Goal: Task Accomplishment & Management: Use online tool/utility

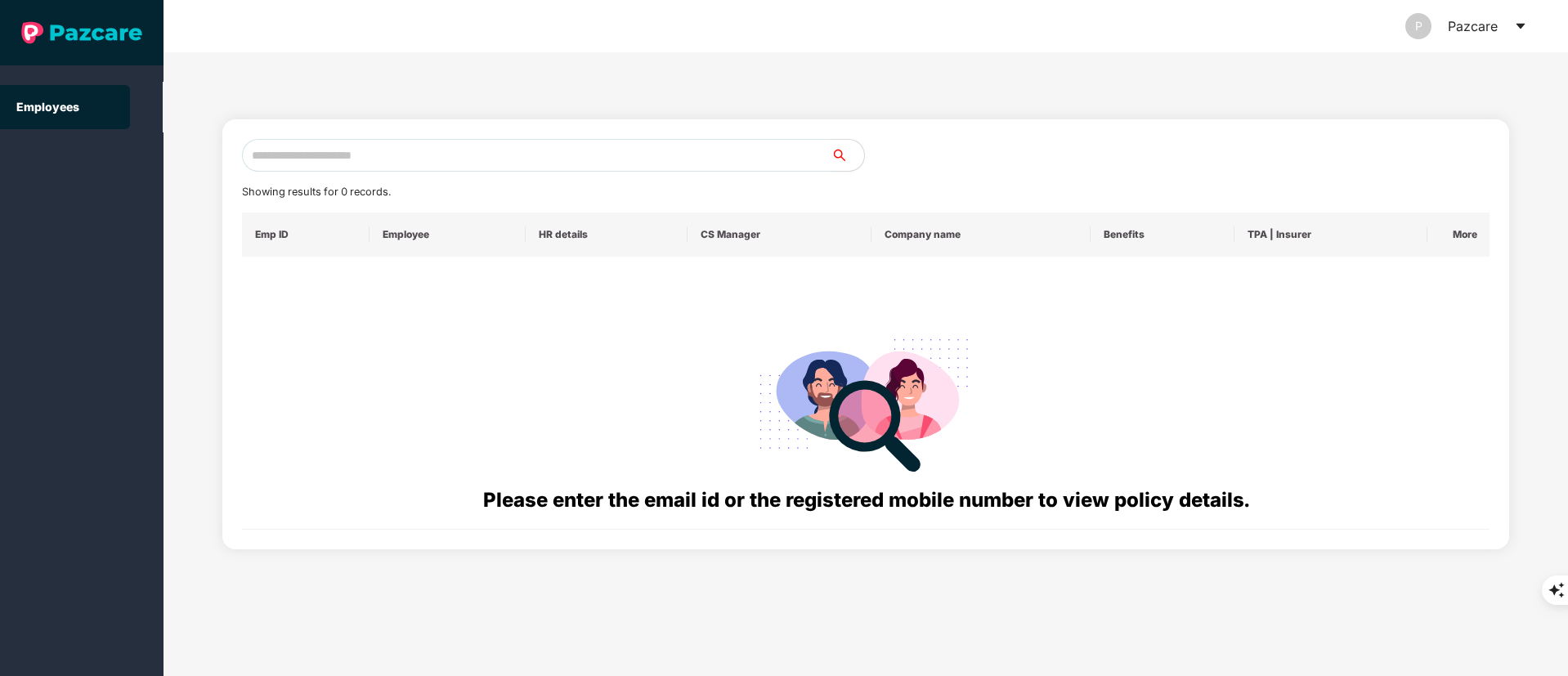
click at [274, 152] on input "text" at bounding box center [536, 155] width 589 height 32
paste input "**********"
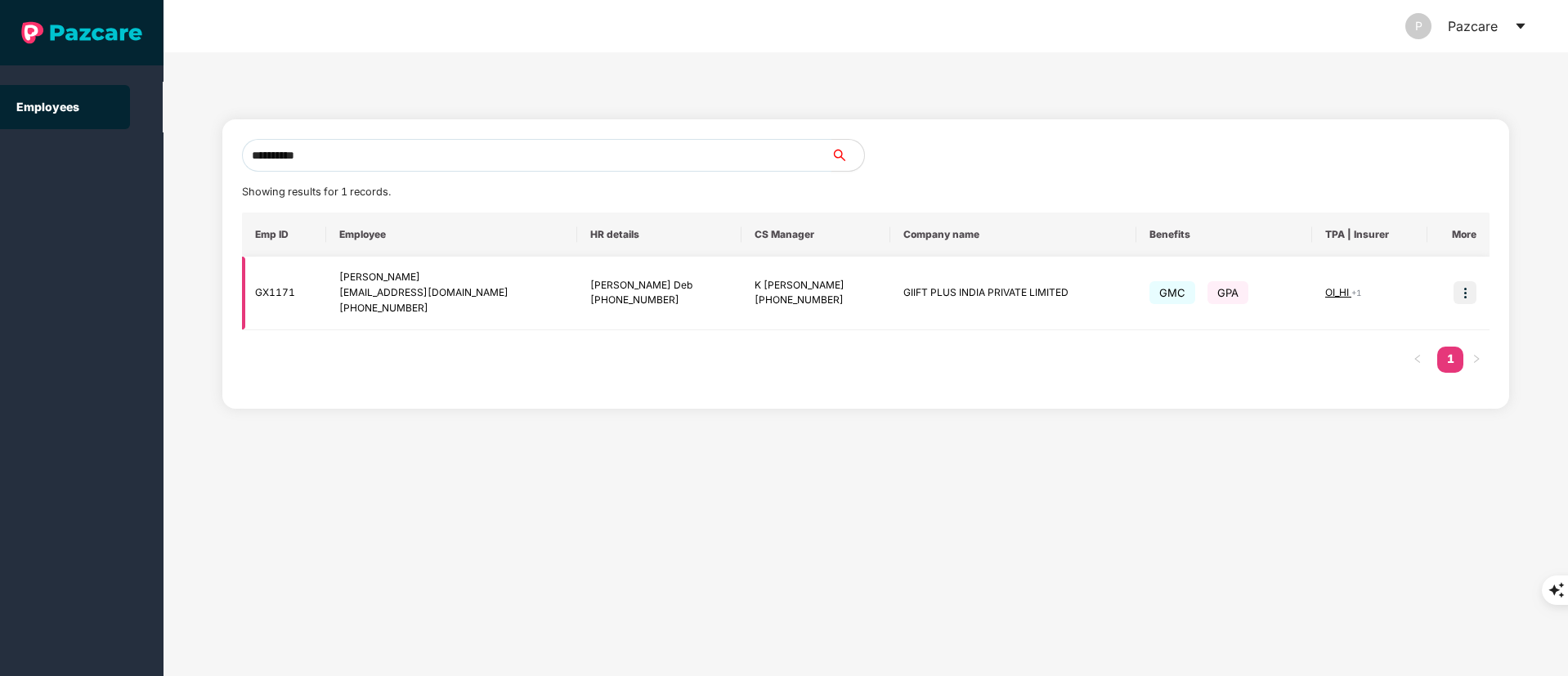
type input "**********"
click at [1466, 295] on img at bounding box center [1464, 292] width 23 height 23
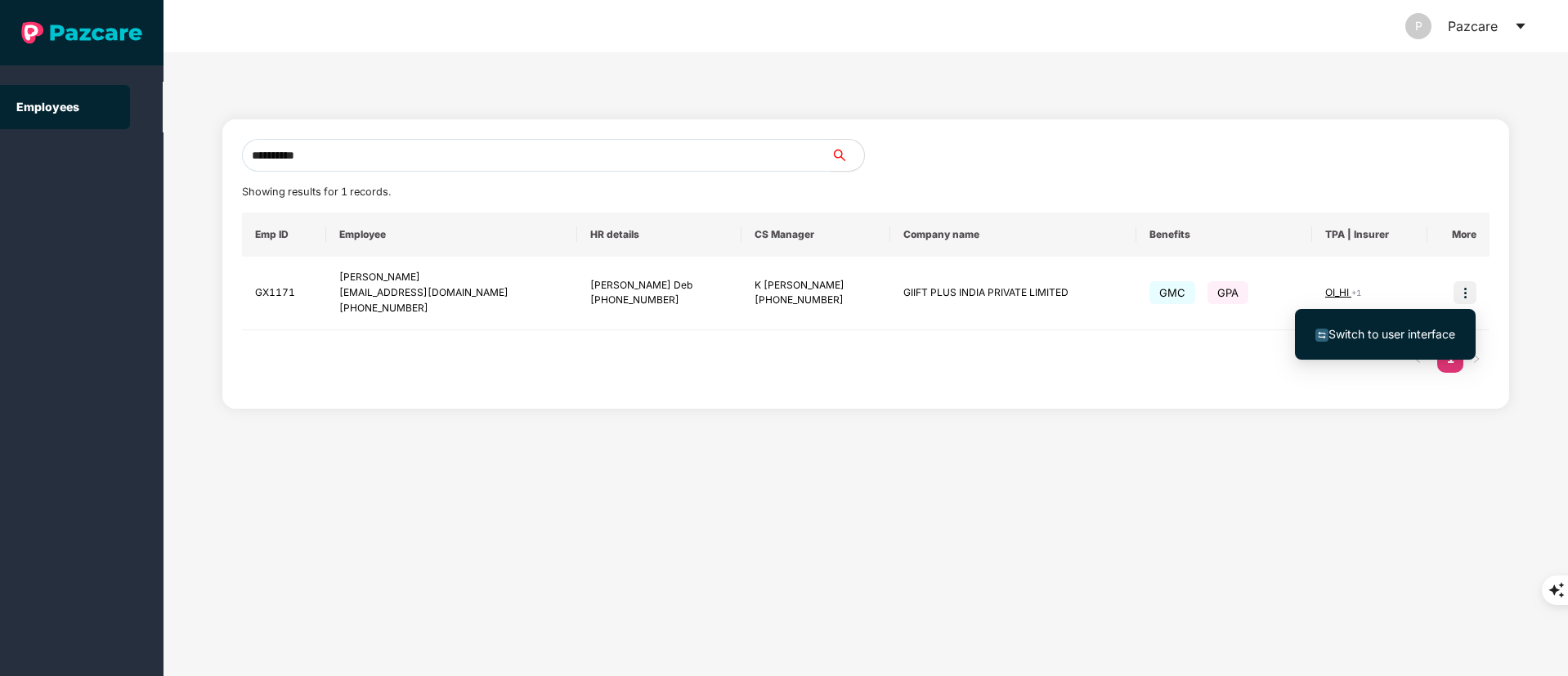
click at [1351, 333] on span "Switch to user interface" at bounding box center [1391, 334] width 126 height 14
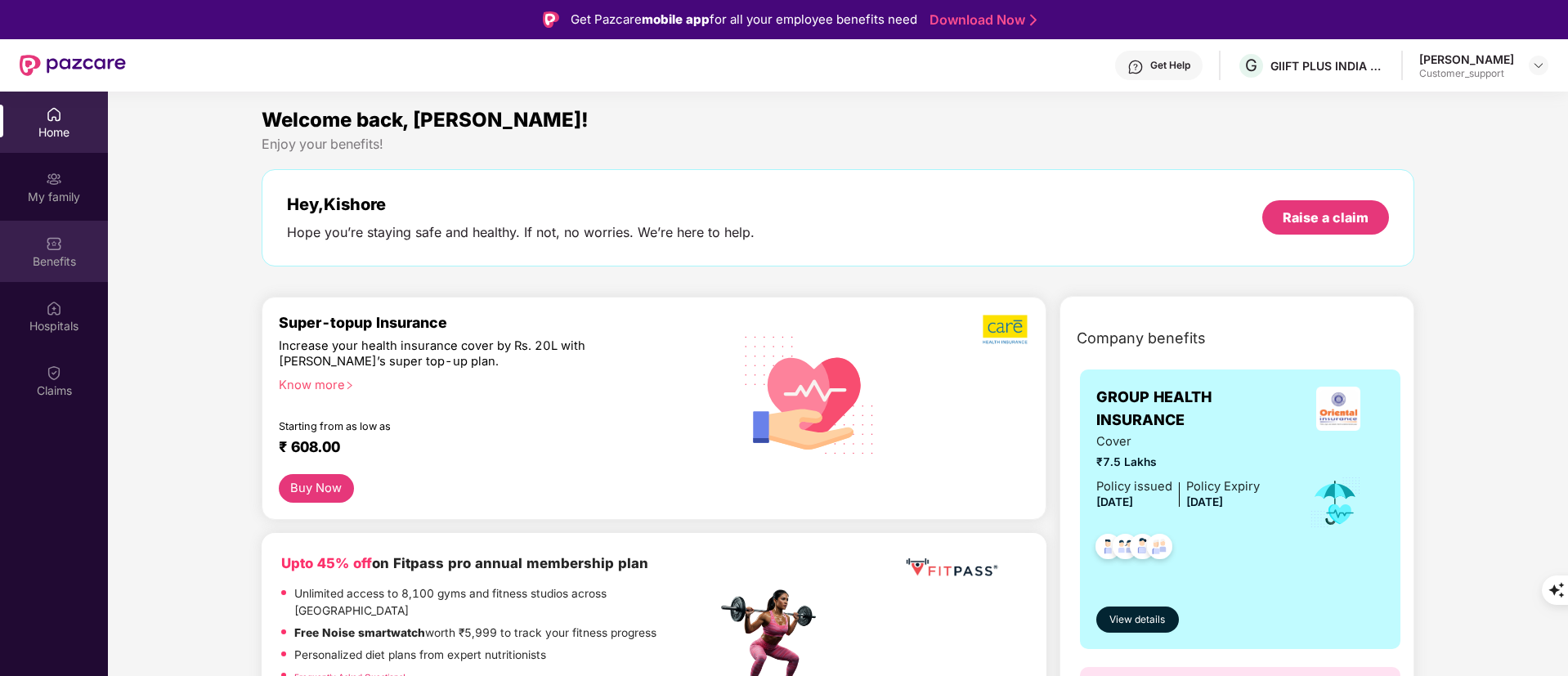
click at [17, 264] on div "Benefits" at bounding box center [54, 262] width 108 height 17
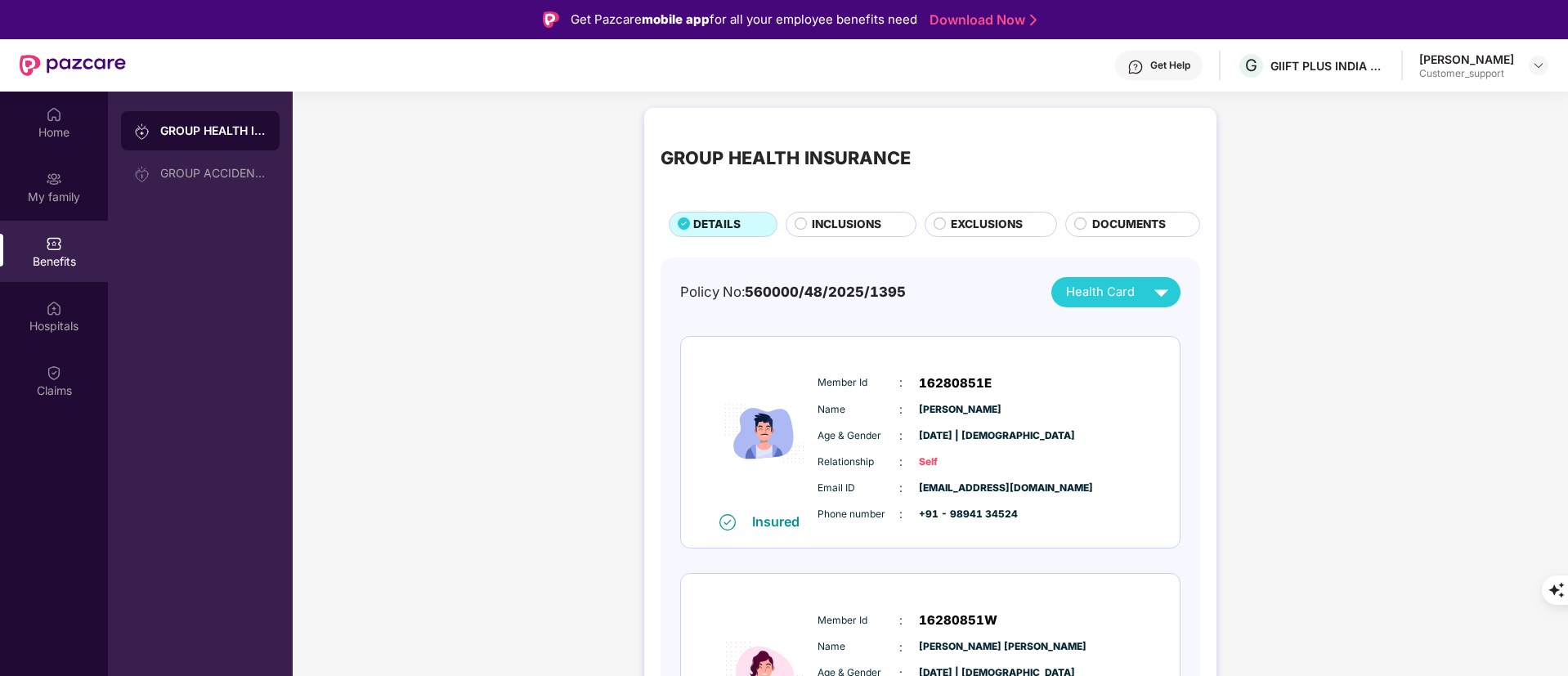
click at [834, 224] on span "INCLUSIONS" at bounding box center [846, 224] width 70 height 18
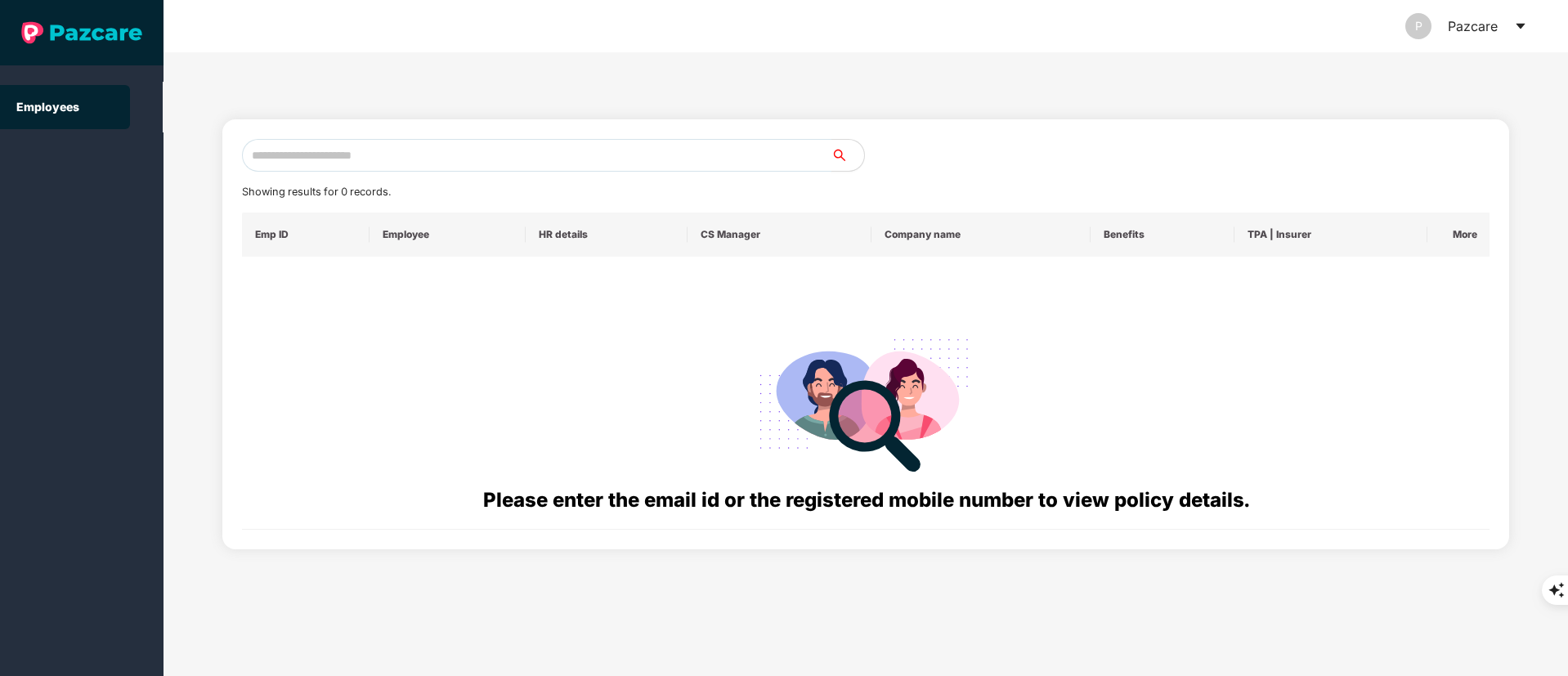
click at [349, 150] on input "text" at bounding box center [536, 155] width 589 height 32
paste input "**********"
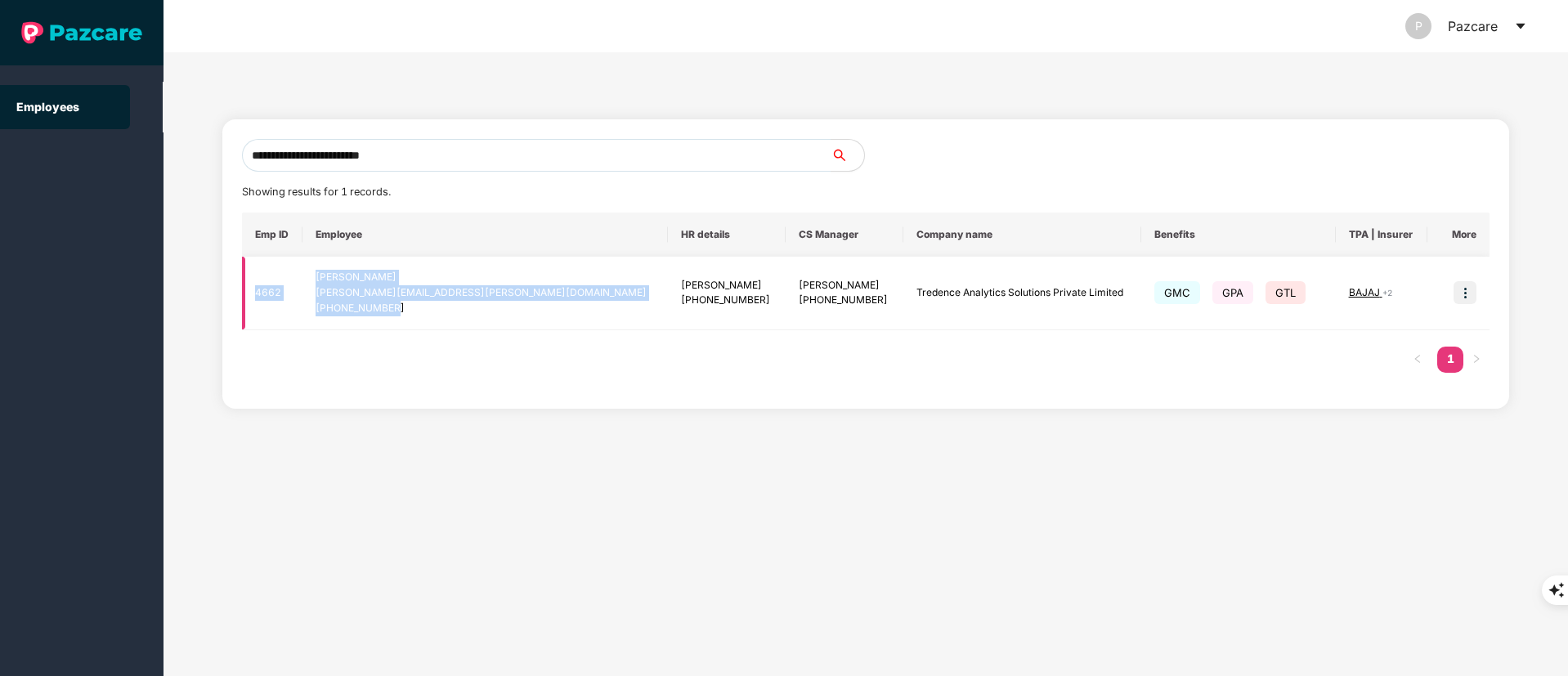
drag, startPoint x: 255, startPoint y: 291, endPoint x: 479, endPoint y: 311, distance: 224.9
click at [479, 311] on tr "4662 Mriganka Paul mriganka.paul@tredence.com +919707874753 Mrinal Shanbhag +91…" at bounding box center [865, 293] width 1248 height 73
copy tr "4662 Mriganka Paul mriganka.paul@tredence.com +919707874753"
click at [111, 413] on div "Employees" at bounding box center [81, 338] width 164 height 676
drag, startPoint x: 430, startPoint y: 153, endPoint x: 129, endPoint y: 156, distance: 301.0
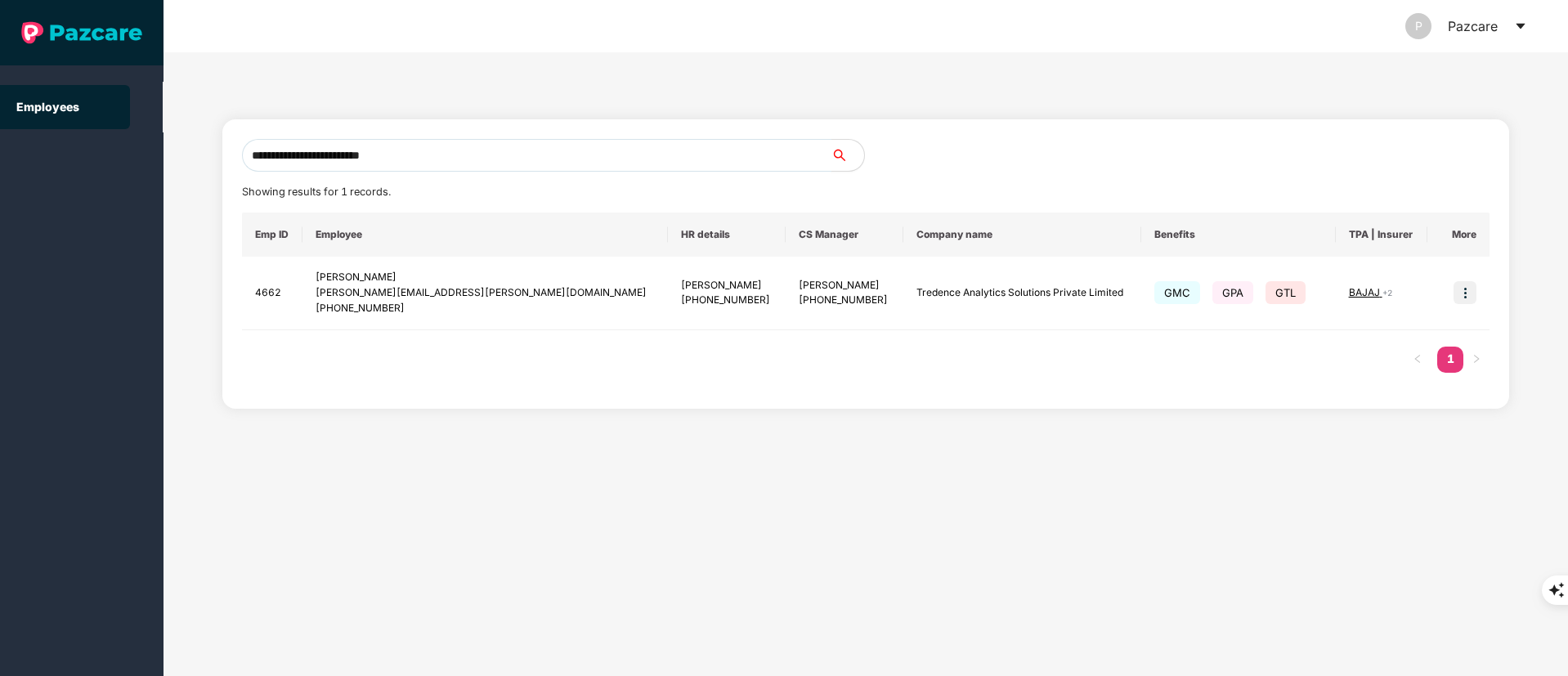
click at [114, 153] on section "**********" at bounding box center [784, 338] width 1568 height 676
paste input "text"
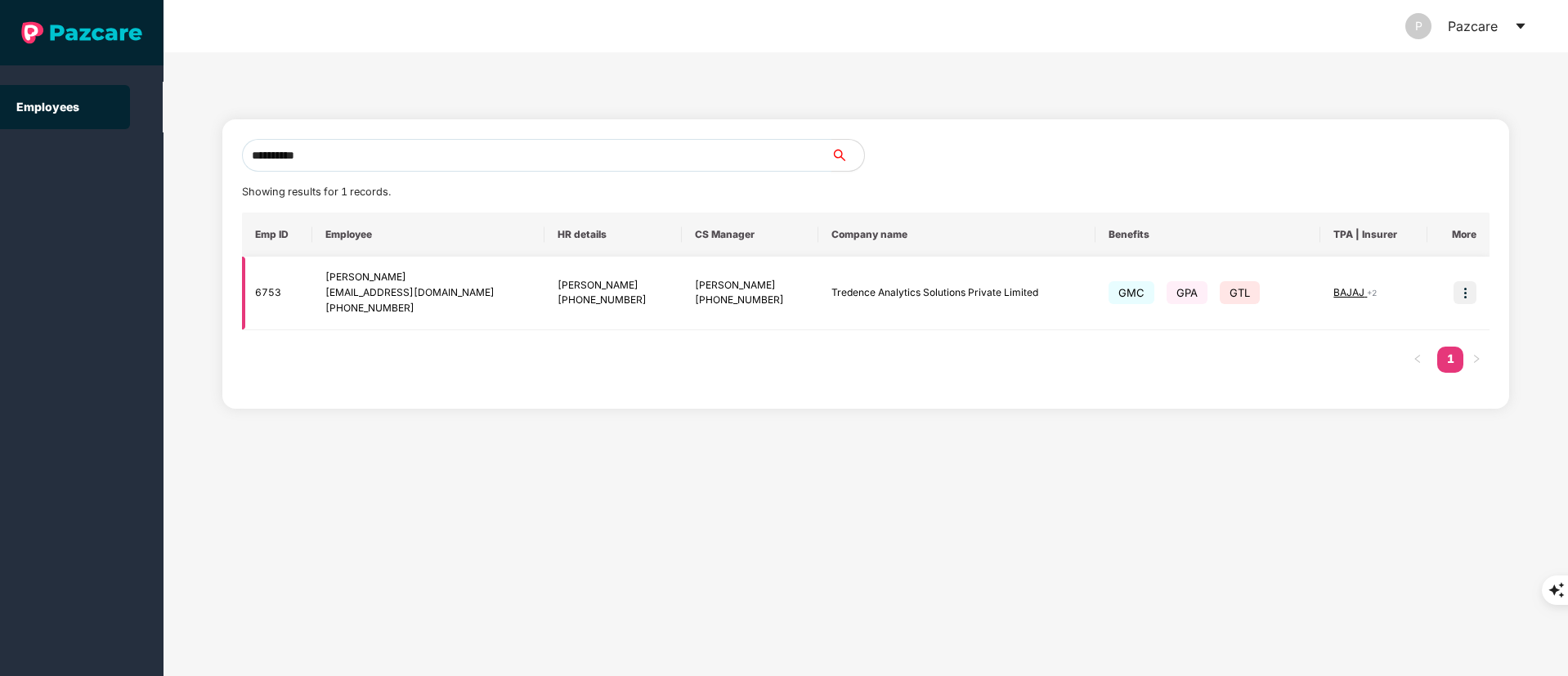
type input "**********"
click at [558, 303] on div "+919945012367" at bounding box center [612, 301] width 111 height 16
drag, startPoint x: 1466, startPoint y: 296, endPoint x: 1448, endPoint y: 305, distance: 20.1
click at [1467, 296] on img at bounding box center [1464, 292] width 23 height 23
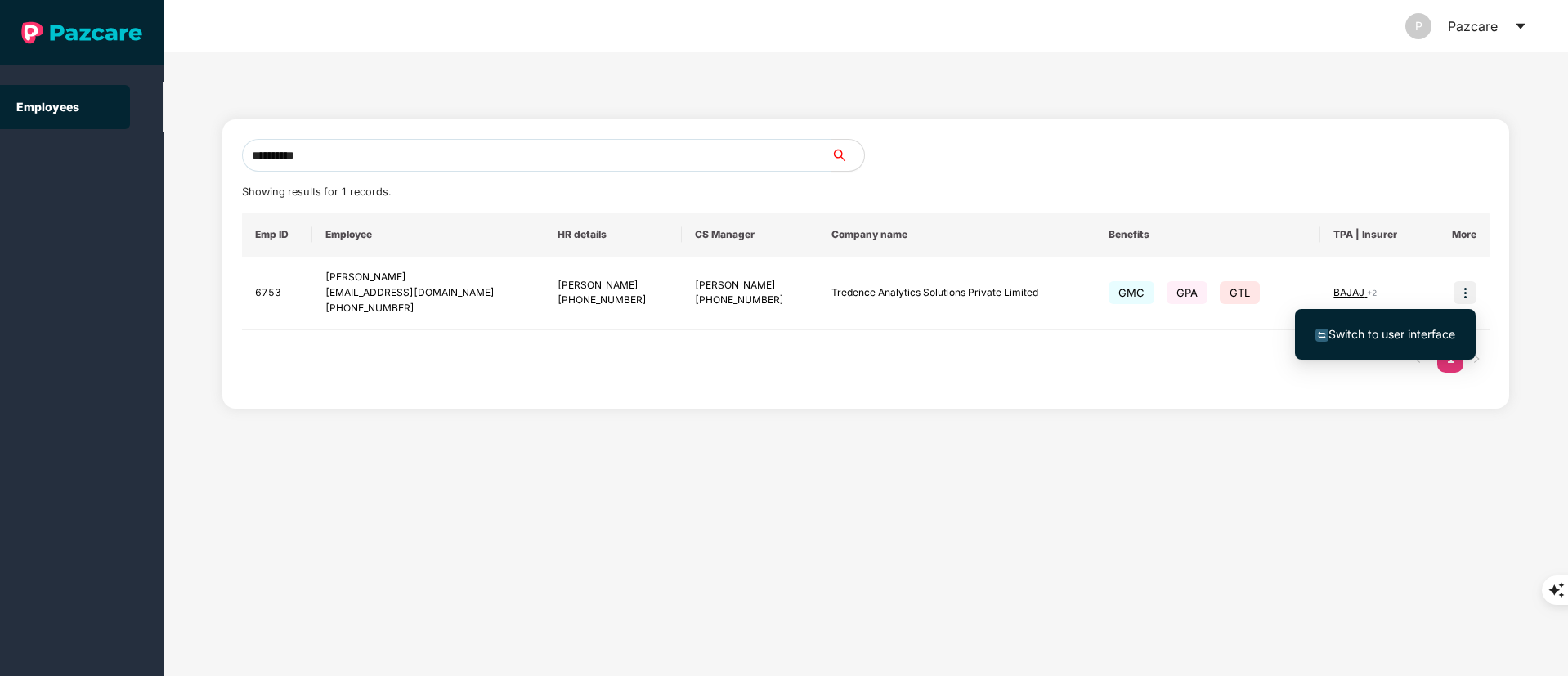
click at [1406, 327] on span "Switch to user interface" at bounding box center [1391, 334] width 126 height 14
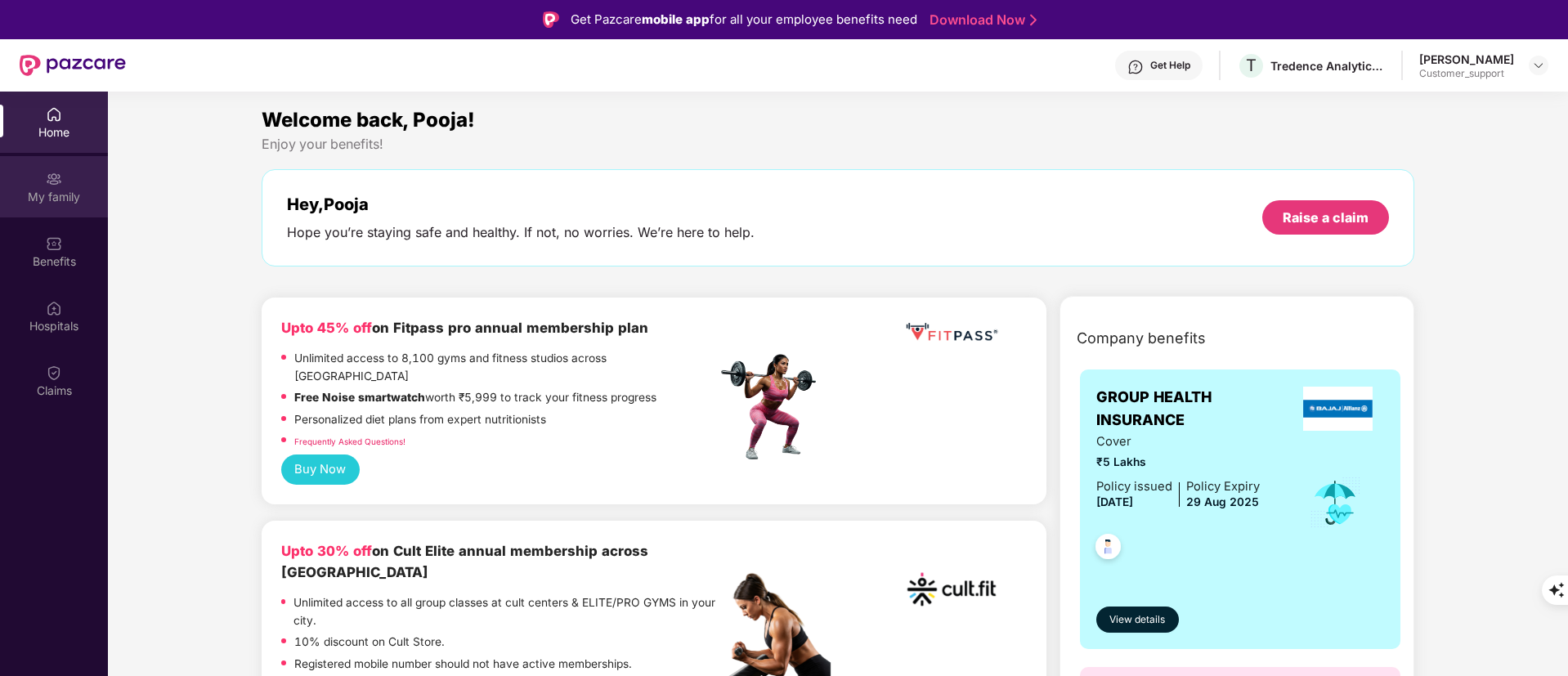
click at [53, 205] on div "My family" at bounding box center [54, 186] width 108 height 62
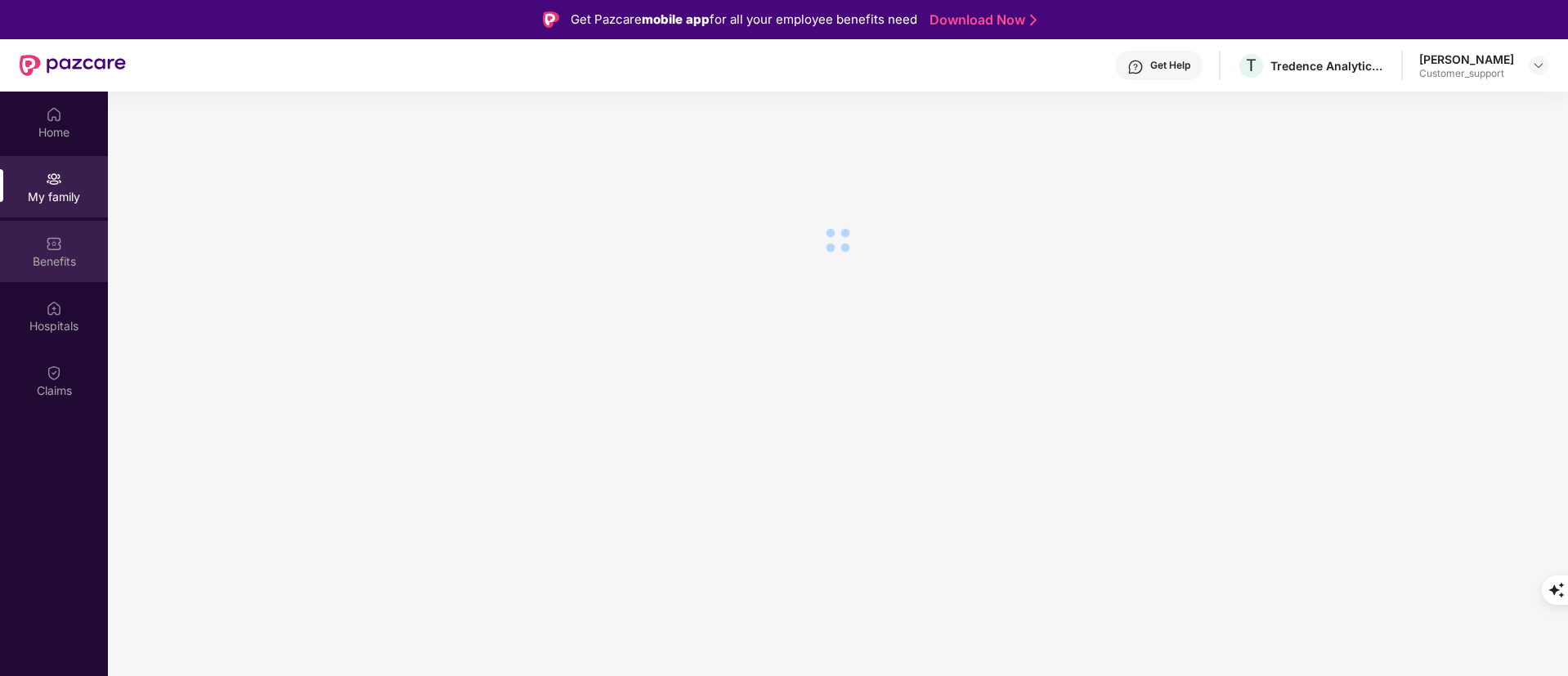
click at [63, 257] on div "Benefits" at bounding box center [54, 262] width 108 height 17
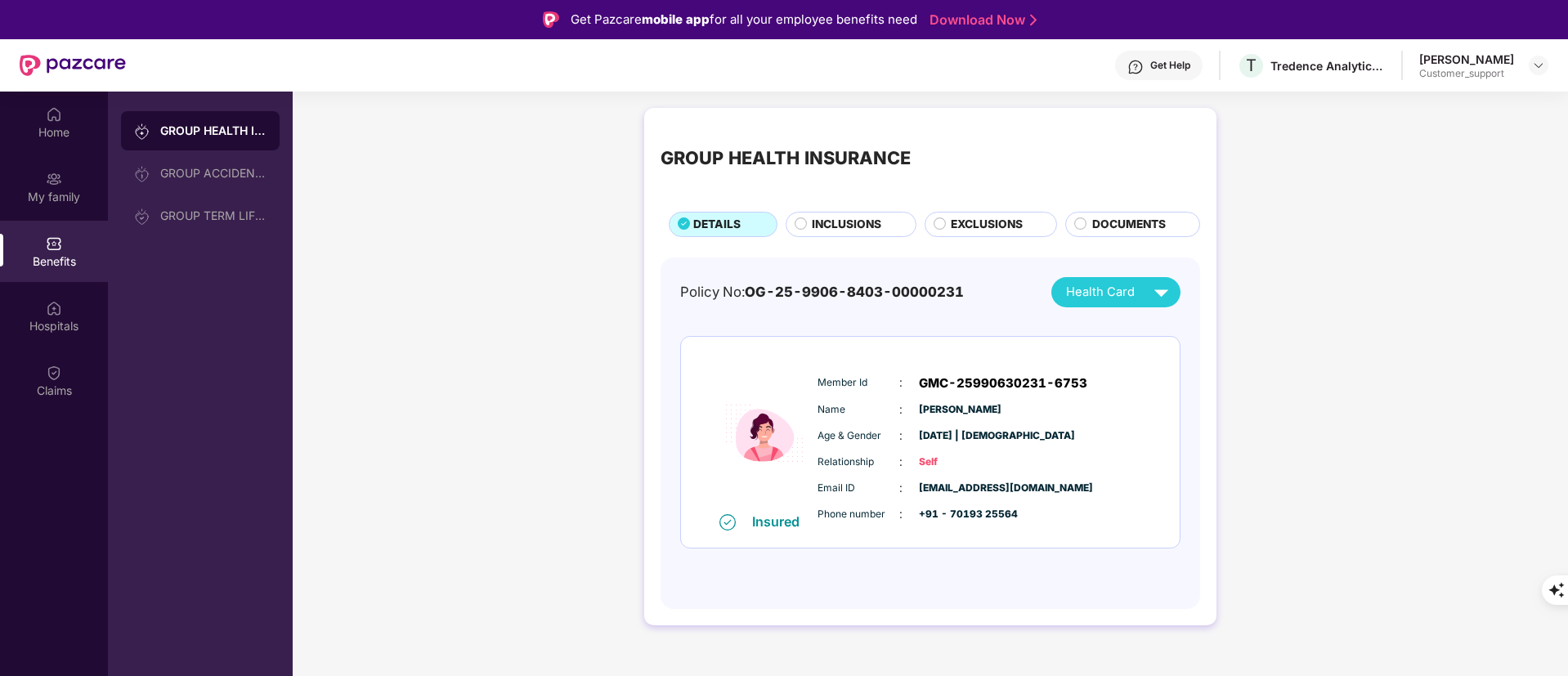
click at [837, 223] on span "INCLUSIONS" at bounding box center [846, 224] width 70 height 18
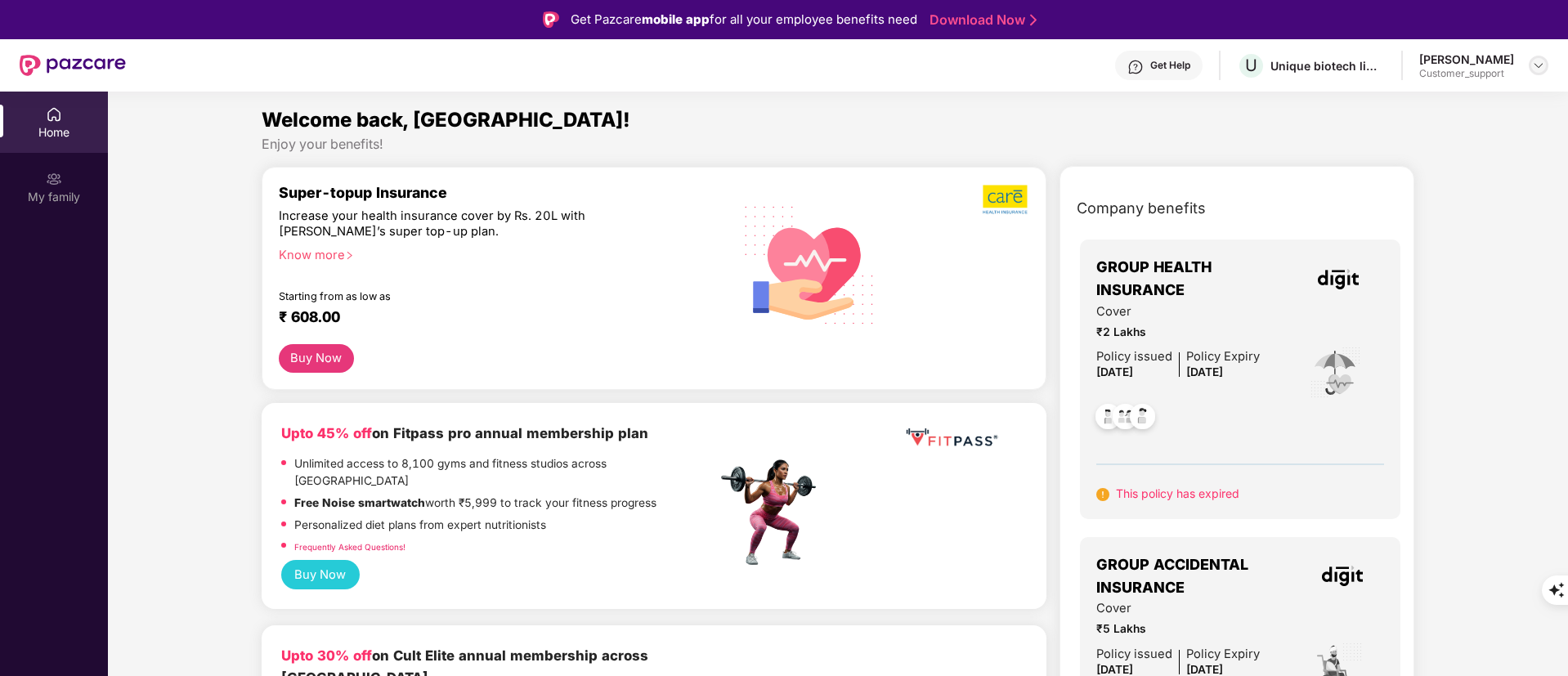
click at [1539, 66] on img at bounding box center [1538, 65] width 13 height 13
click at [1408, 115] on div "Switch to support view" at bounding box center [1461, 104] width 213 height 32
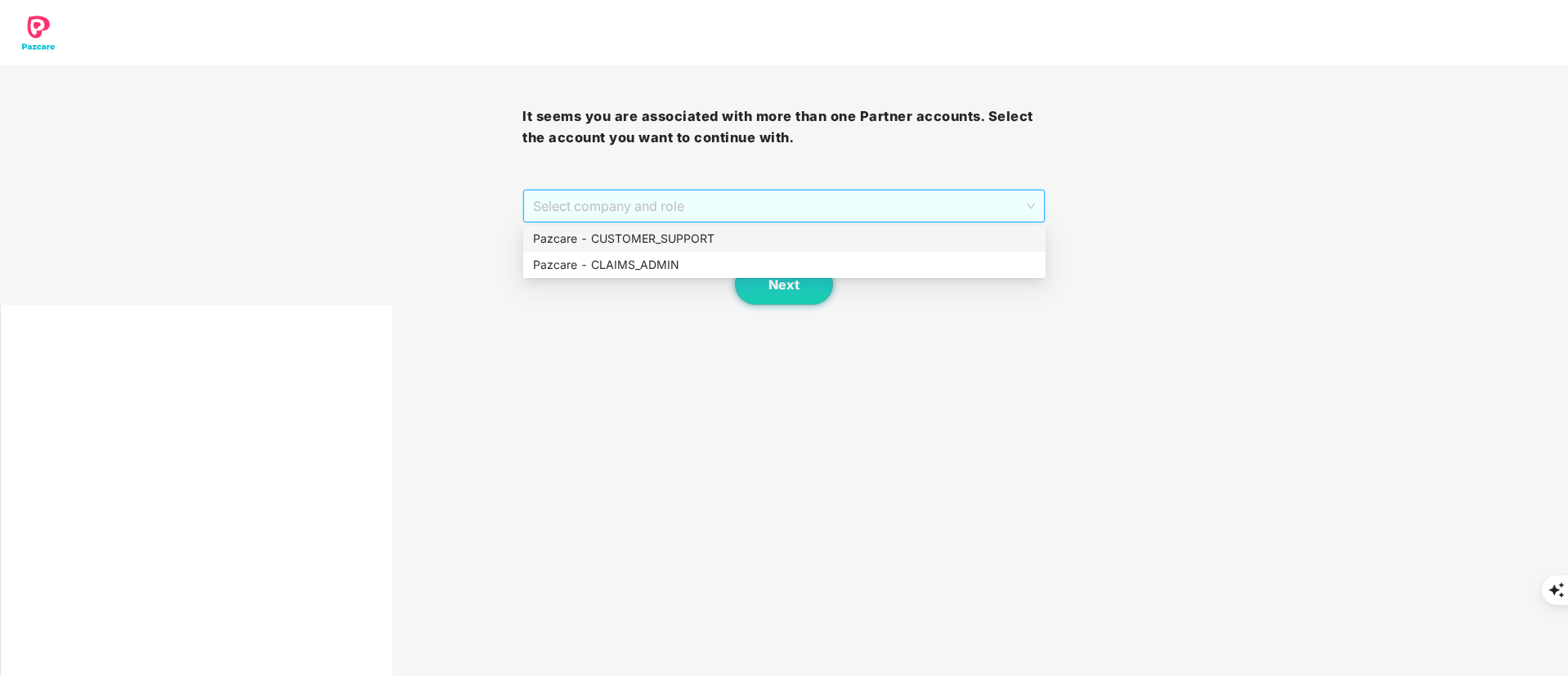
click at [844, 199] on span "Select company and role" at bounding box center [783, 206] width 501 height 31
click at [747, 260] on div "Pazcare - CLAIMS_ADMIN" at bounding box center [784, 265] width 503 height 18
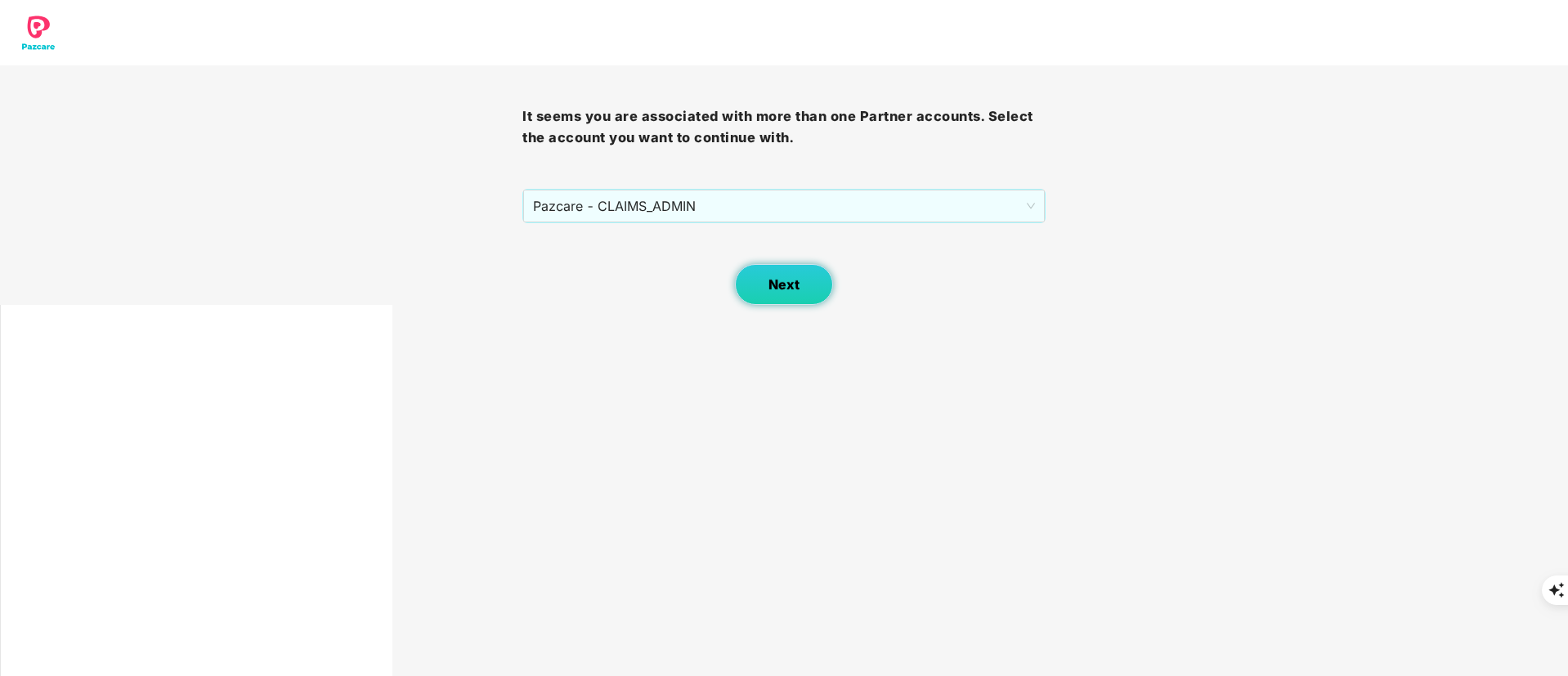
click at [762, 279] on button "Next" at bounding box center [784, 284] width 98 height 41
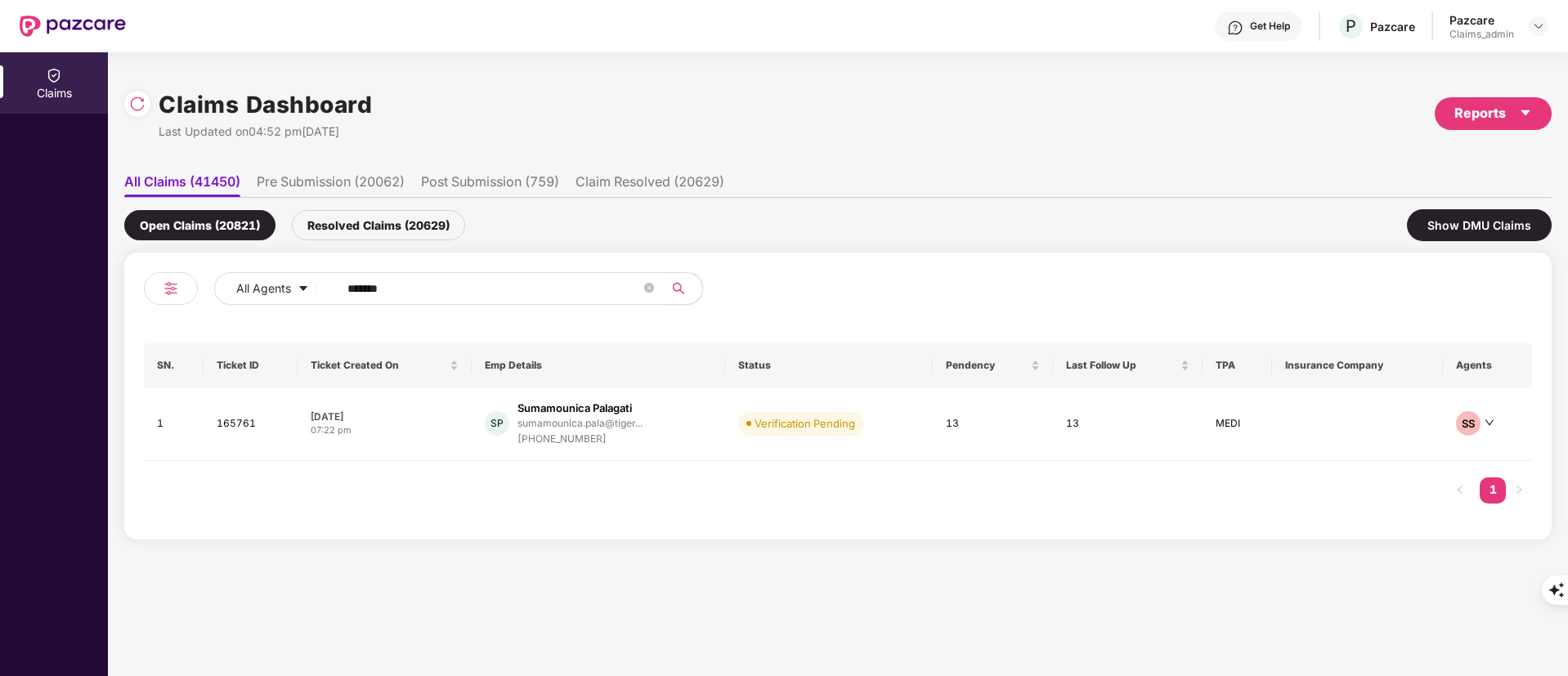
drag, startPoint x: 452, startPoint y: 284, endPoint x: 230, endPoint y: 268, distance: 222.6
click at [230, 268] on div "All Agents ****** SN. Ticket ID Ticket Created On Emp Details Status Pendency L…" at bounding box center [838, 396] width 1427 height 287
paste input "text"
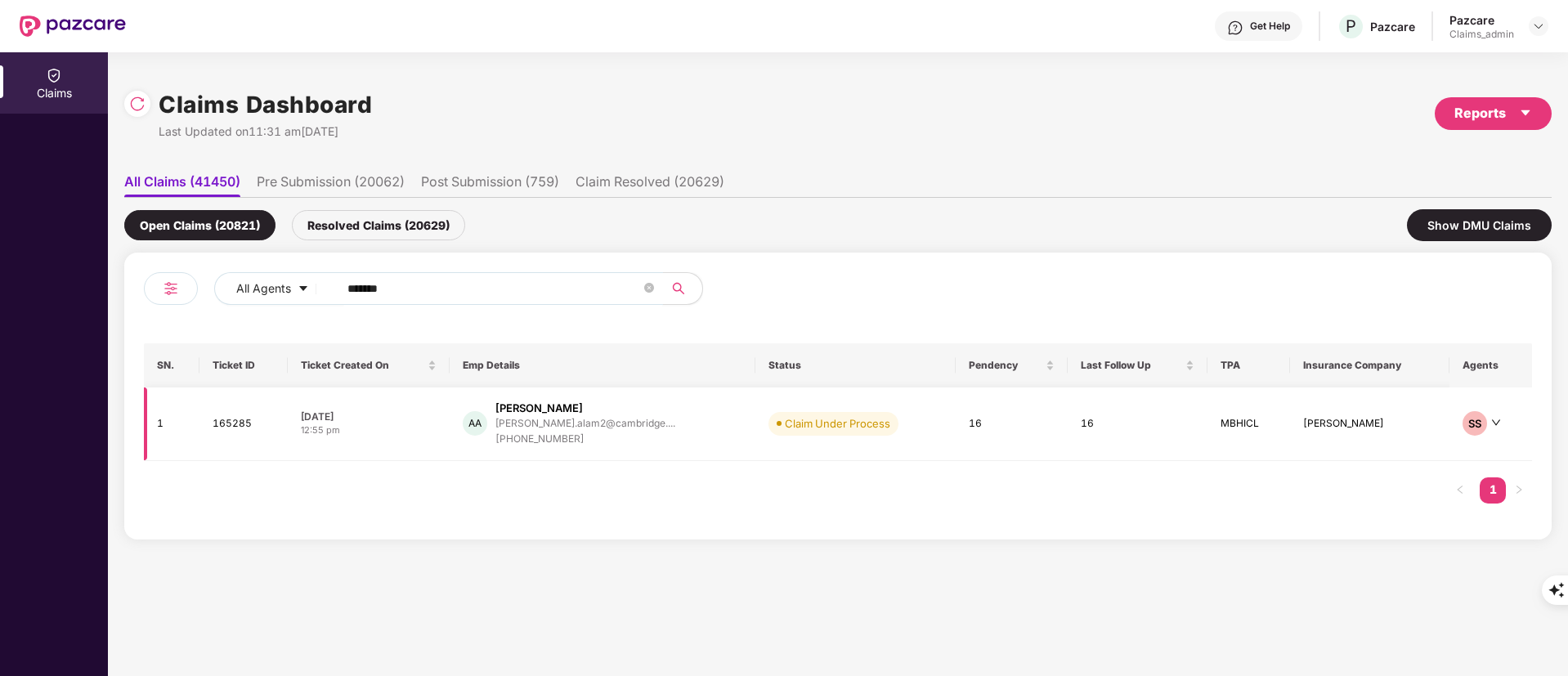
type input "******"
click at [618, 437] on div "[PHONE_NUMBER]" at bounding box center [584, 439] width 179 height 16
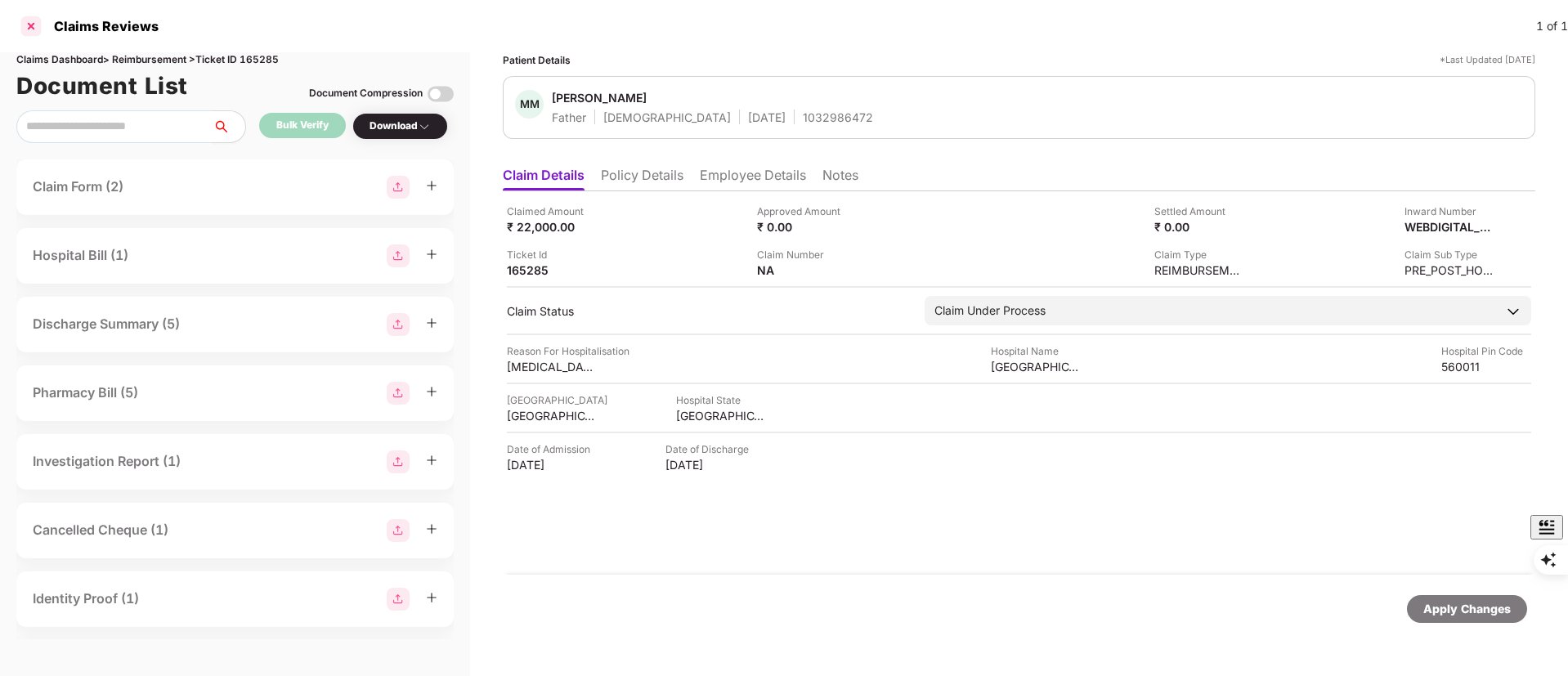
click at [19, 26] on div at bounding box center [30, 25] width 26 height 26
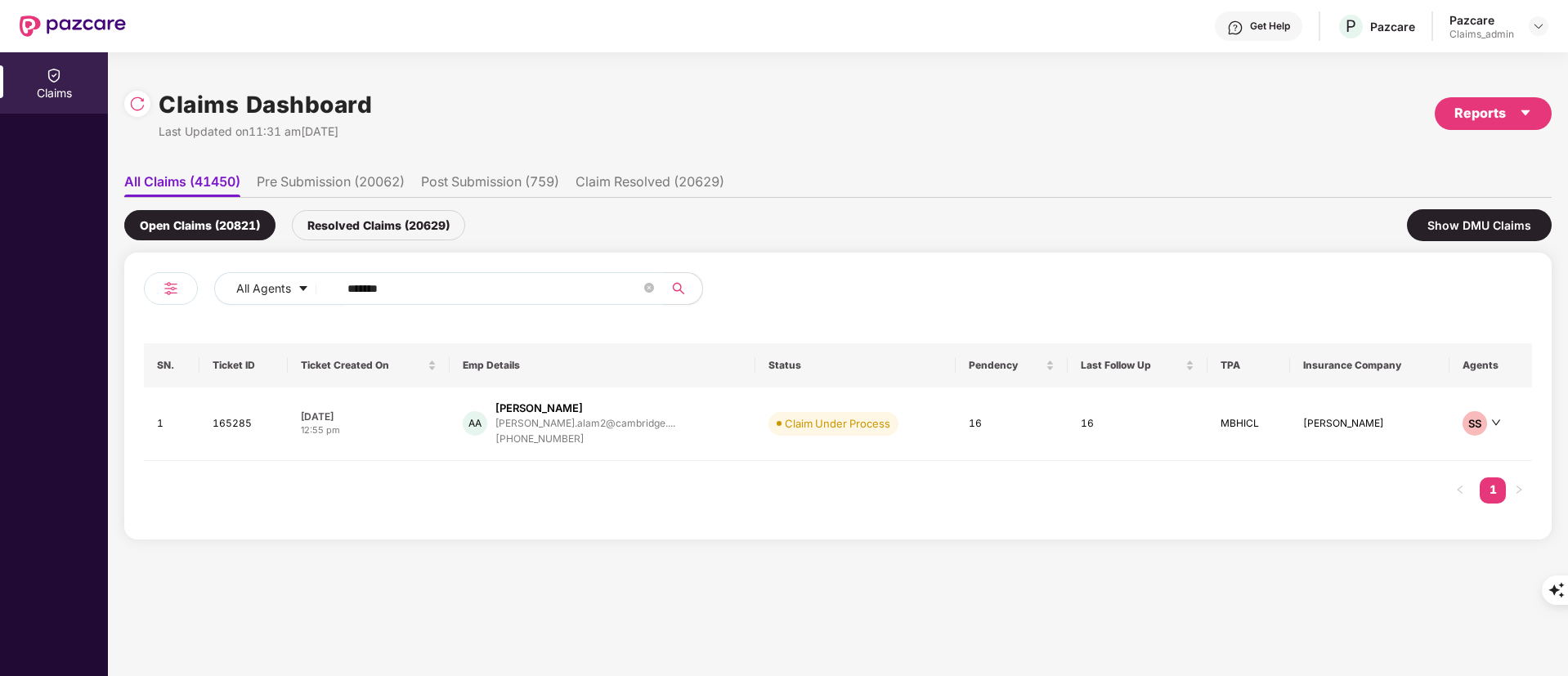
drag, startPoint x: 416, startPoint y: 289, endPoint x: 165, endPoint y: 290, distance: 251.0
click at [165, 290] on div "All Agents ******" at bounding box center [491, 295] width 694 height 46
paste input "text"
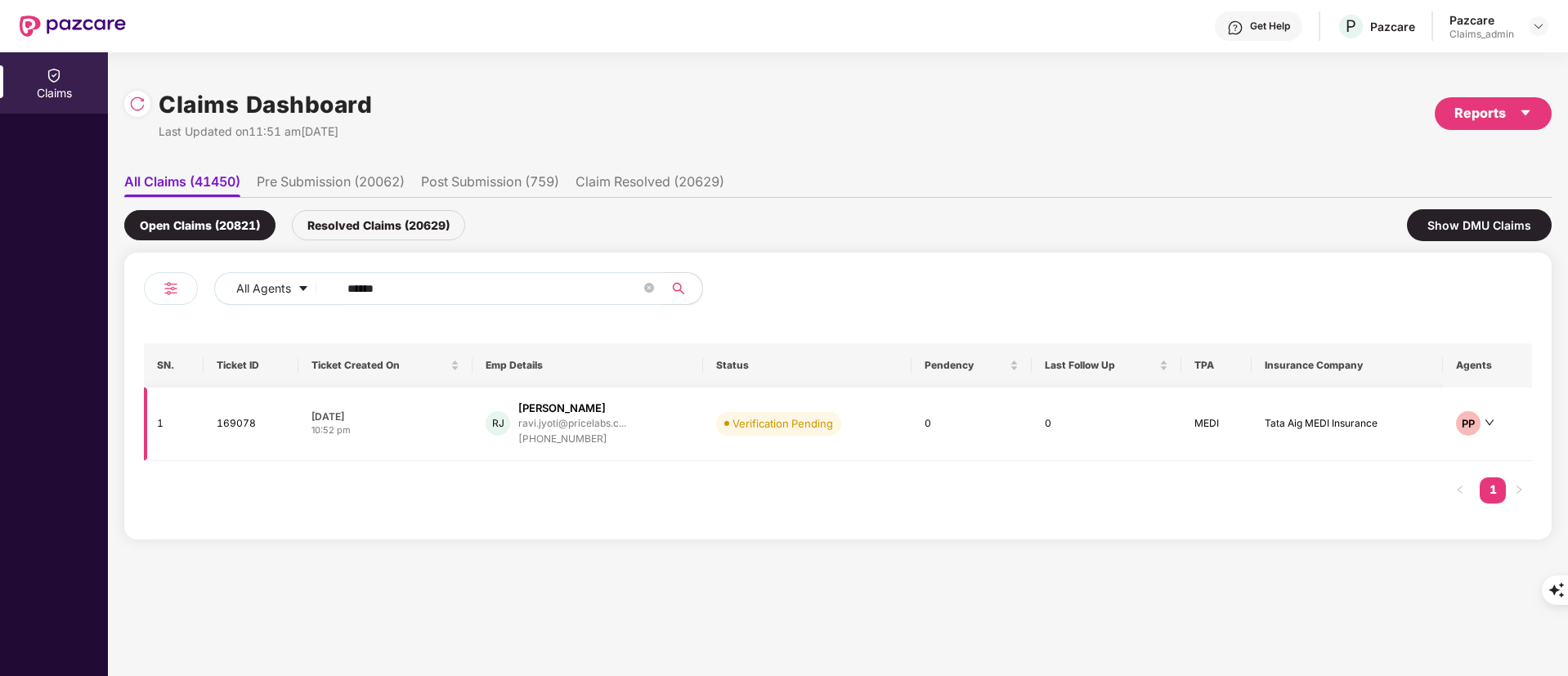
type input "******"
click at [575, 413] on div "[PERSON_NAME]" at bounding box center [572, 409] width 108 height 16
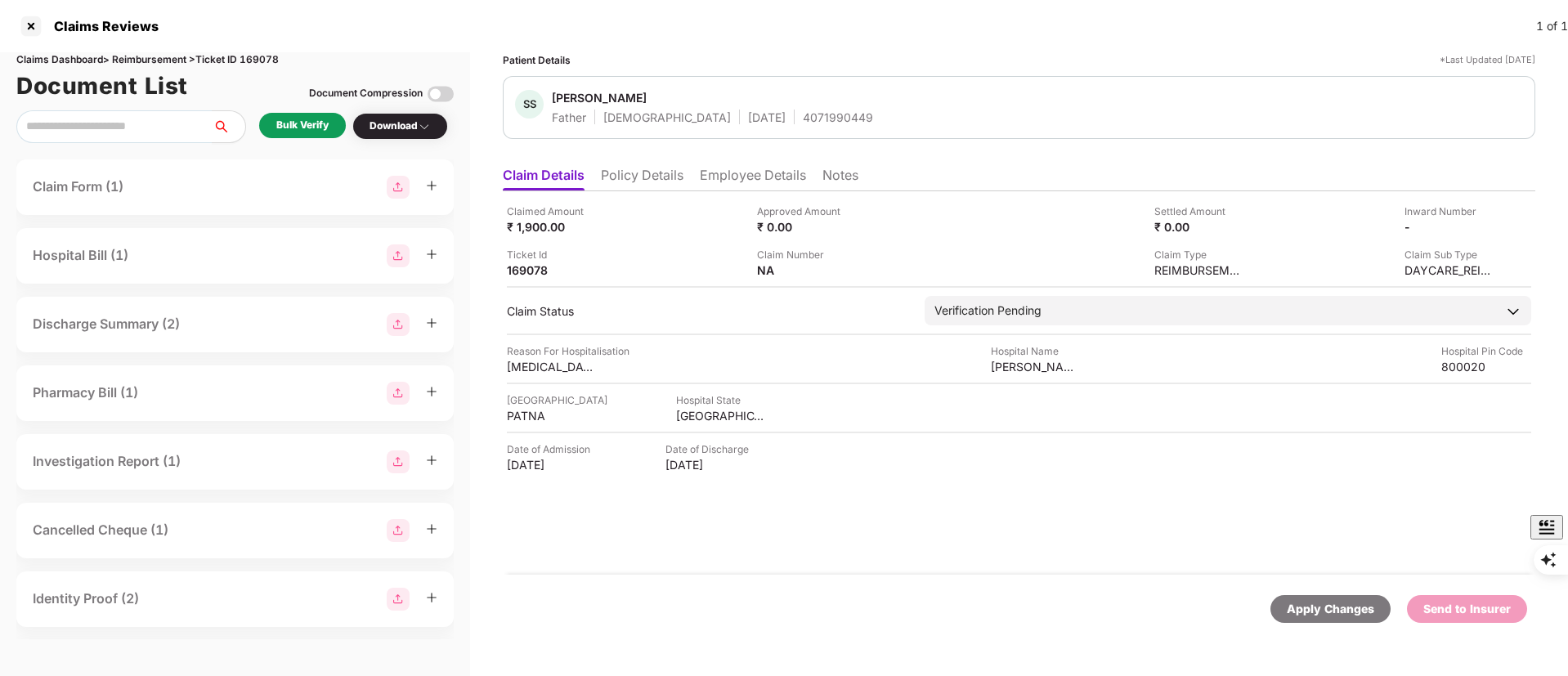
click at [634, 181] on li "Policy Details" at bounding box center [642, 178] width 82 height 24
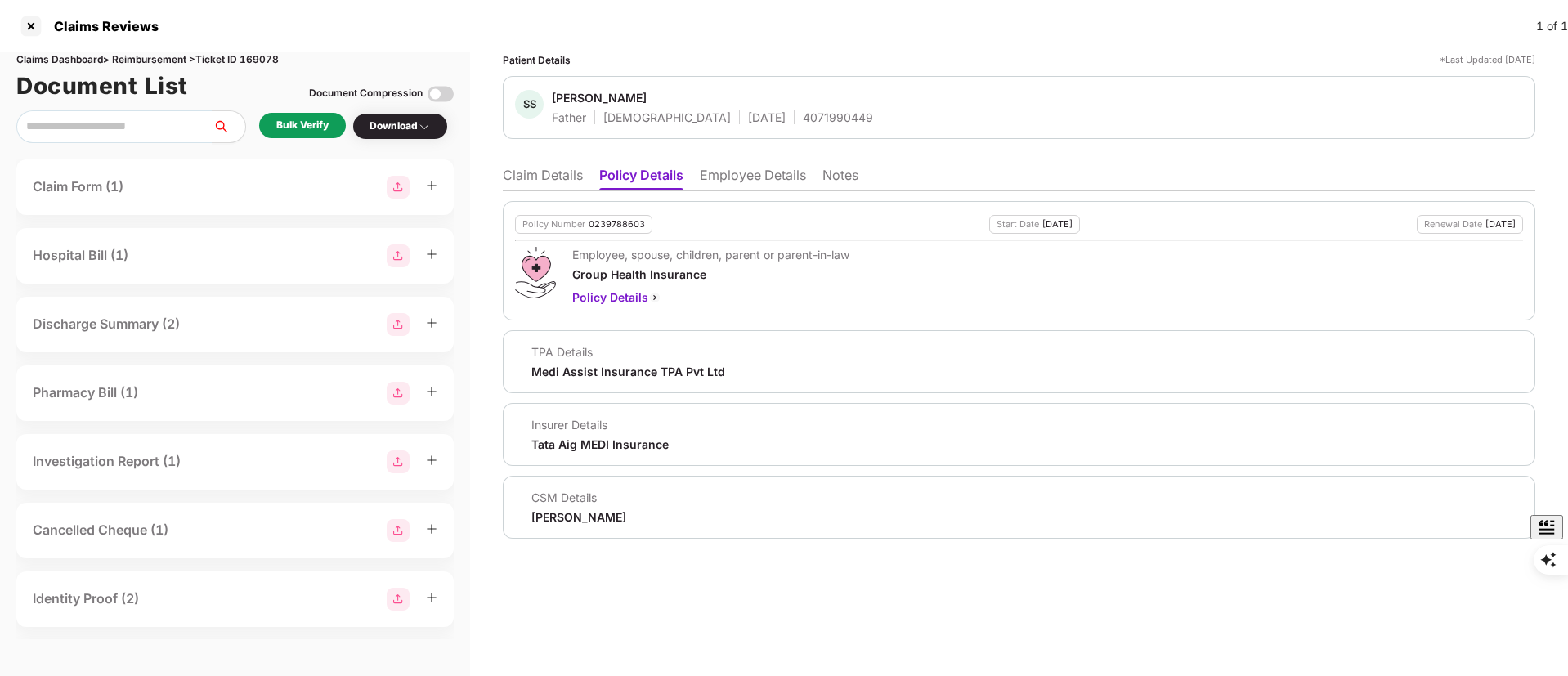
click at [549, 180] on li "Claim Details" at bounding box center [543, 178] width 80 height 24
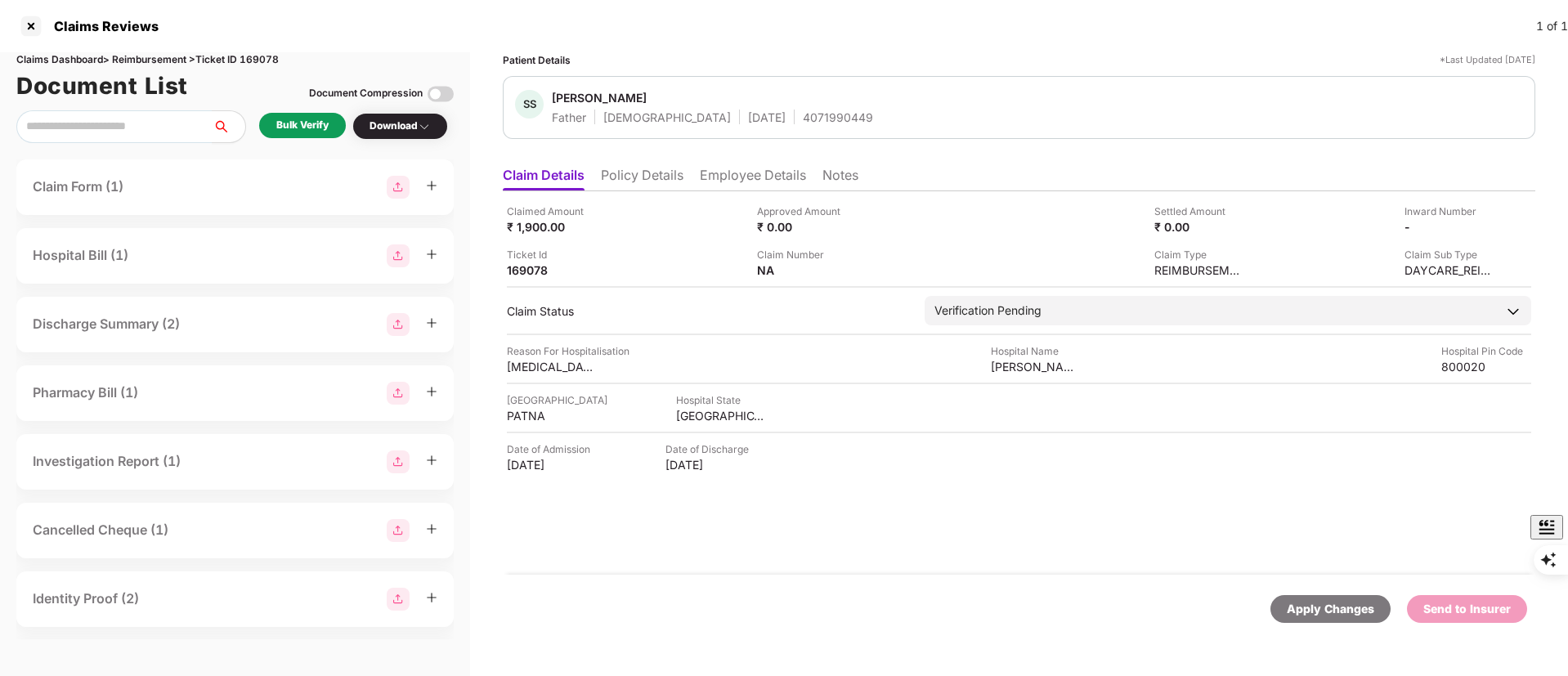
click at [322, 110] on div "Document Compression" at bounding box center [381, 94] width 145 height 36
click at [321, 126] on div "Bulk Verify" at bounding box center [302, 125] width 52 height 16
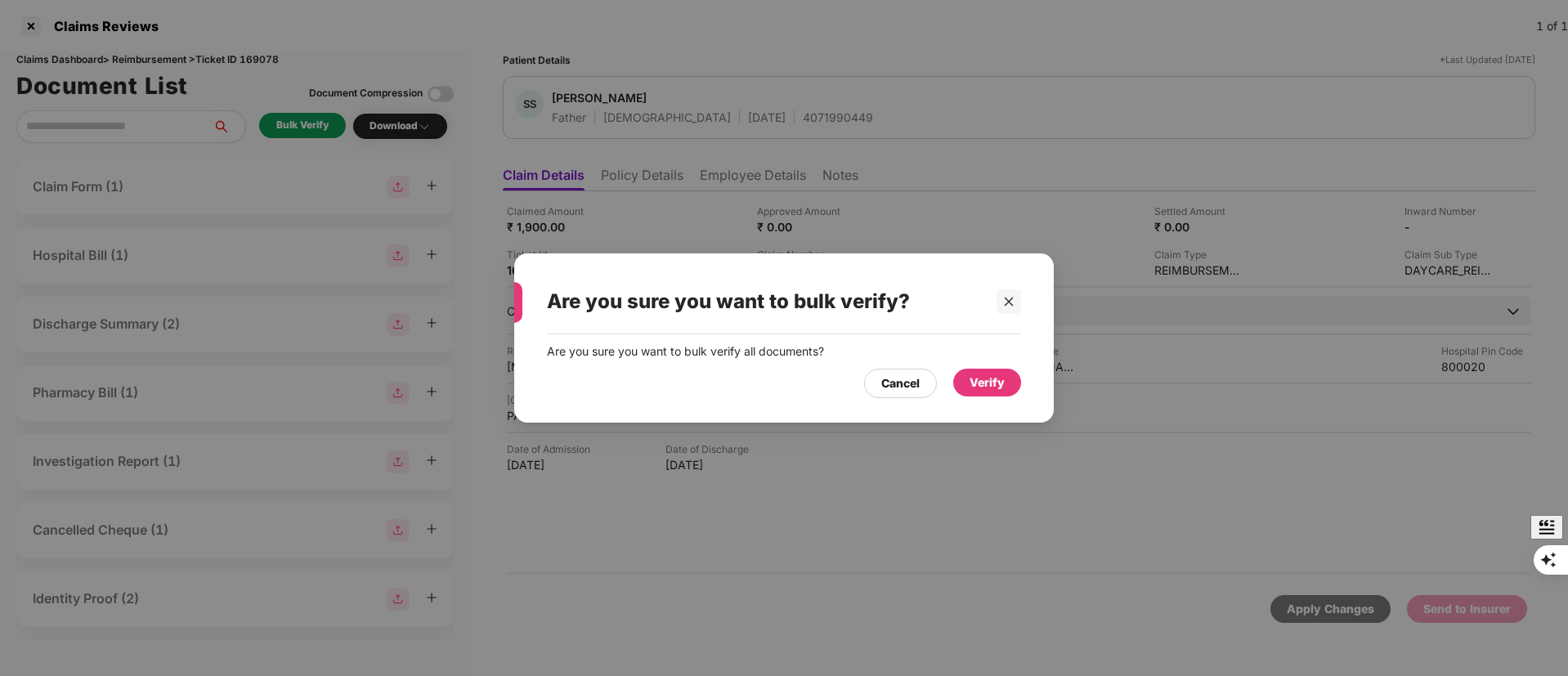
click at [972, 375] on div "Verify" at bounding box center [987, 382] width 35 height 18
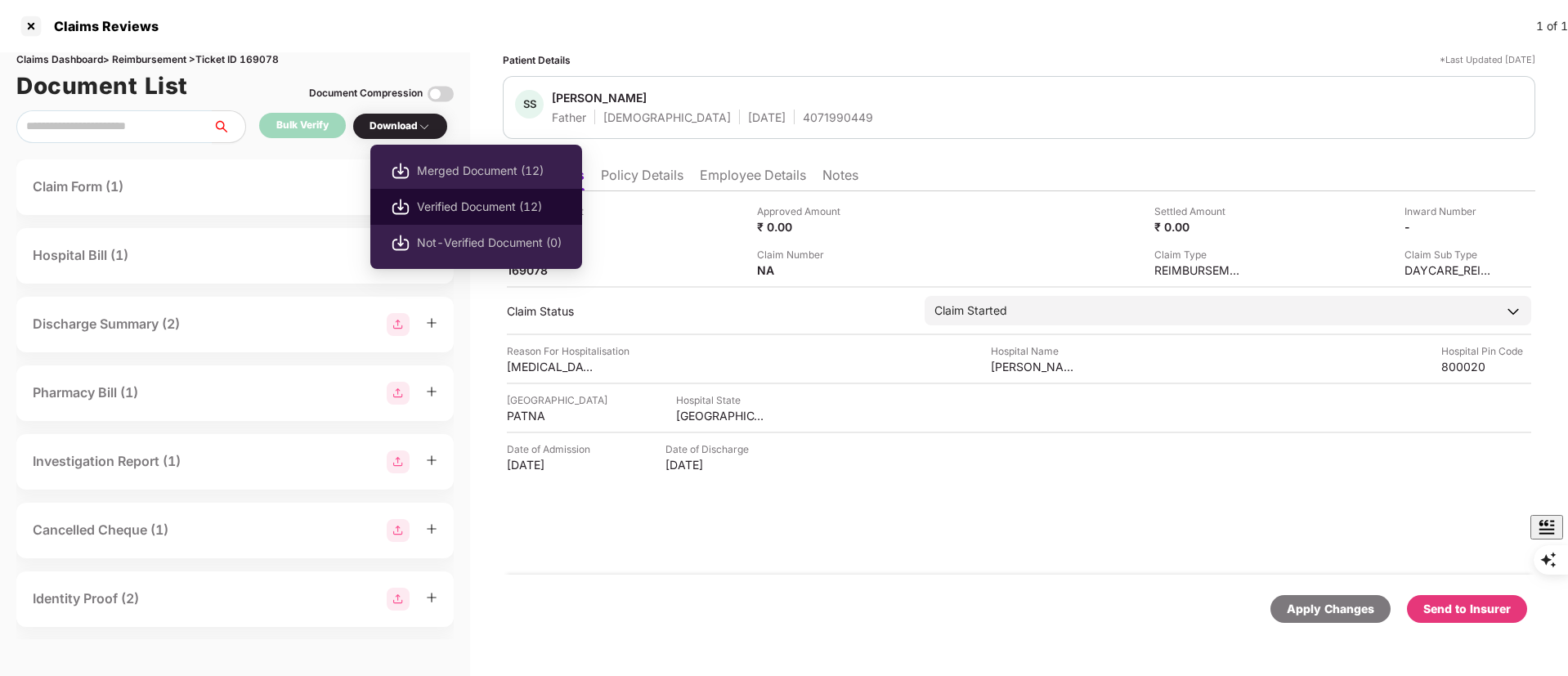
click at [463, 192] on li "Verified Document (12)" at bounding box center [476, 207] width 212 height 36
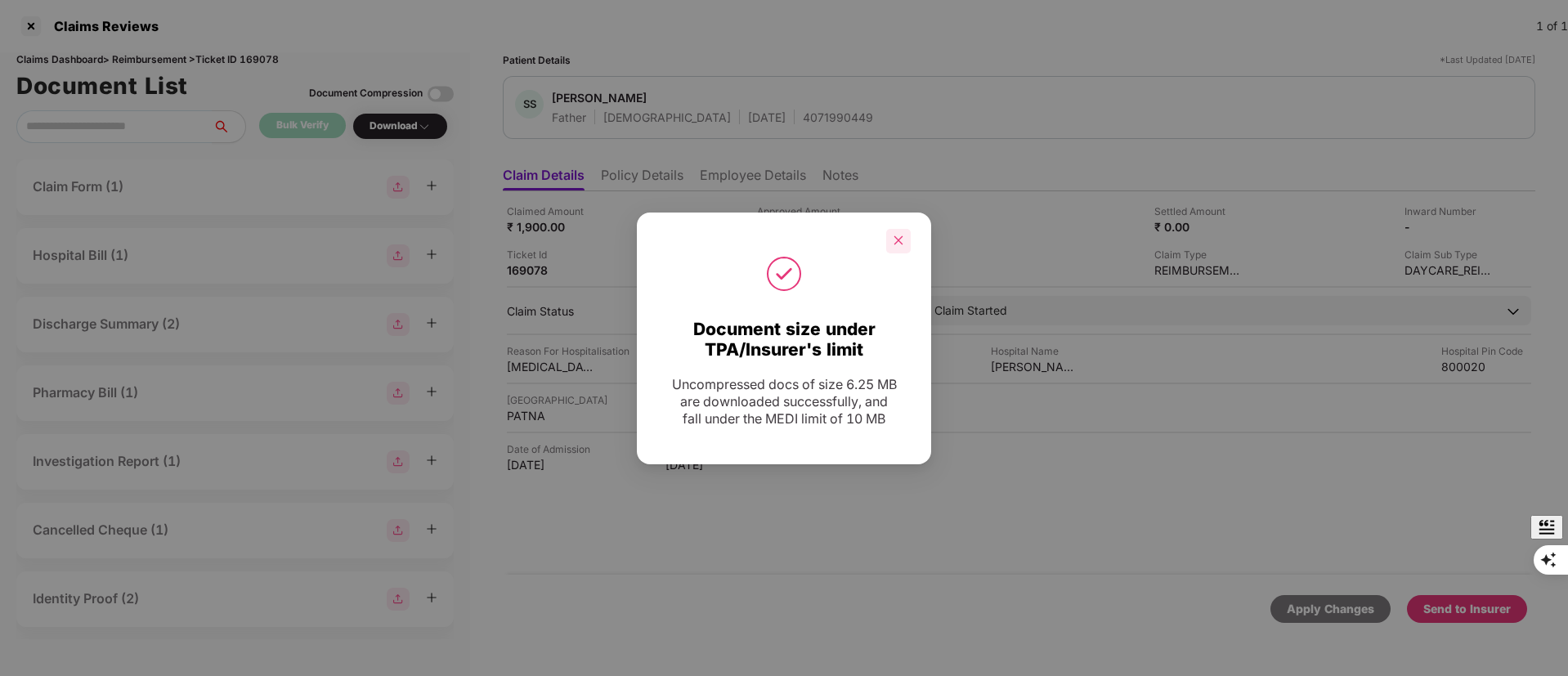
click at [899, 234] on icon "close" at bounding box center [899, 240] width 12 height 12
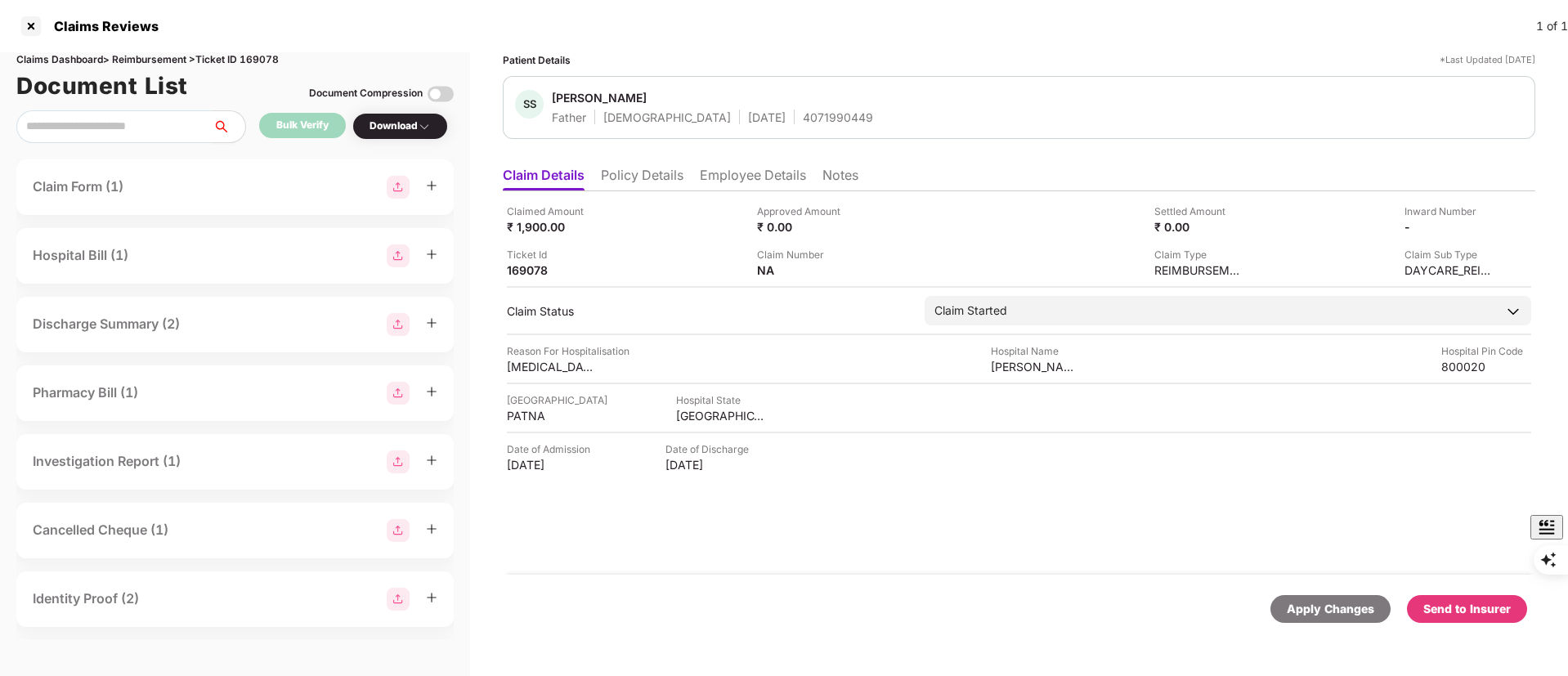
click at [1460, 604] on div "Send to Insurer" at bounding box center [1466, 608] width 87 height 18
drag, startPoint x: 632, startPoint y: 169, endPoint x: 669, endPoint y: 171, distance: 37.1
click at [633, 169] on li "Policy Details" at bounding box center [642, 178] width 82 height 24
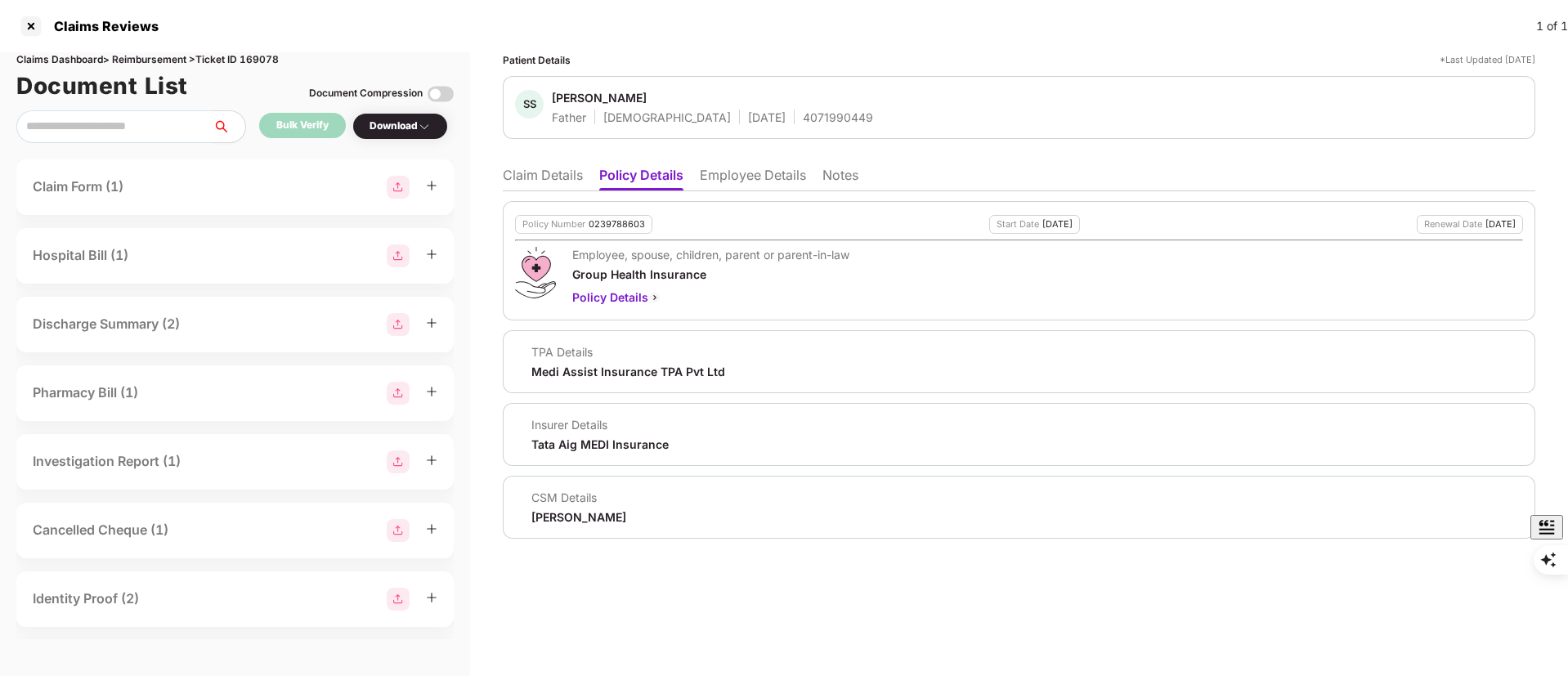
click at [540, 176] on li "Claim Details" at bounding box center [543, 178] width 80 height 24
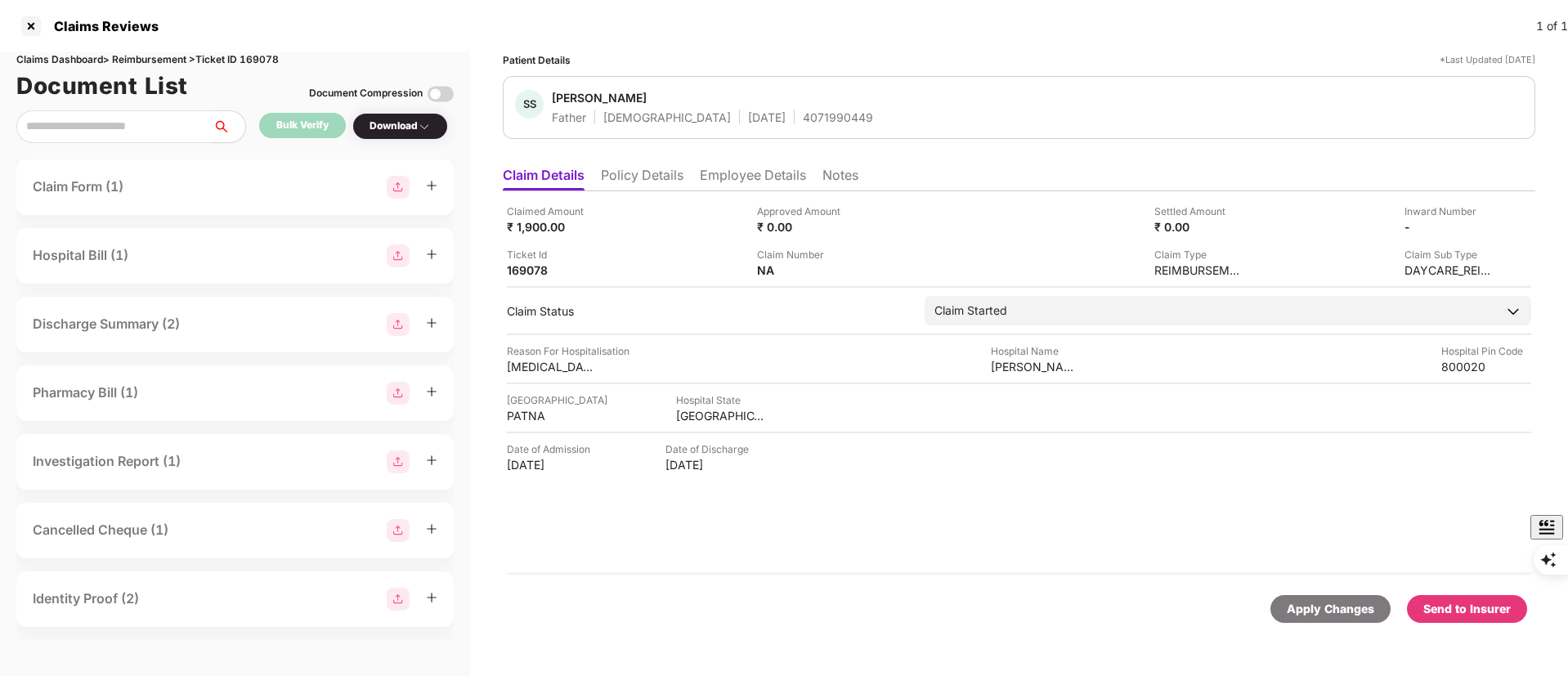
click at [1468, 612] on div "Send to Insurer" at bounding box center [1466, 608] width 87 height 18
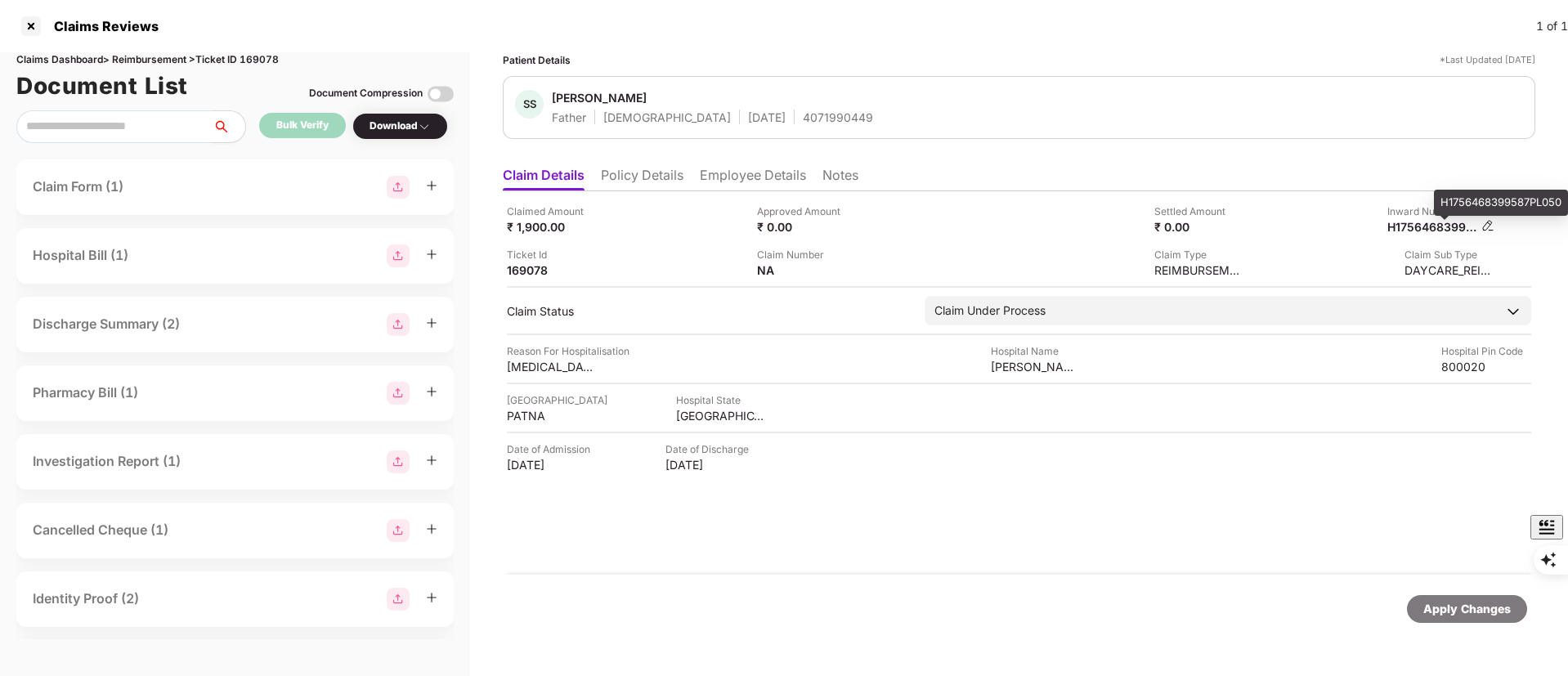
click at [1431, 224] on div "H1756468399587PL050" at bounding box center [1432, 227] width 90 height 16
copy div "H1756468399587PL050"
click at [36, 27] on div at bounding box center [30, 25] width 26 height 26
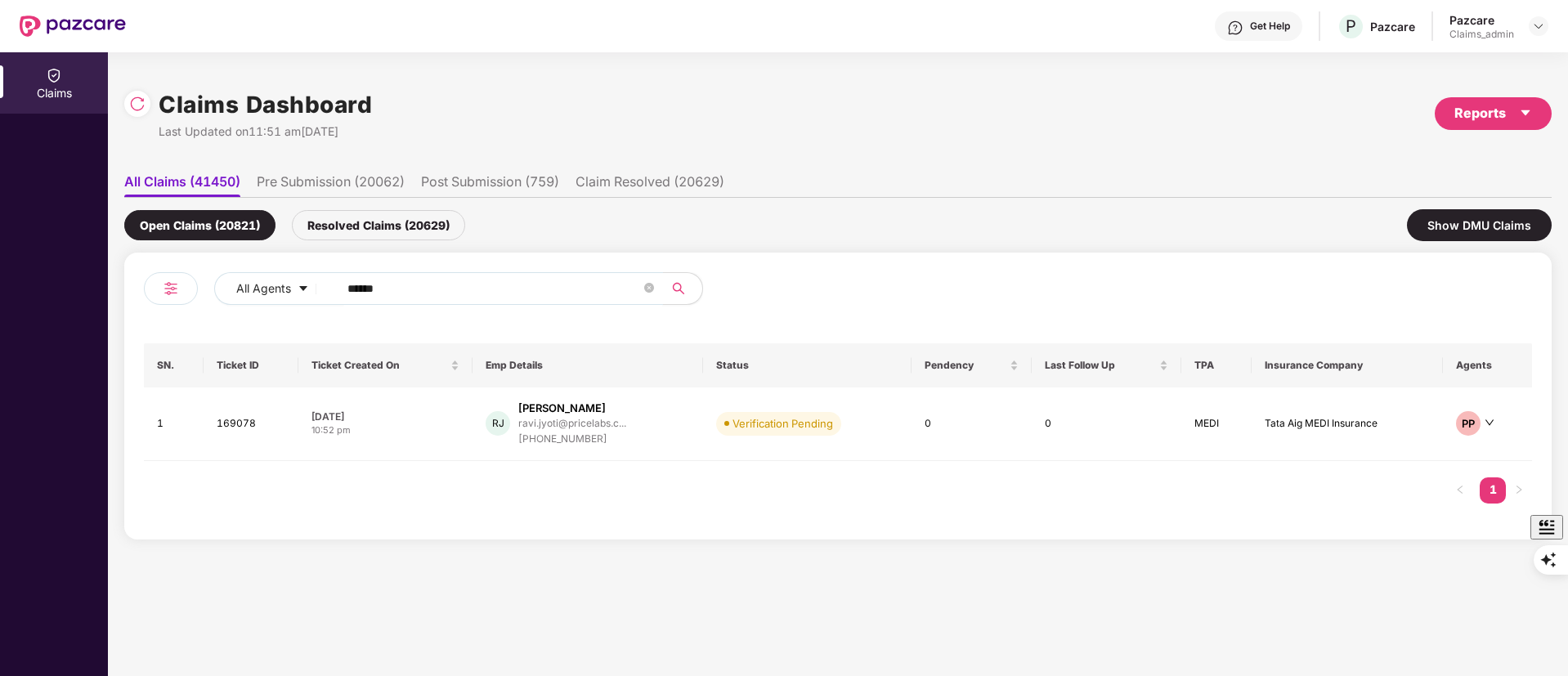
drag, startPoint x: 344, startPoint y: 283, endPoint x: 163, endPoint y: 273, distance: 181.3
click at [163, 273] on div "All Agents ******" at bounding box center [491, 295] width 694 height 46
paste input "text"
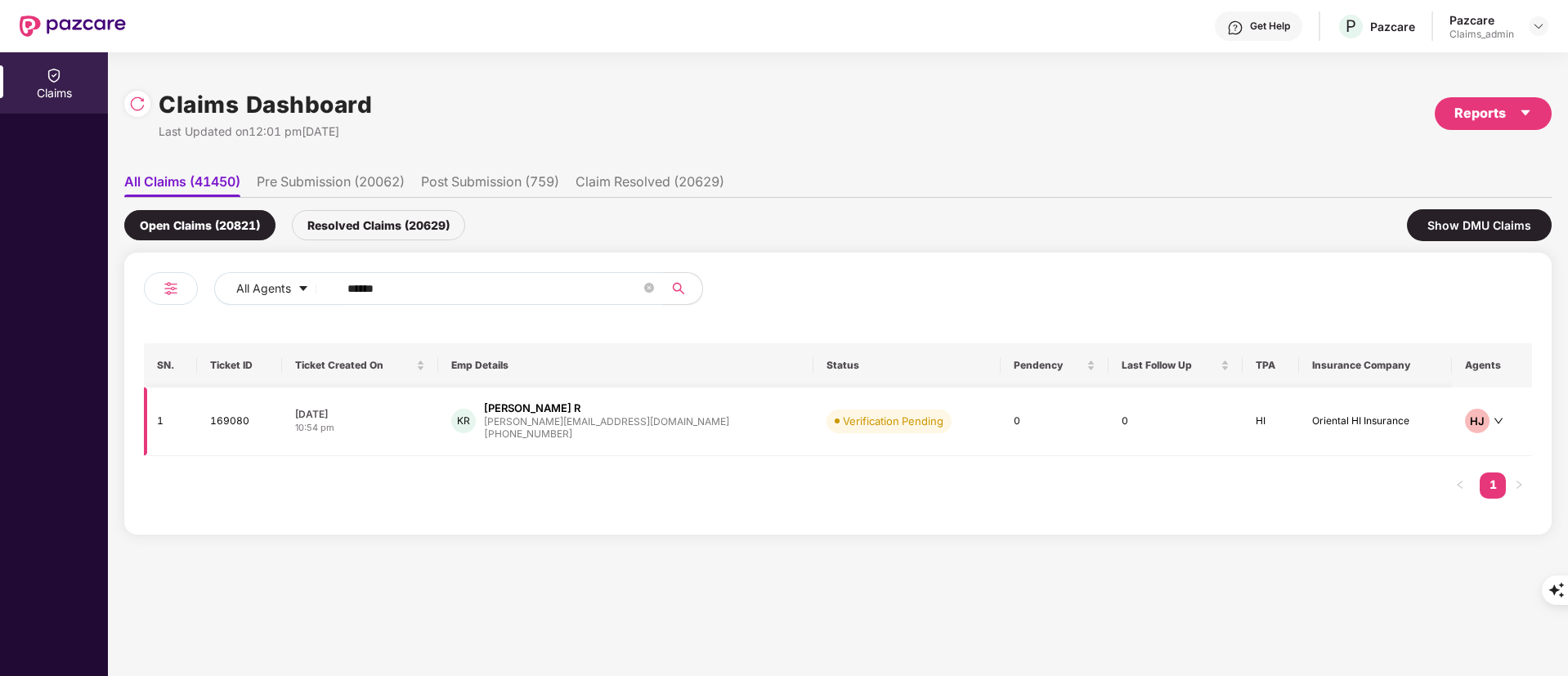
type input "******"
click at [560, 442] on td "KR Kishore Mourya R [EMAIL_ADDRESS][DOMAIN_NAME] [PHONE_NUMBER]" at bounding box center [625, 421] width 375 height 69
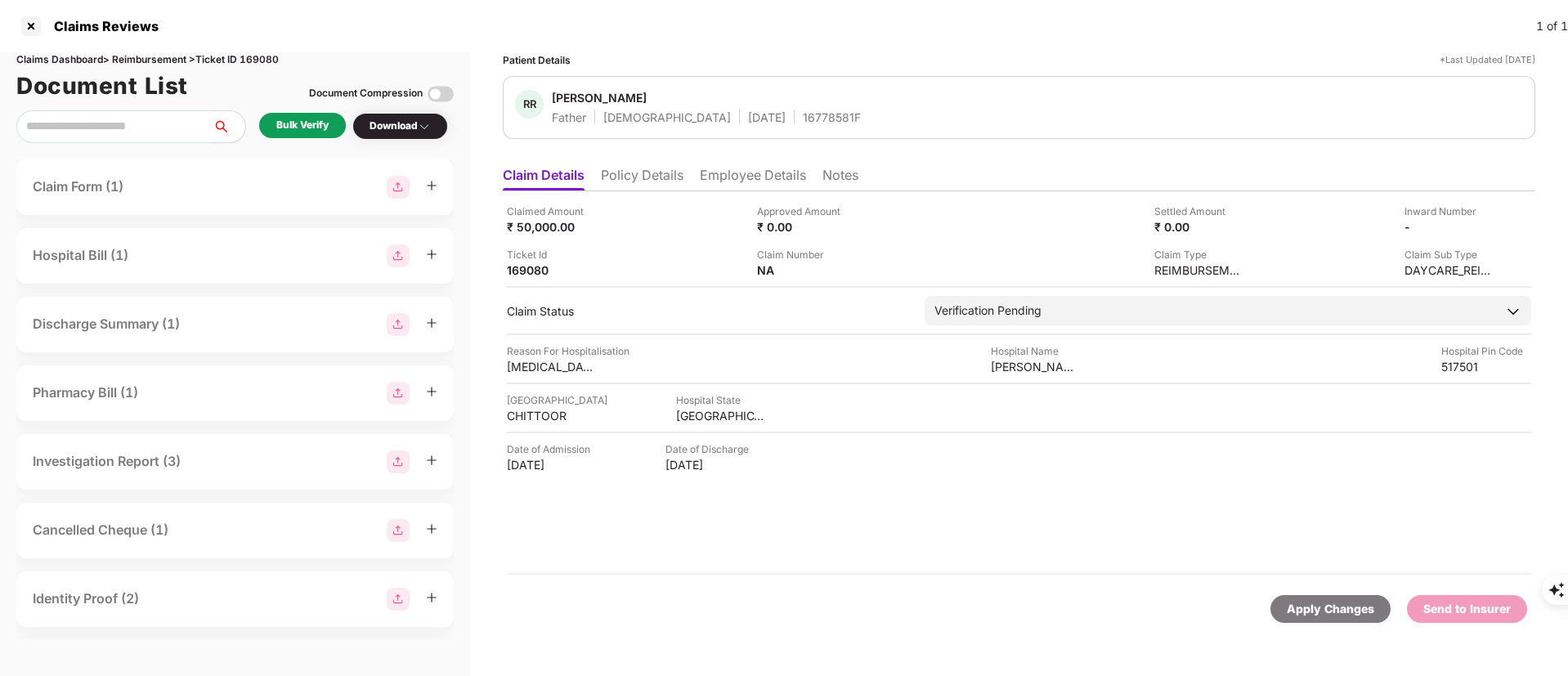
click at [635, 182] on li "Policy Details" at bounding box center [642, 178] width 82 height 24
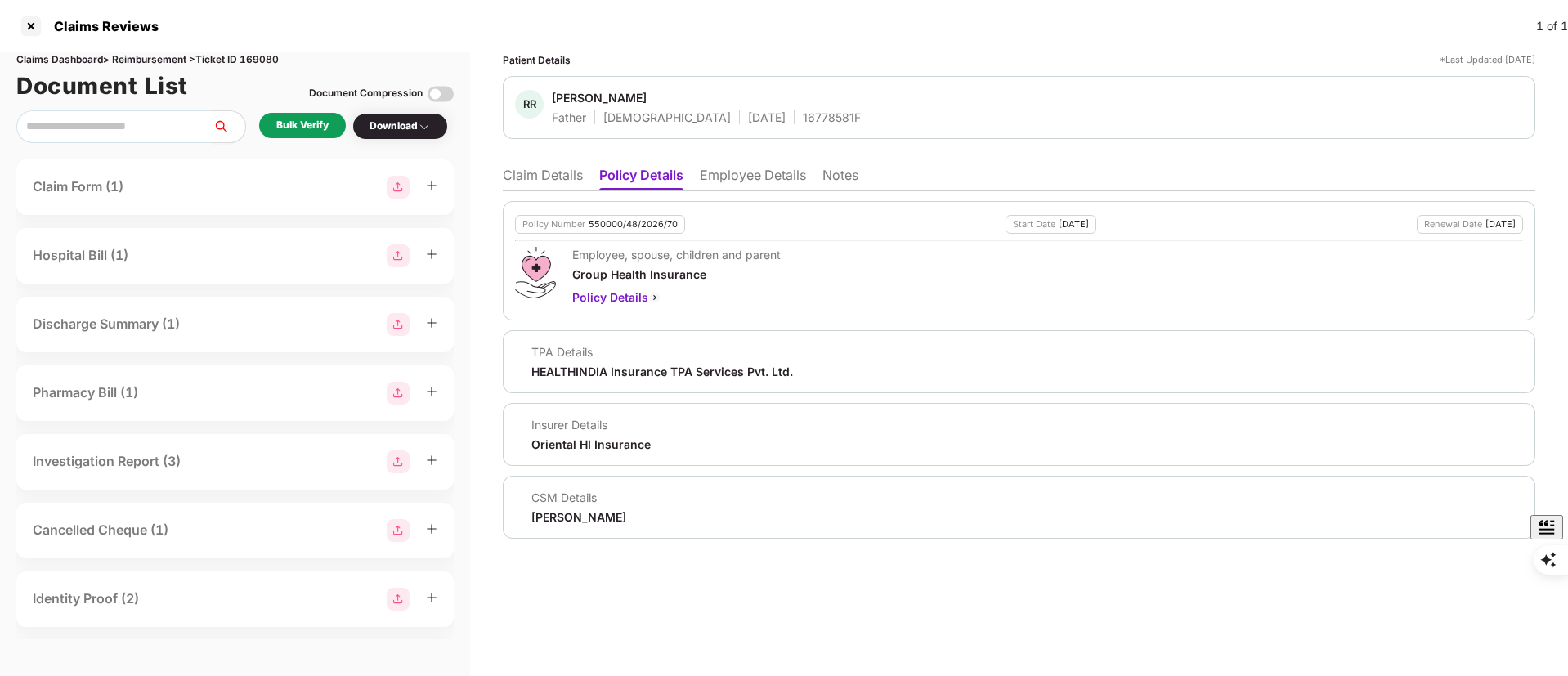
click at [737, 172] on li "Employee Details" at bounding box center [753, 178] width 106 height 24
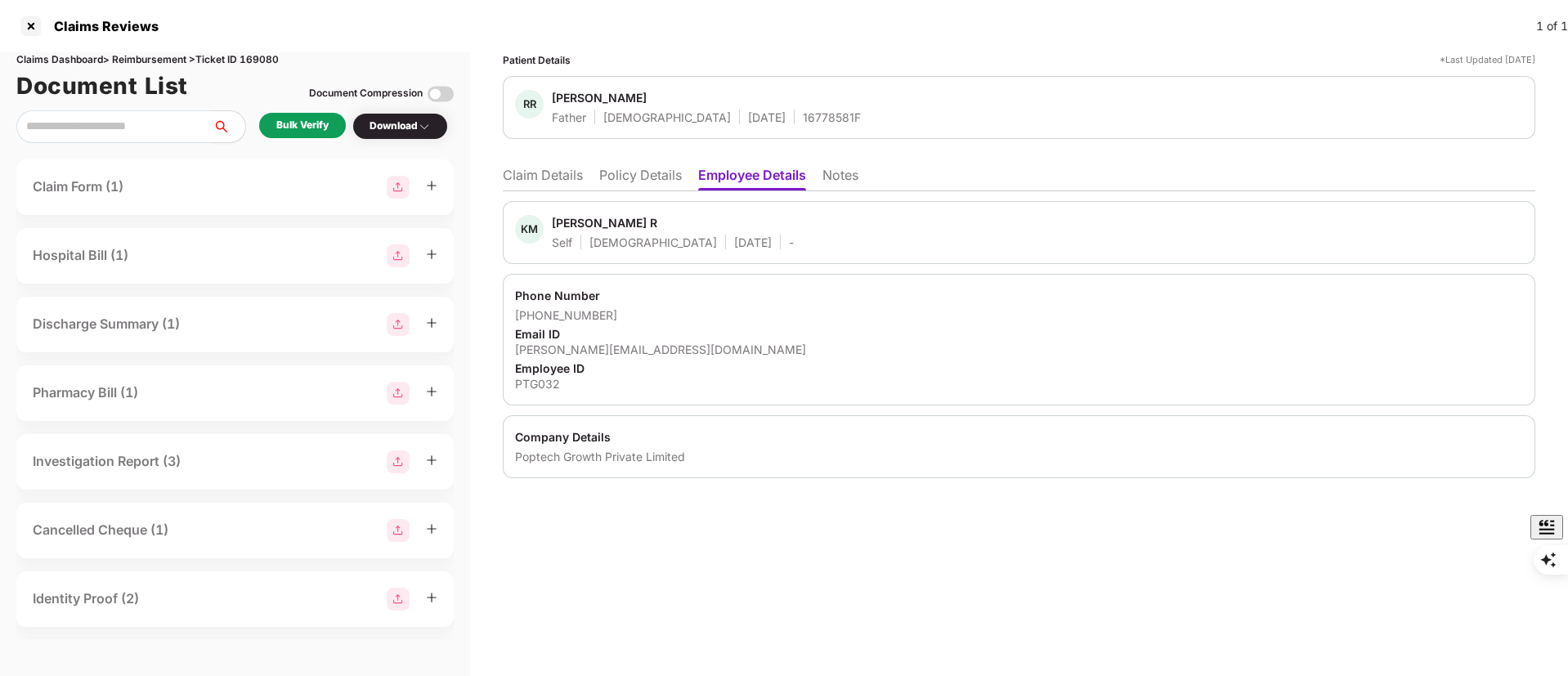
click at [617, 178] on li "Policy Details" at bounding box center [640, 178] width 82 height 24
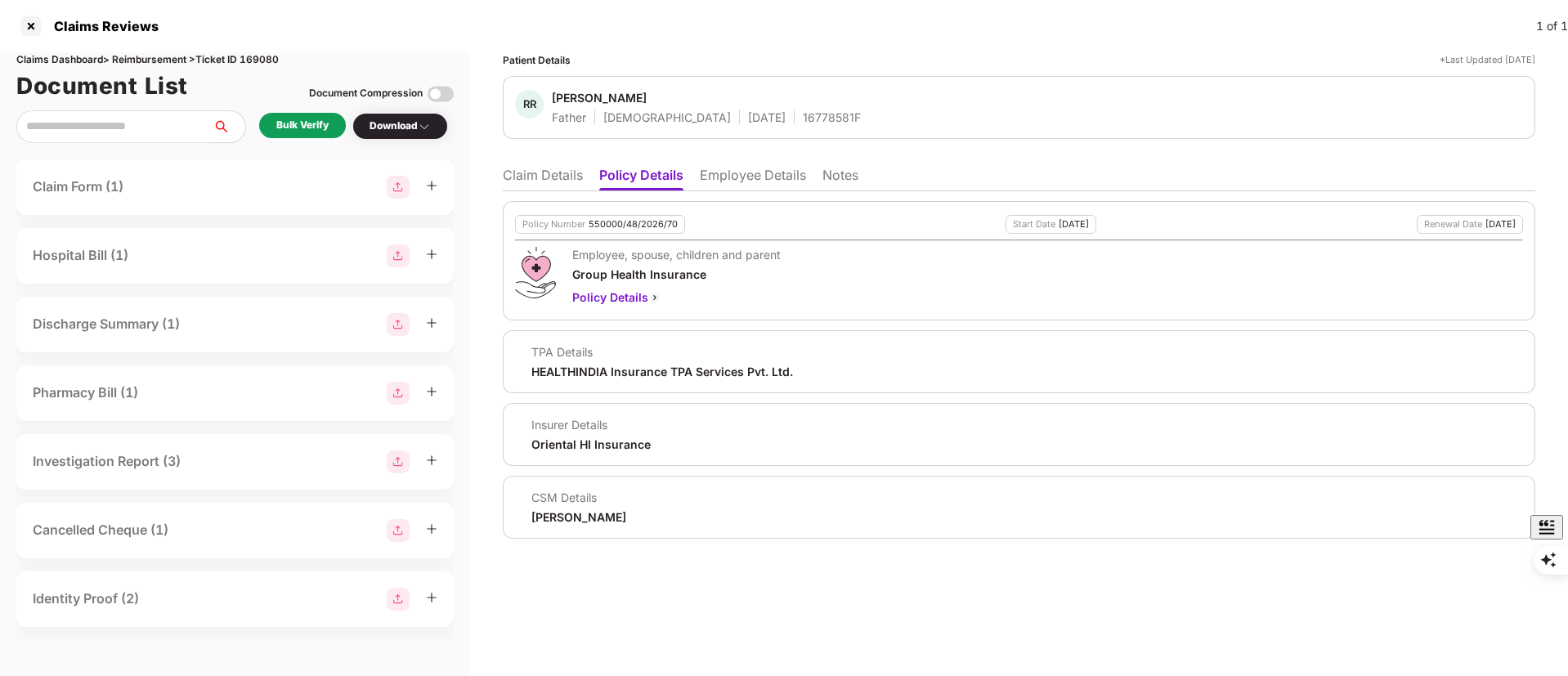
click at [521, 177] on li "Claim Details" at bounding box center [543, 178] width 80 height 24
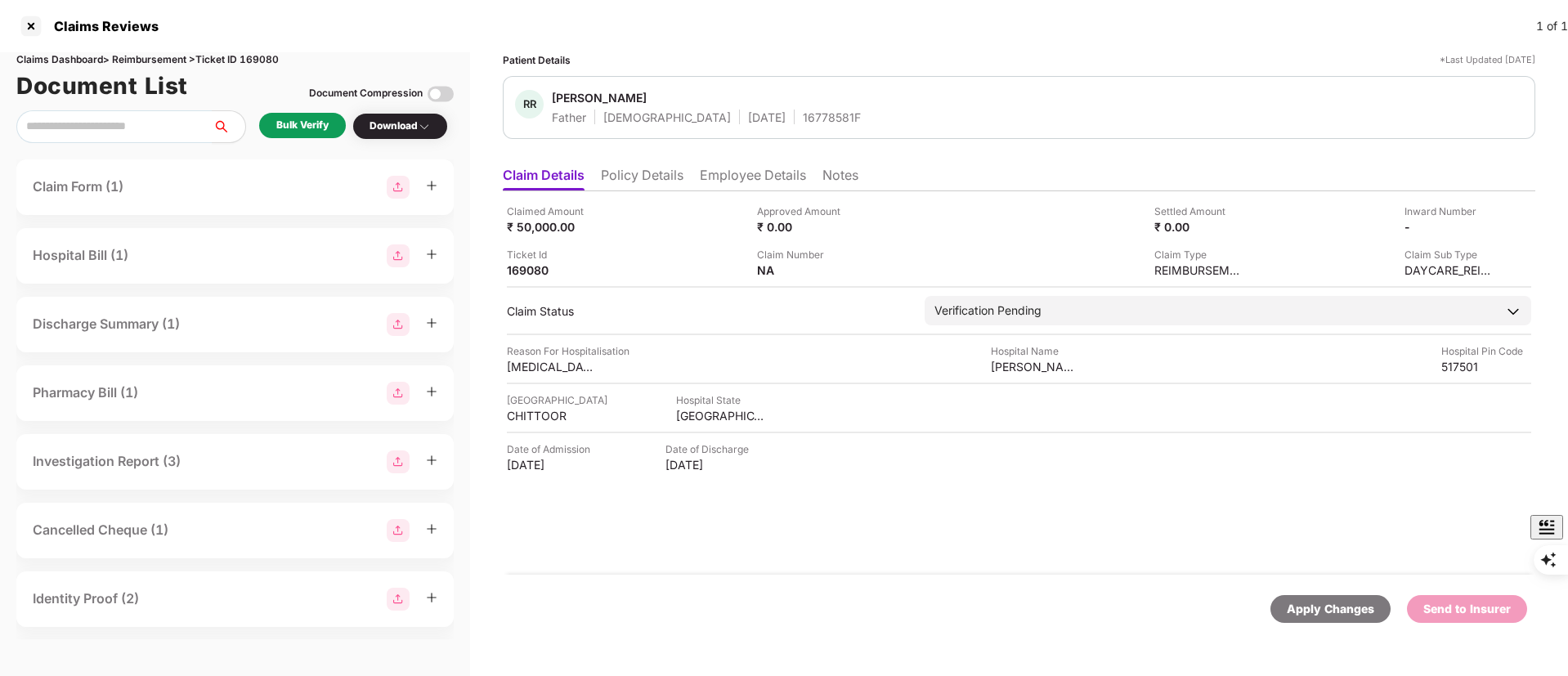
click at [305, 122] on div "Bulk Verify" at bounding box center [302, 125] width 52 height 16
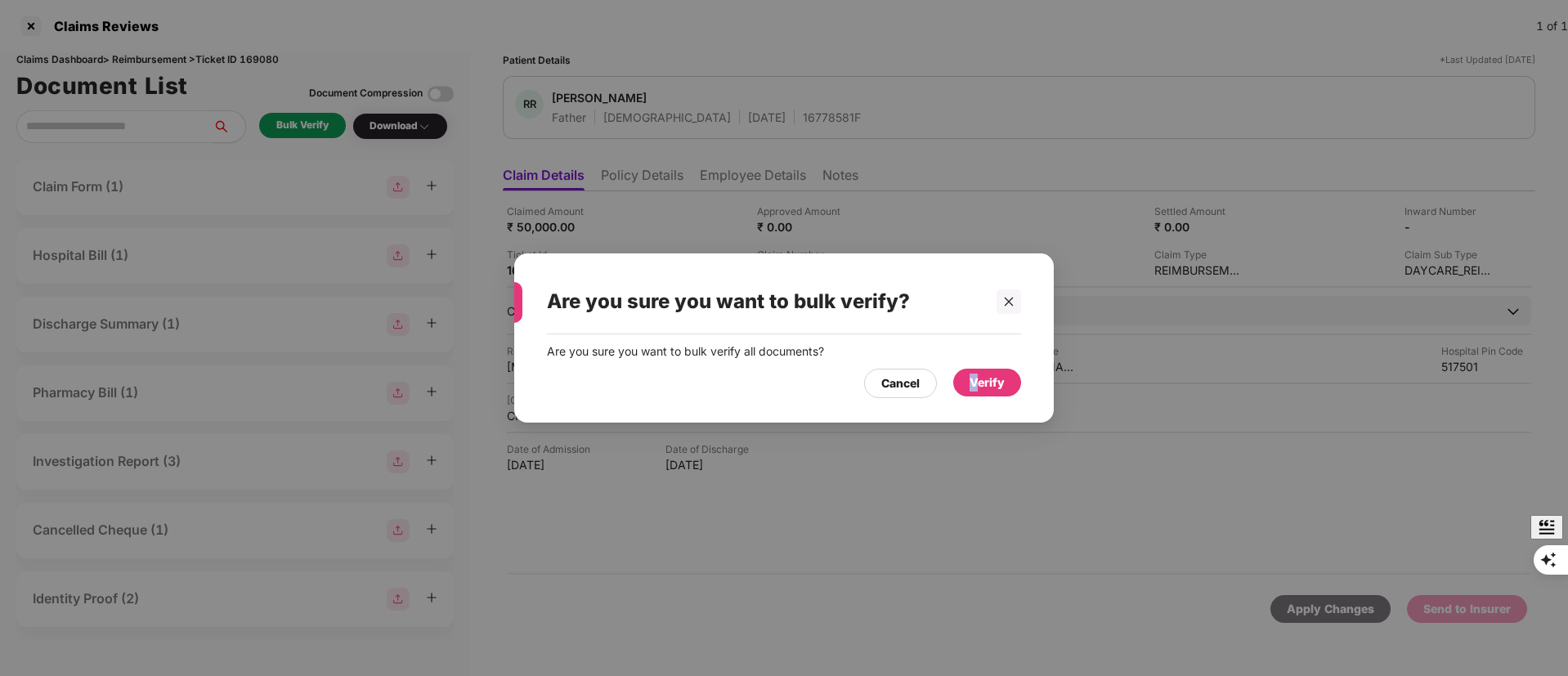
click at [975, 388] on div "Verify" at bounding box center [987, 382] width 35 height 18
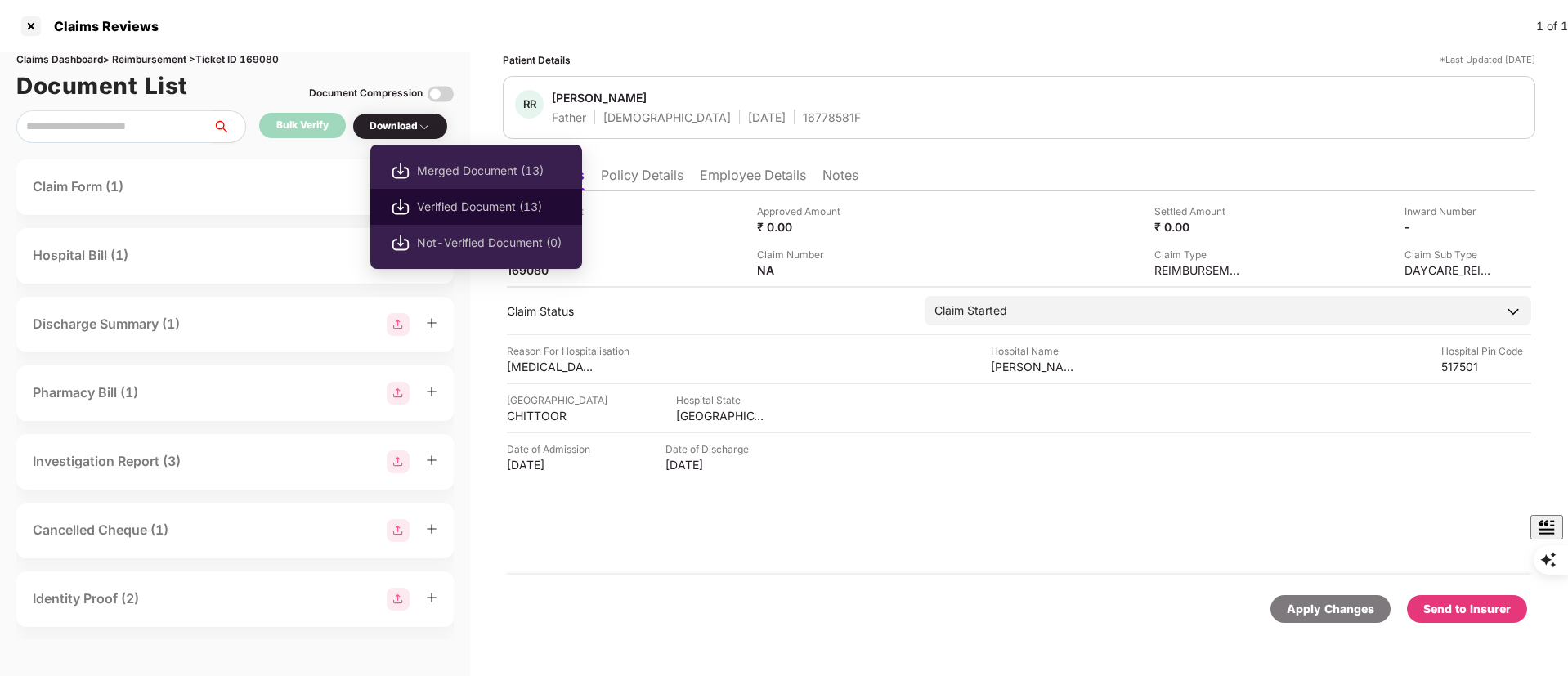
click at [460, 198] on span "Verified Document (13)" at bounding box center [489, 207] width 145 height 18
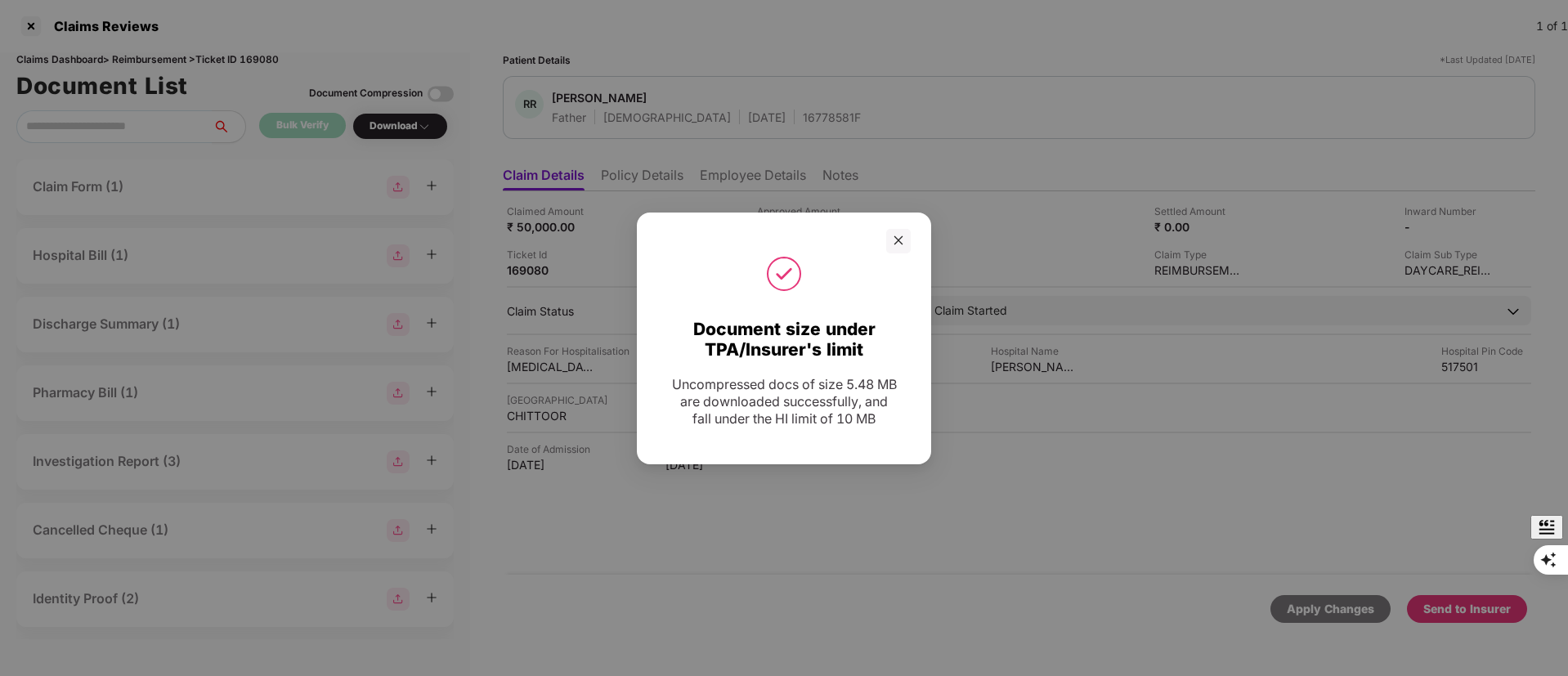
click at [805, 552] on div "Document size under TPA/Insurer's limit Uncompressed docs of size 5.48 MB are d…" at bounding box center [784, 338] width 1568 height 676
click at [900, 237] on icon "close" at bounding box center [899, 240] width 12 height 12
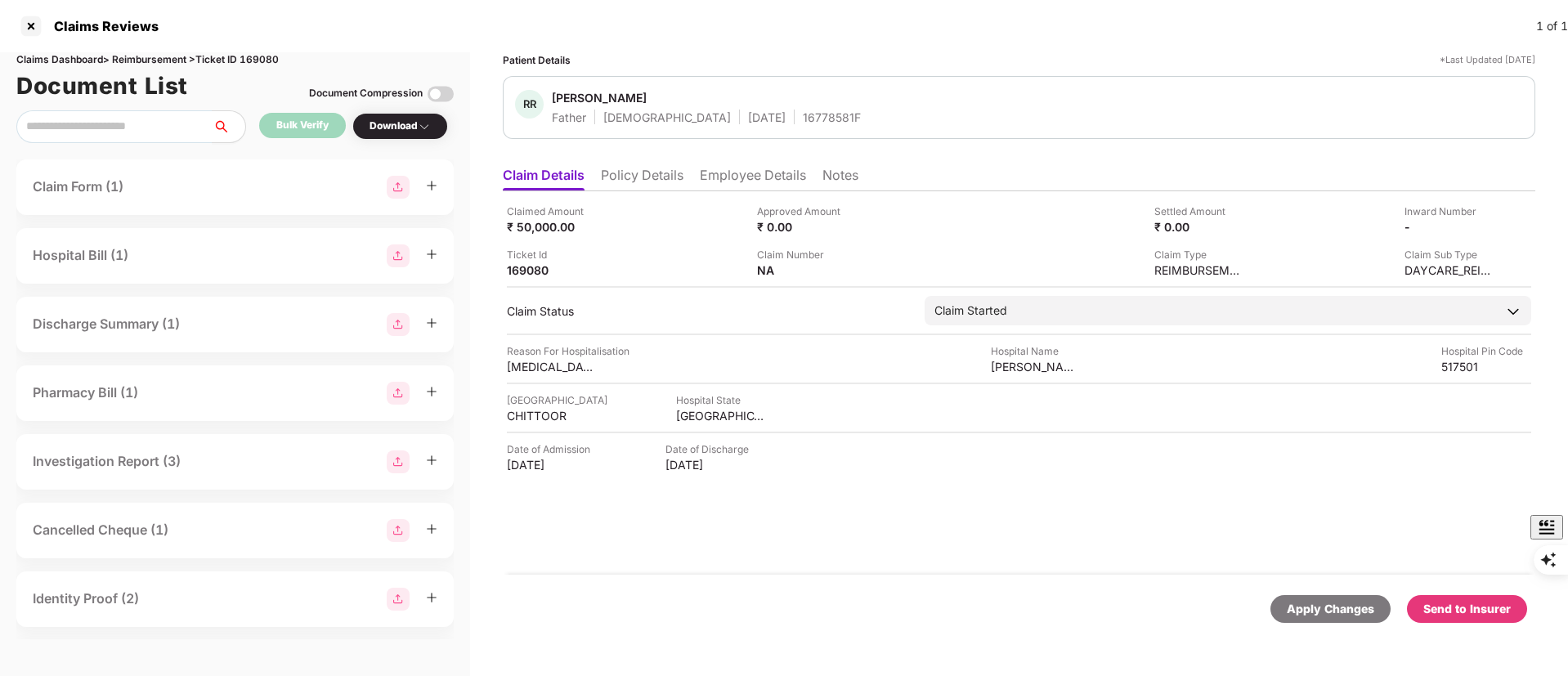
click at [1507, 631] on div "Apply Changes Send to Insurer" at bounding box center [1018, 608] width 1032 height 69
click at [1472, 609] on div "Send to Insurer" at bounding box center [1466, 608] width 87 height 18
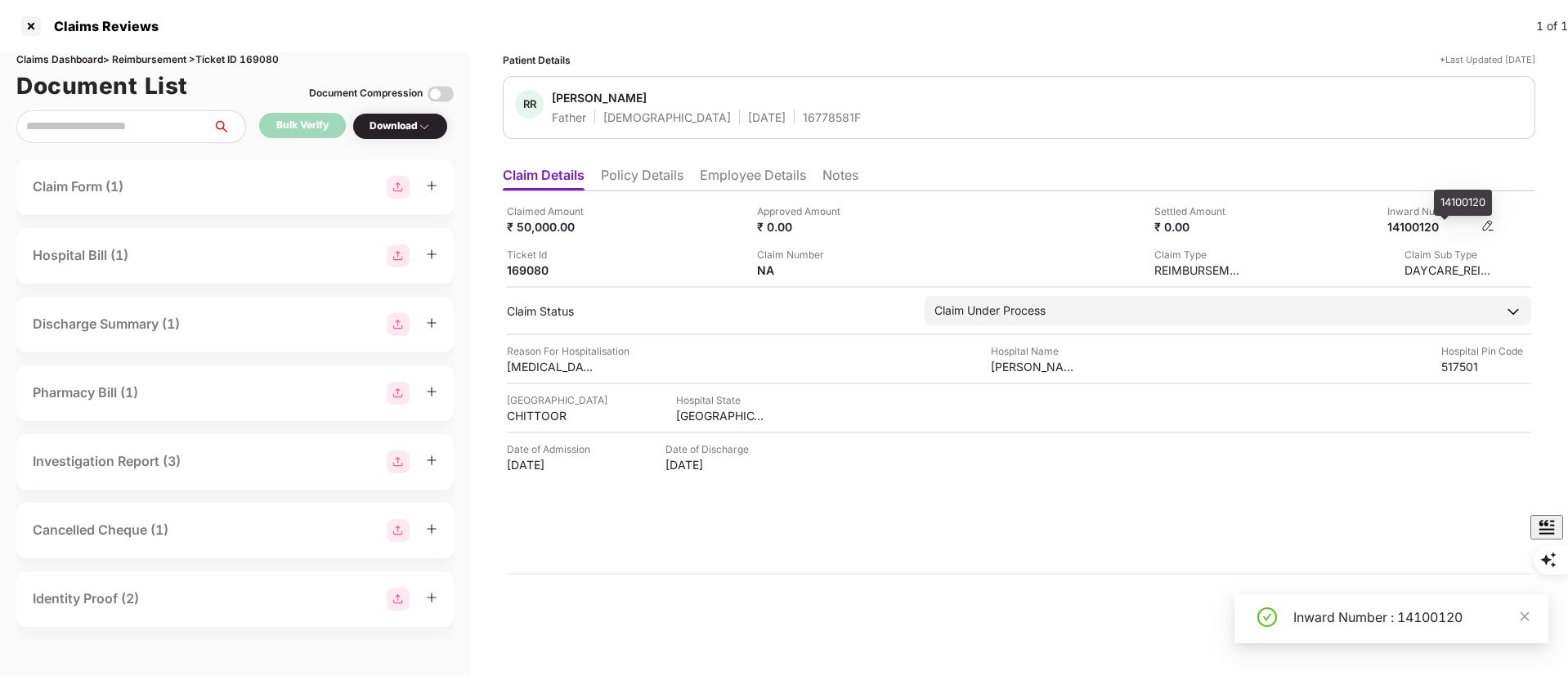
click at [1423, 222] on div "14100120" at bounding box center [1432, 227] width 90 height 16
copy div "14100120"
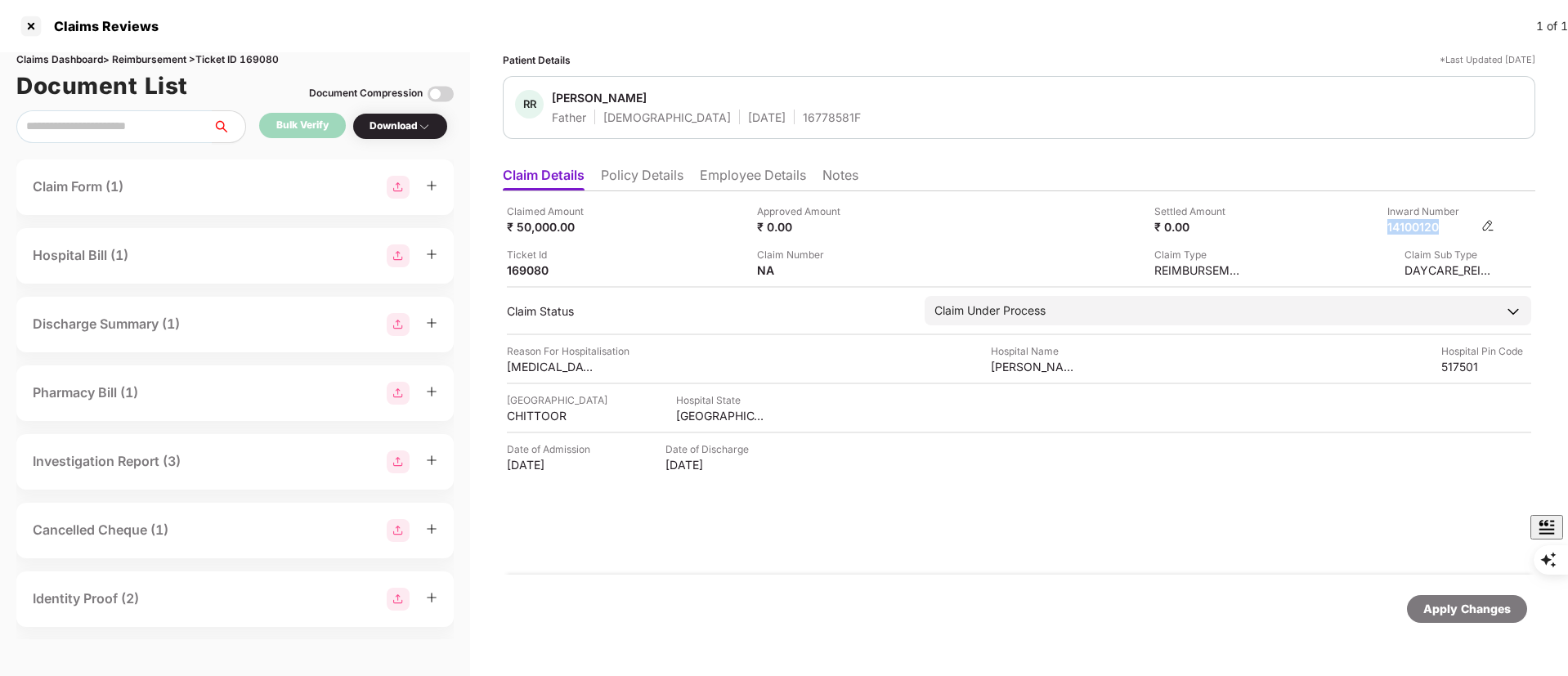
click at [1428, 229] on div "14100120" at bounding box center [1432, 227] width 90 height 16
click at [738, 179] on li "Employee Details" at bounding box center [753, 178] width 106 height 24
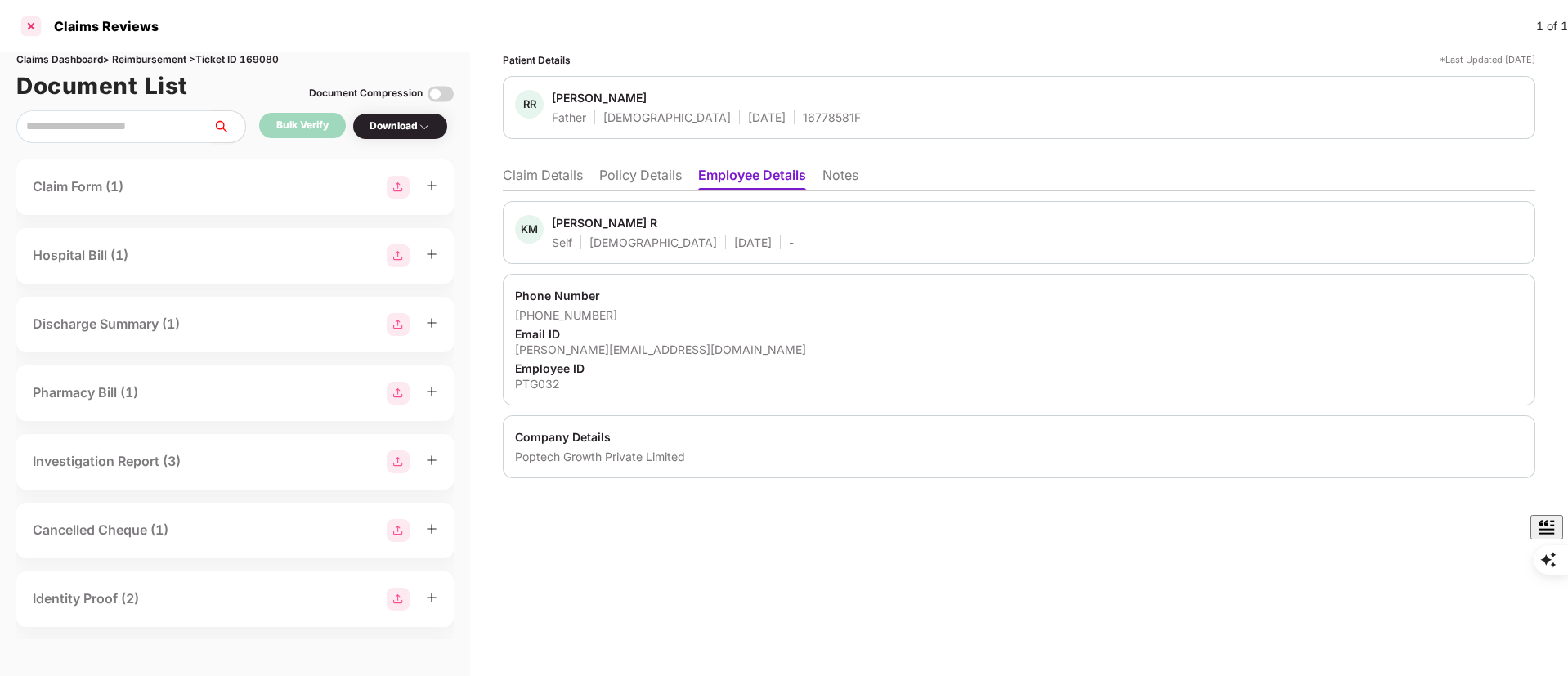
click at [33, 30] on div at bounding box center [30, 25] width 26 height 26
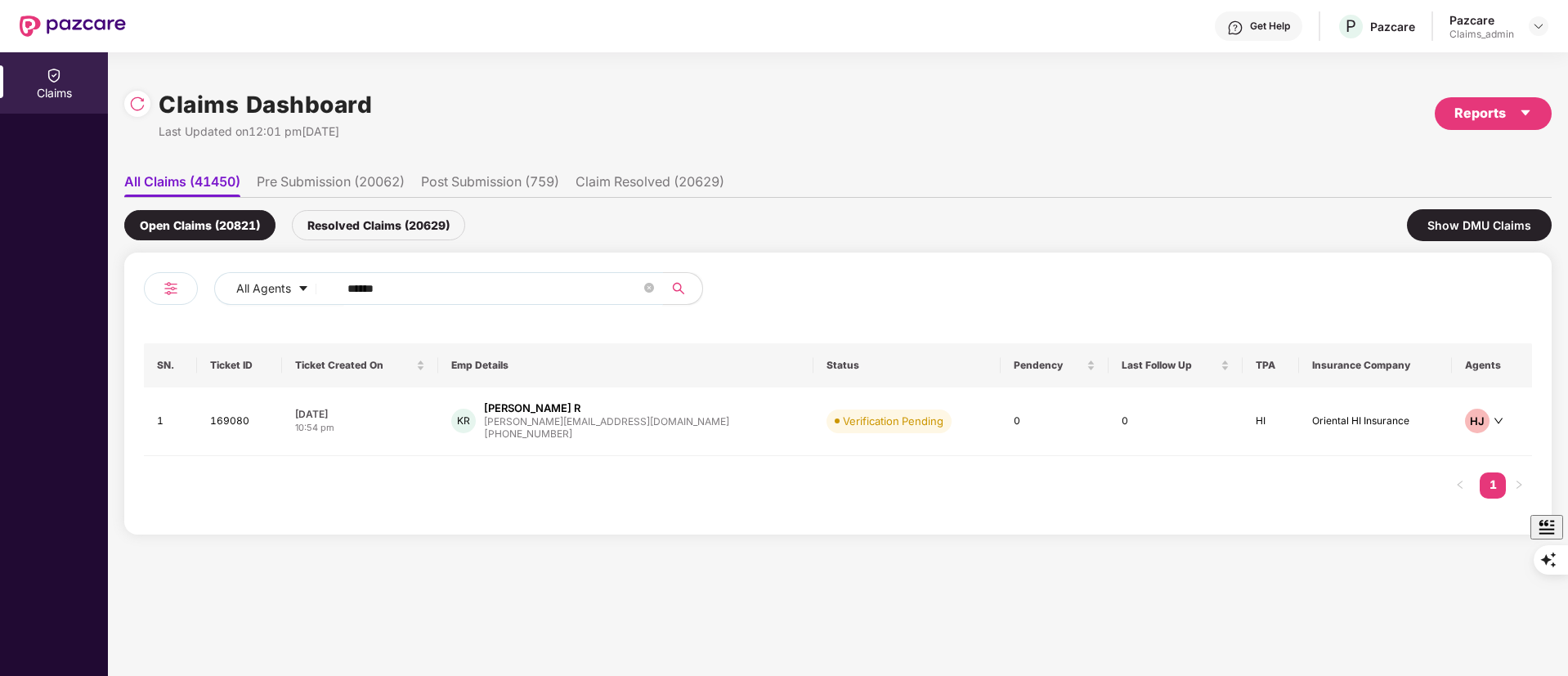
drag, startPoint x: 450, startPoint y: 284, endPoint x: 125, endPoint y: 284, distance: 325.0
click at [125, 284] on div "All Agents ****** SN. Ticket ID Ticket Created On Emp Details Status Pendency L…" at bounding box center [838, 394] width 1427 height 282
paste input "text"
type input "******"
click at [571, 413] on div "[PERSON_NAME]" at bounding box center [527, 409] width 87 height 16
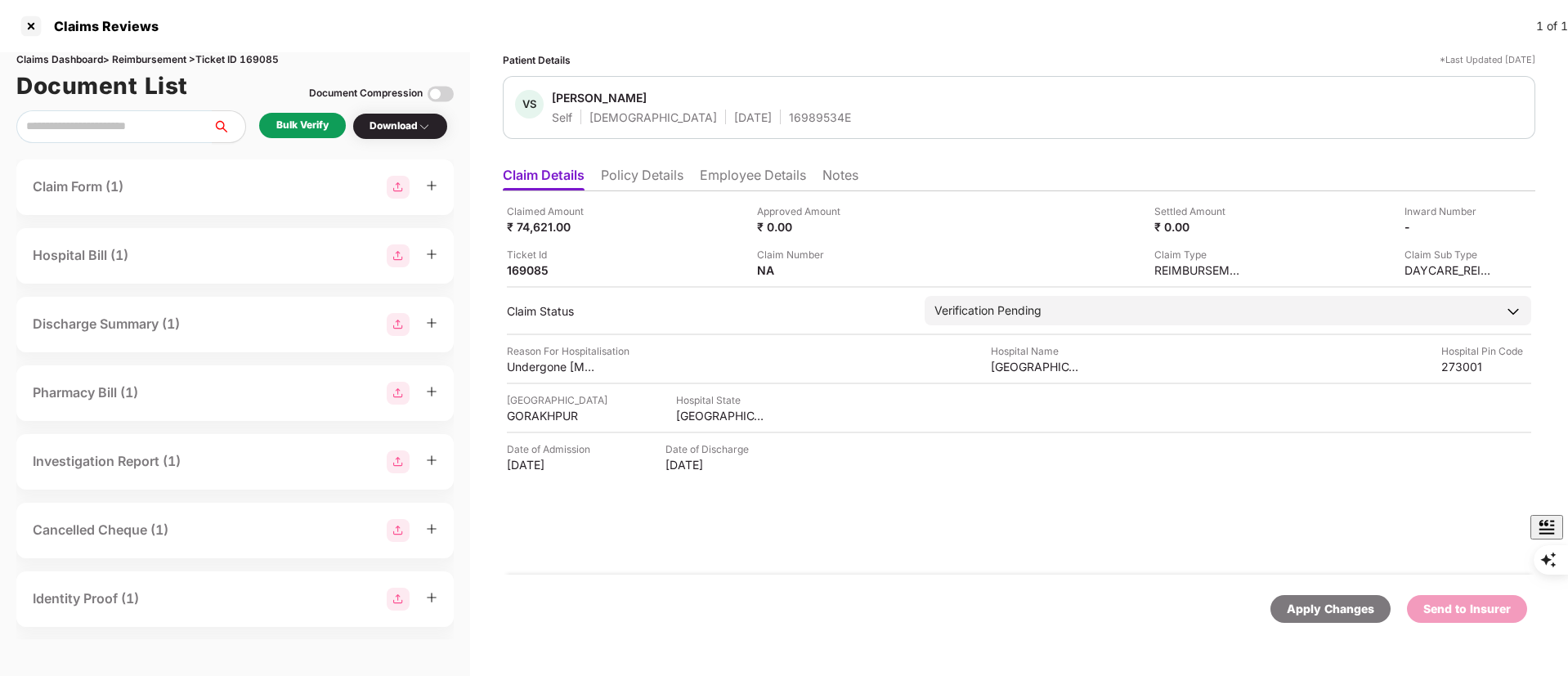
click at [655, 167] on li "Policy Details" at bounding box center [642, 178] width 82 height 24
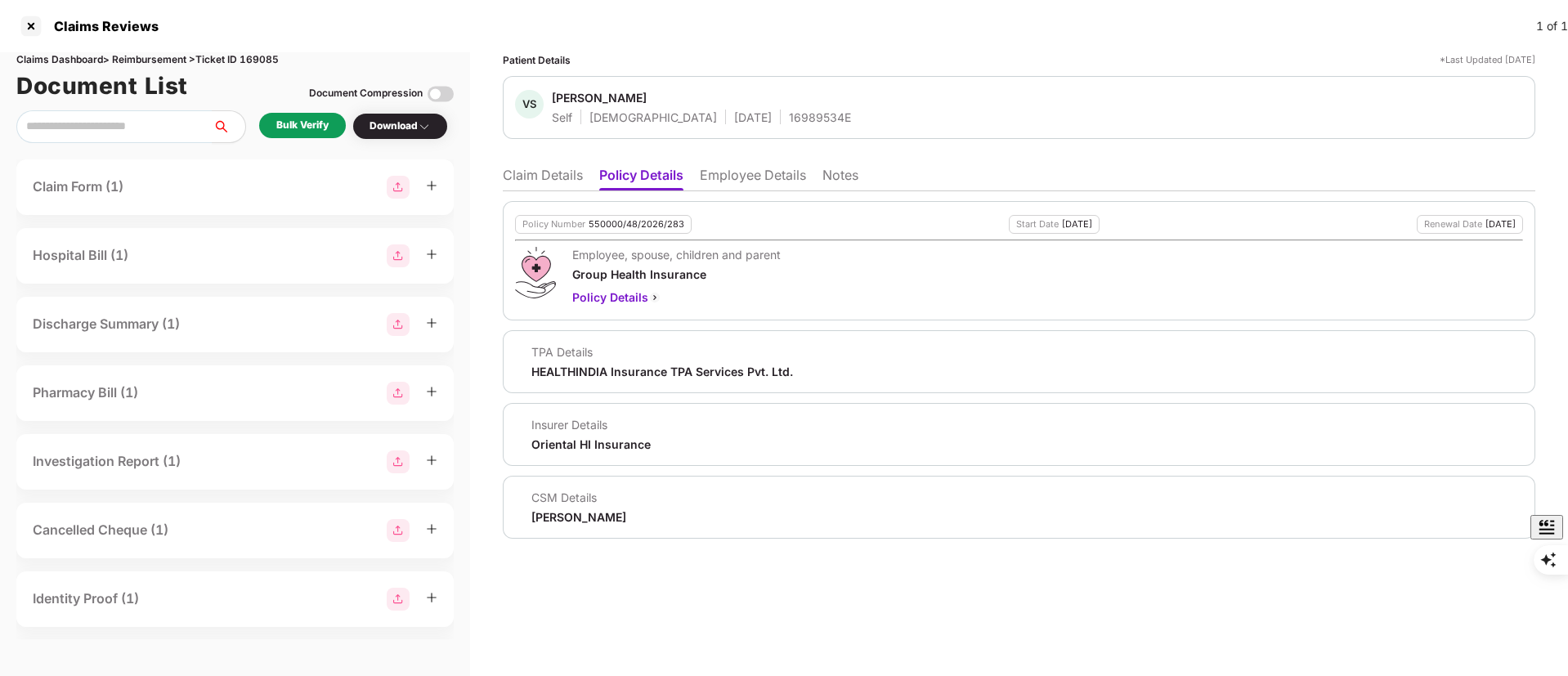
click at [281, 121] on div "Bulk Verify" at bounding box center [302, 125] width 52 height 16
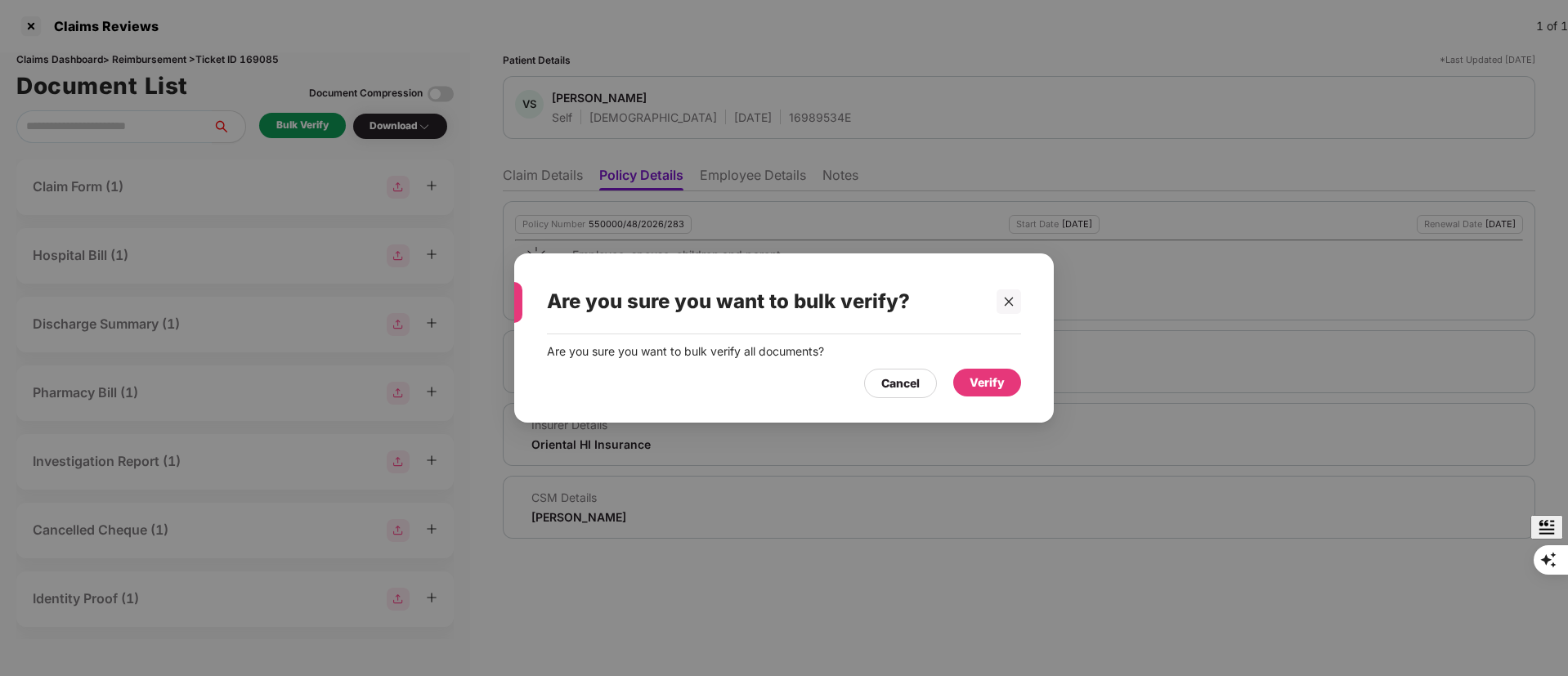
click at [1007, 382] on div "Verify" at bounding box center [986, 382] width 68 height 27
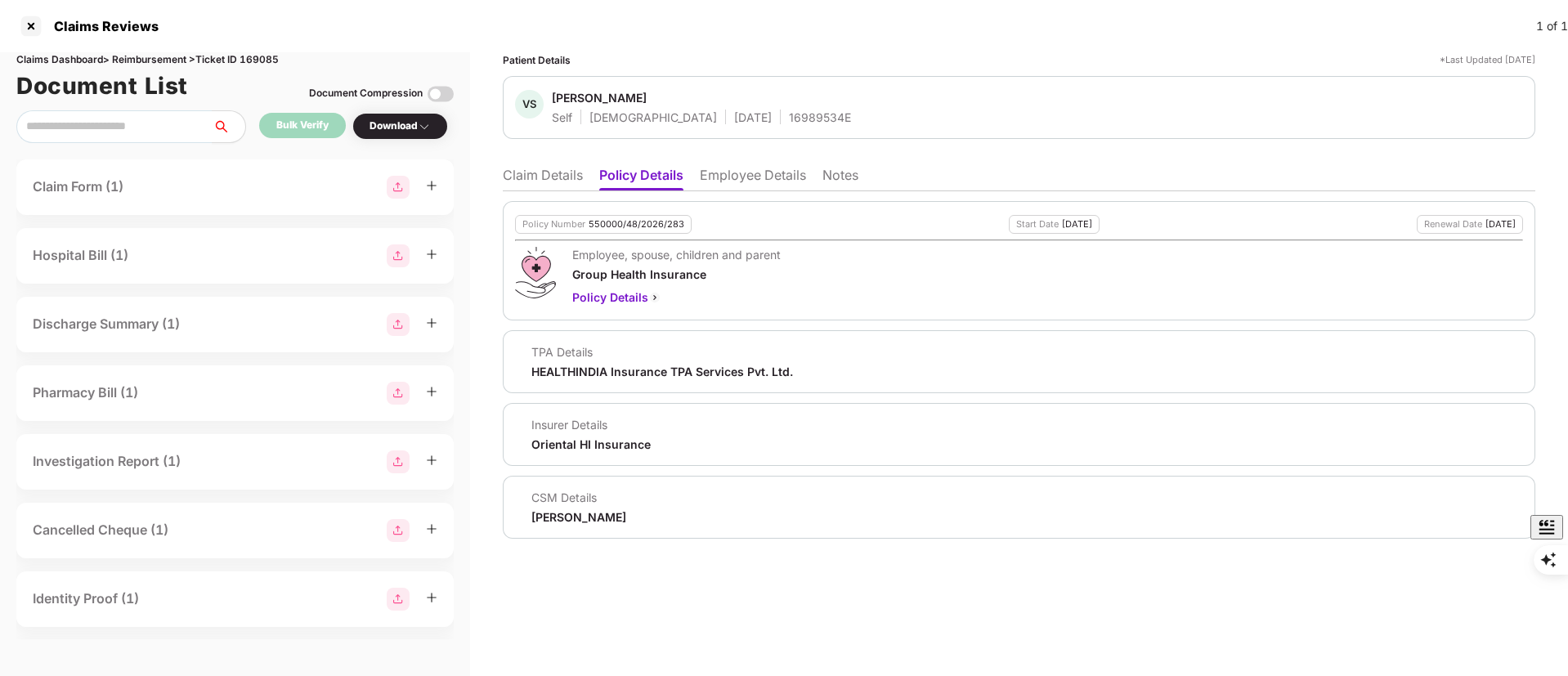
click at [535, 176] on li "Claim Details" at bounding box center [543, 178] width 80 height 24
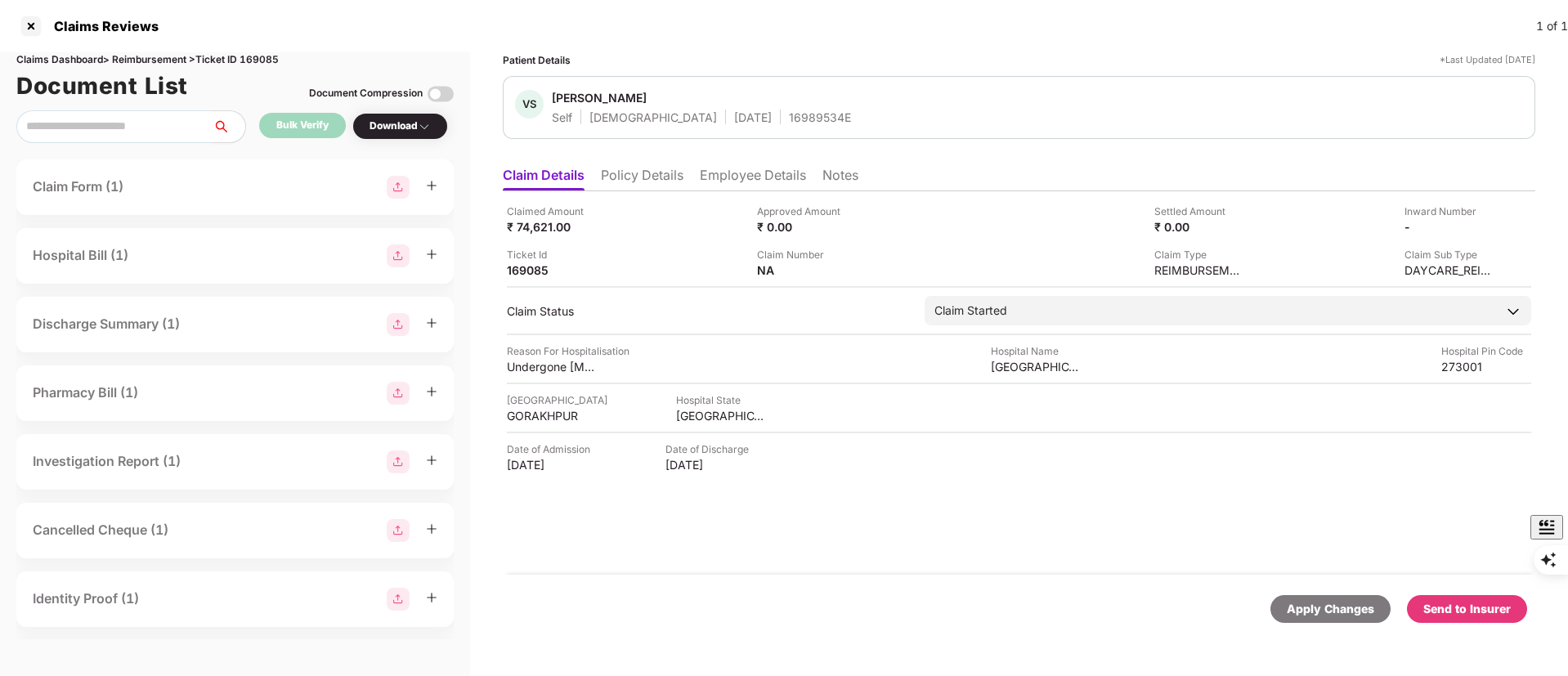
click at [649, 186] on li "Policy Details" at bounding box center [642, 178] width 82 height 24
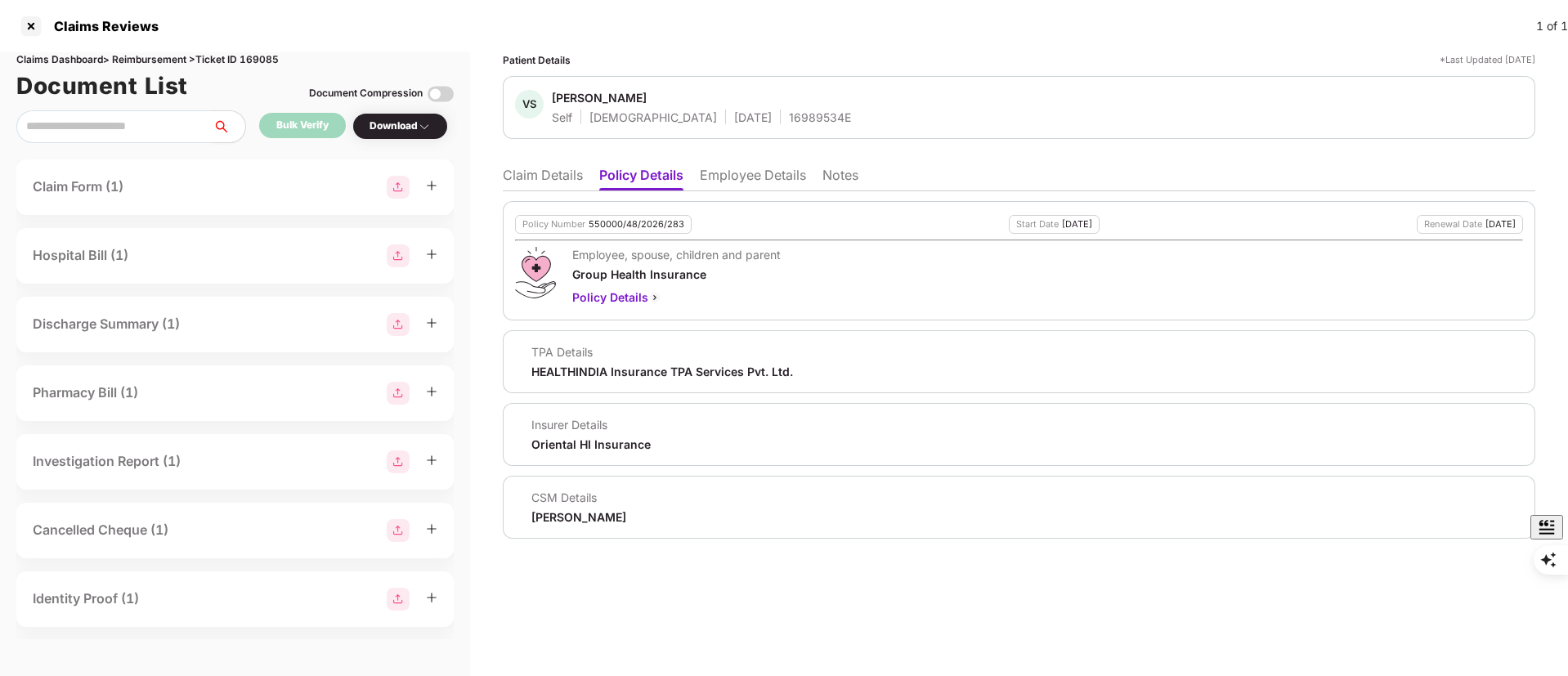
click at [527, 167] on li "Claim Details" at bounding box center [543, 178] width 80 height 24
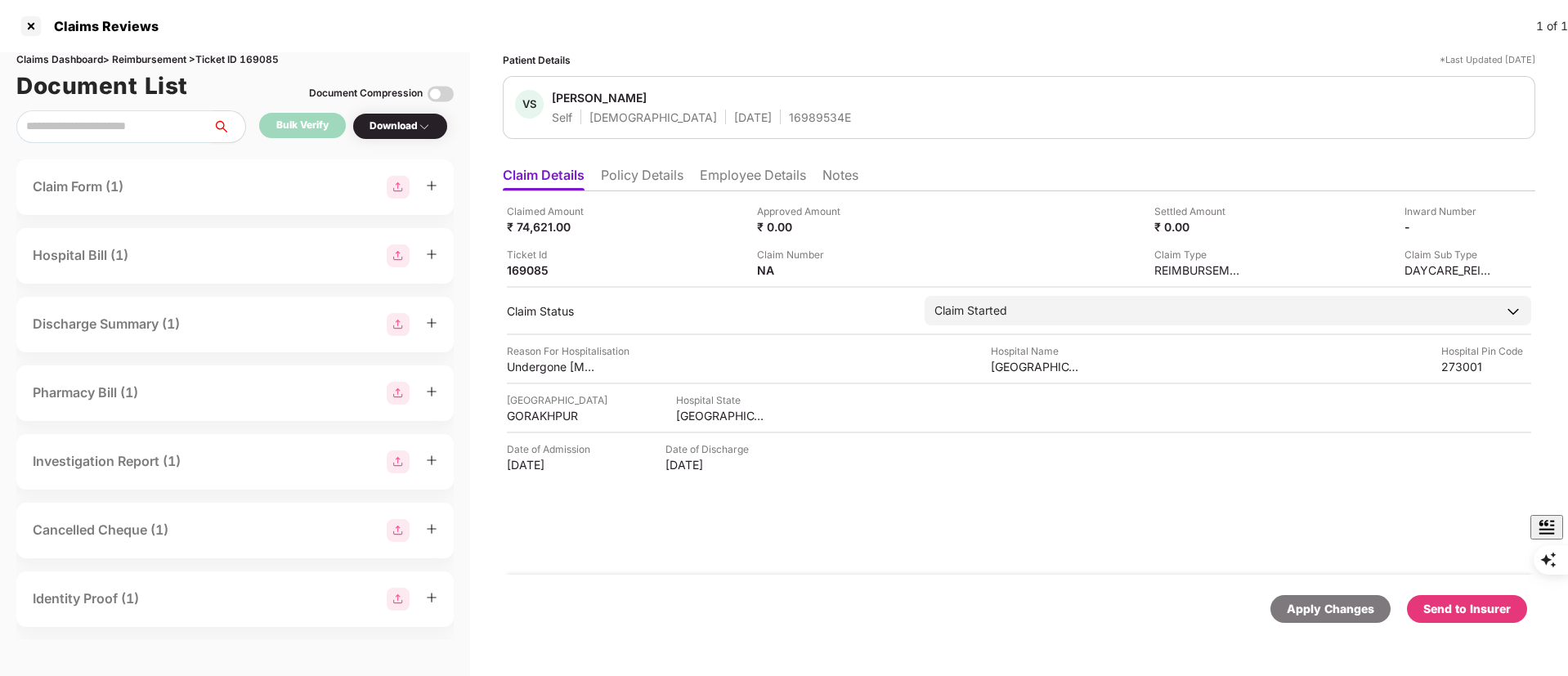
click at [1448, 601] on div "Send to Insurer" at bounding box center [1466, 608] width 87 height 18
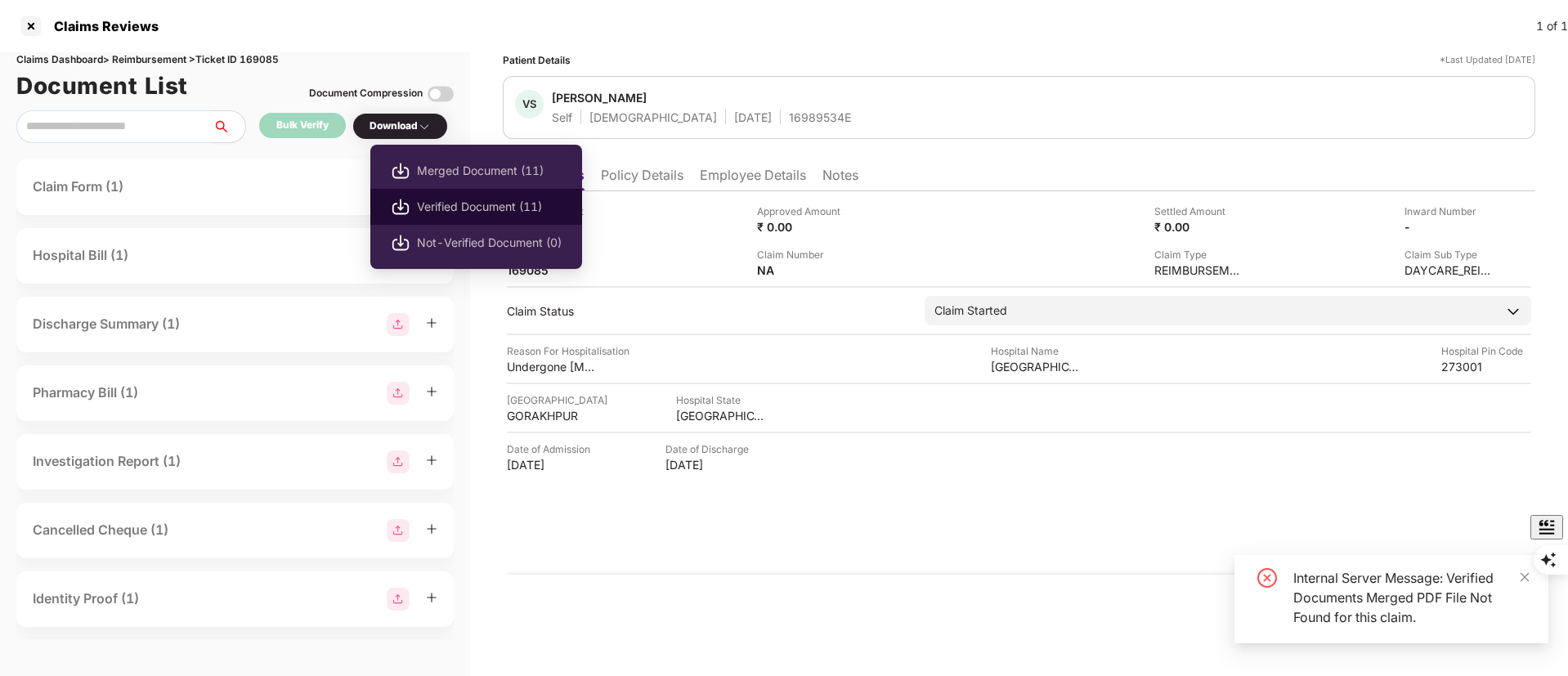
click at [461, 200] on span "Verified Document (11)" at bounding box center [489, 207] width 145 height 18
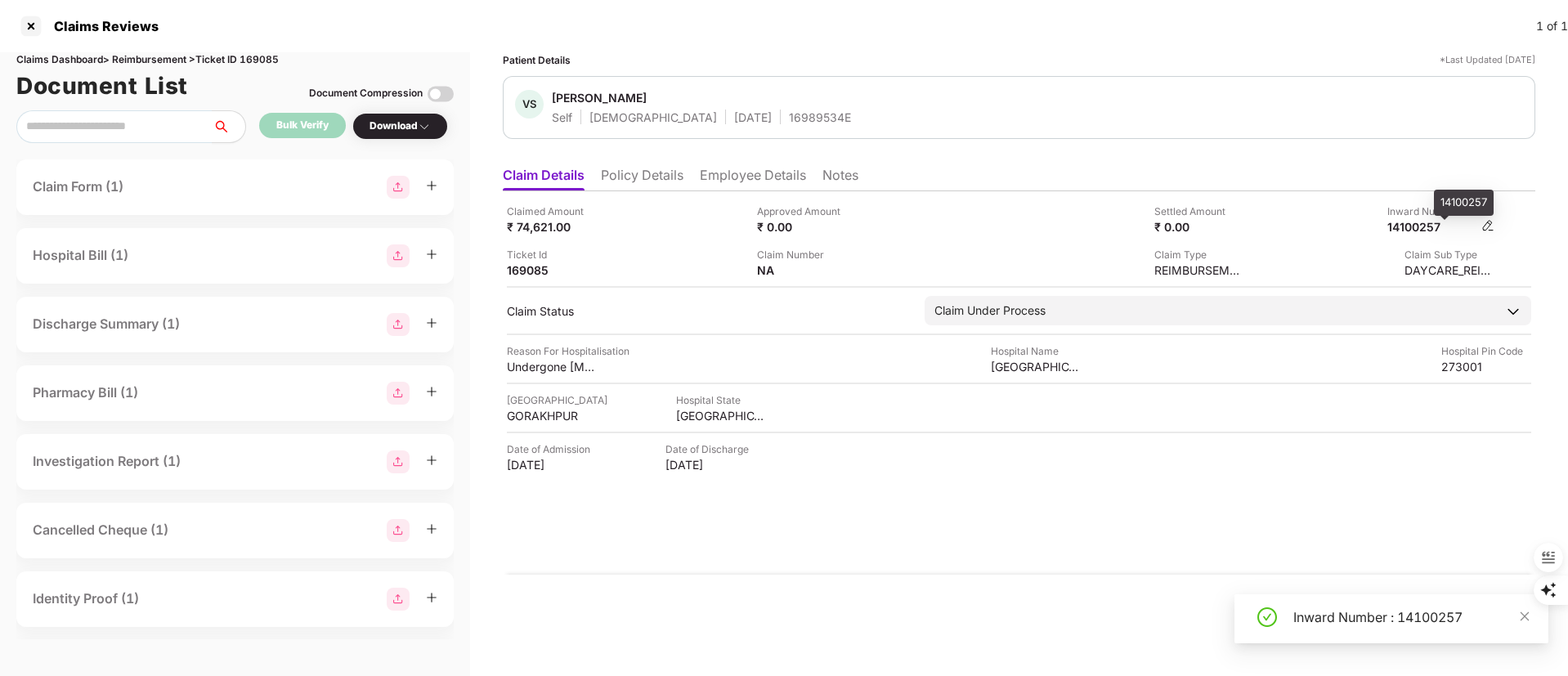
click at [1430, 231] on div "14100257" at bounding box center [1432, 227] width 90 height 16
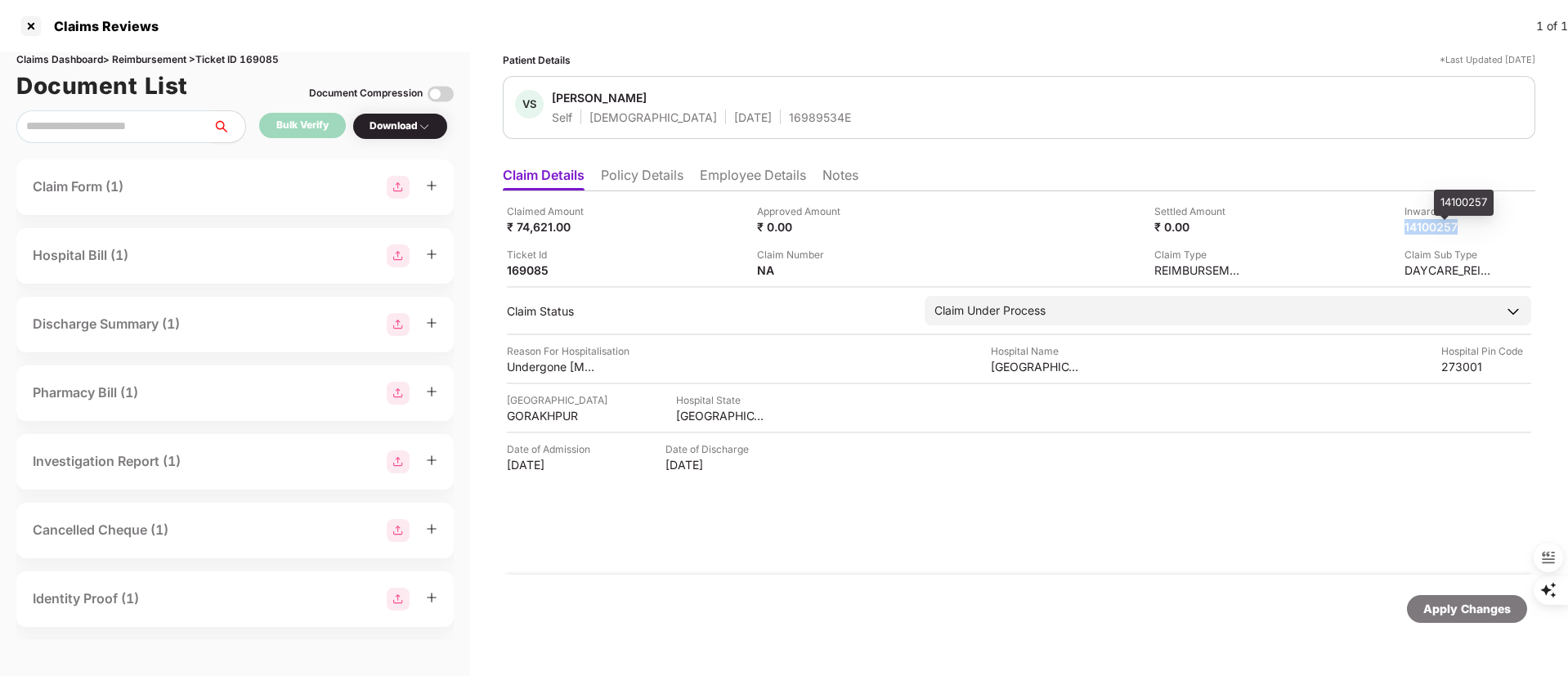
copy div "14100257"
click at [752, 165] on ul "Claim Details Policy Details Employee Details Notes" at bounding box center [1018, 174] width 1032 height 32
click at [751, 178] on li "Employee Details" at bounding box center [753, 178] width 106 height 24
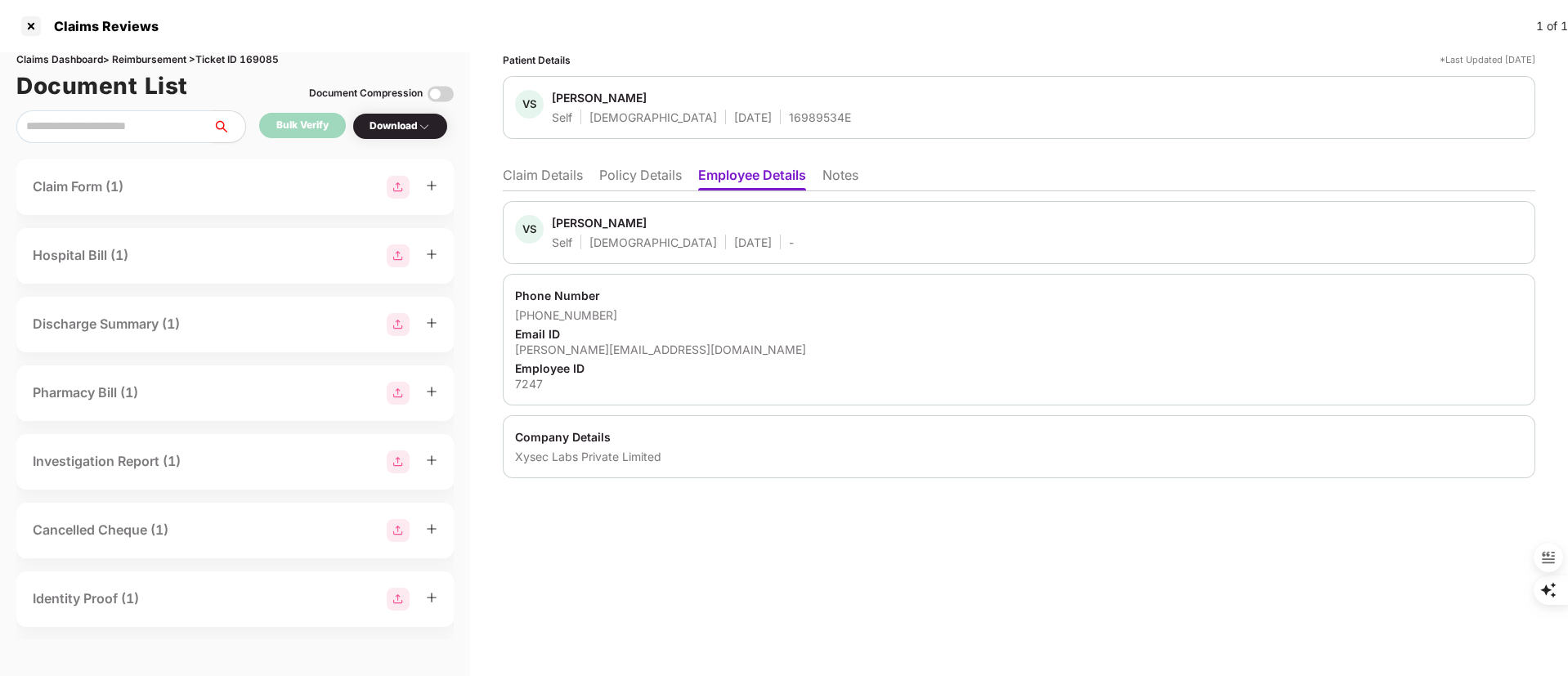
click at [593, 226] on div "[PERSON_NAME]" at bounding box center [599, 222] width 95 height 16
copy div "Vasudha"
click at [29, 24] on div at bounding box center [30, 25] width 26 height 26
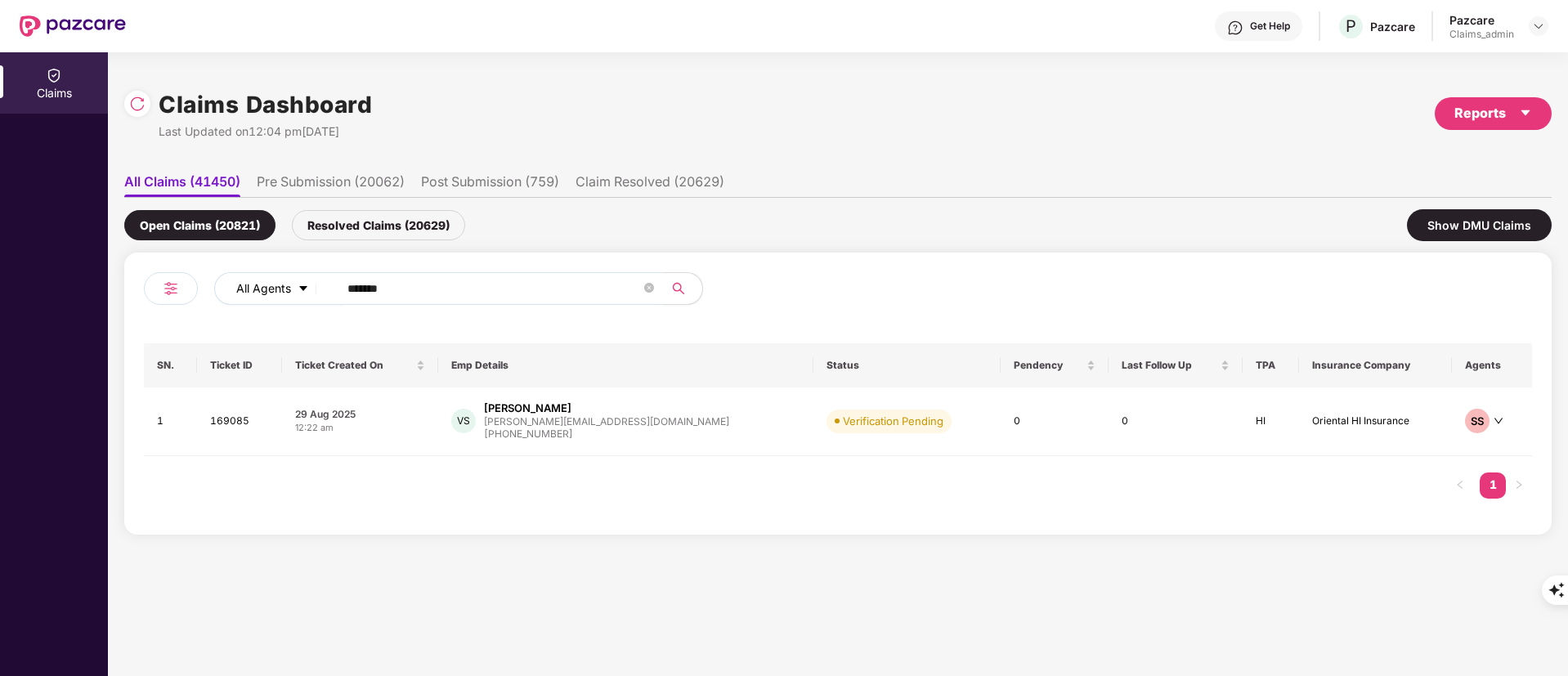
drag, startPoint x: 420, startPoint y: 284, endPoint x: 255, endPoint y: 288, distance: 165.0
click at [255, 288] on div "All Agents ******" at bounding box center [630, 288] width 833 height 32
paste input "text"
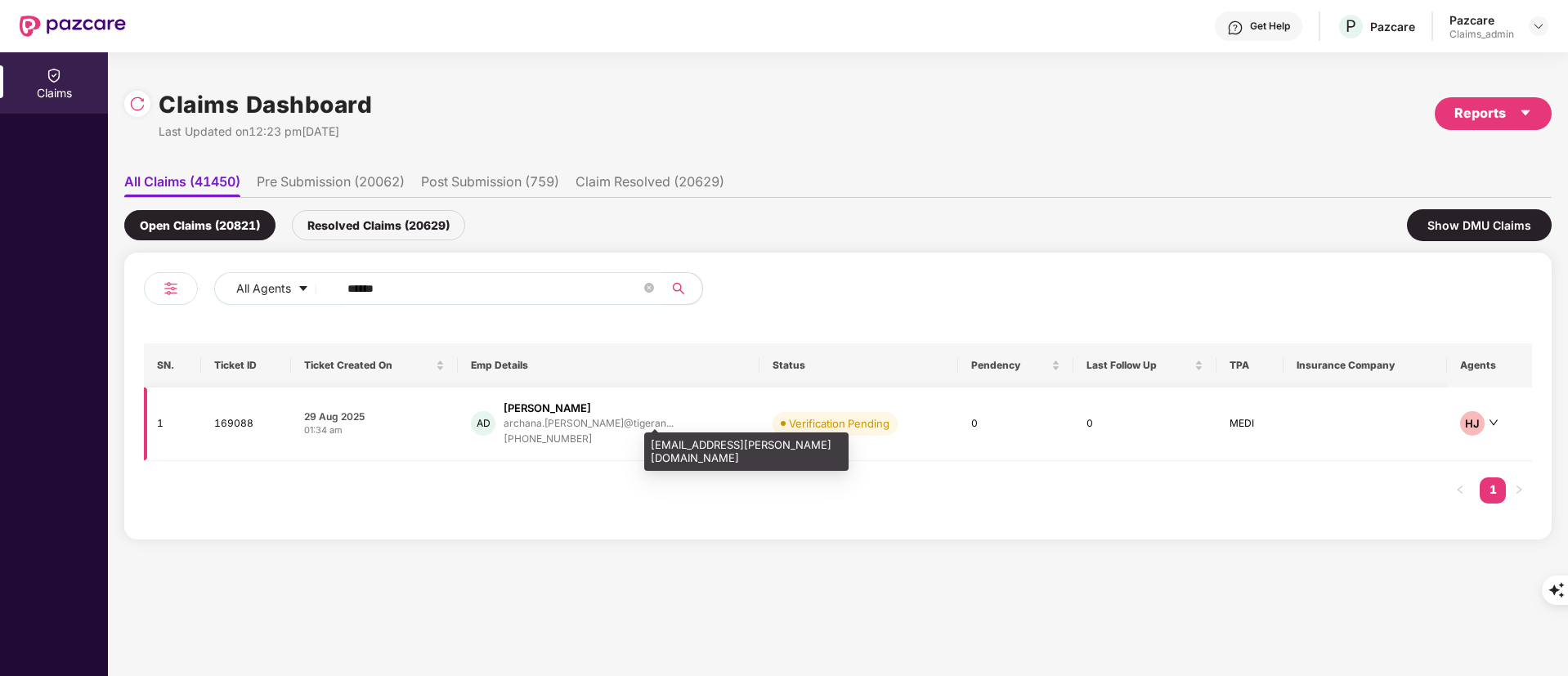
type input "******"
click at [543, 425] on div "archana.damahe@tigeran..." at bounding box center [588, 422] width 170 height 11
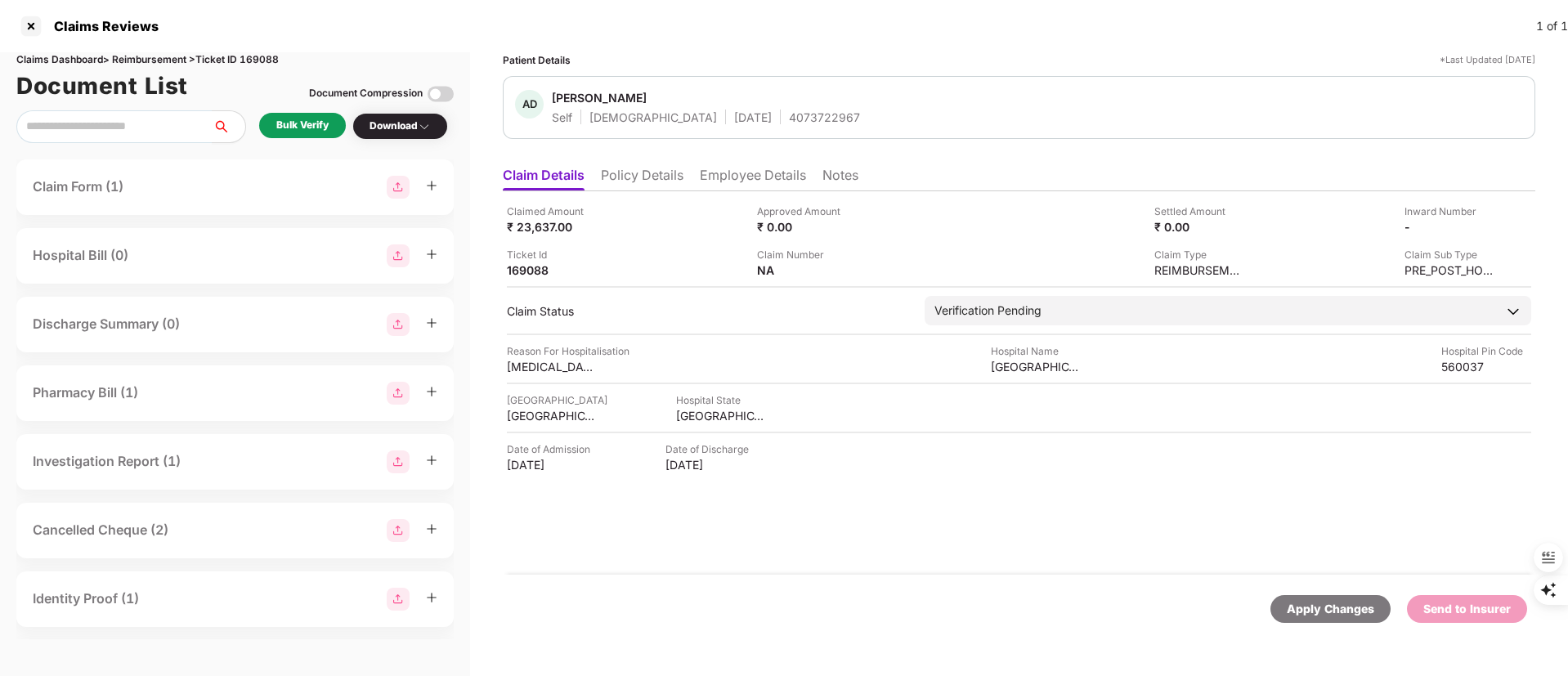
click at [301, 121] on div "Bulk Verify" at bounding box center [302, 125] width 52 height 16
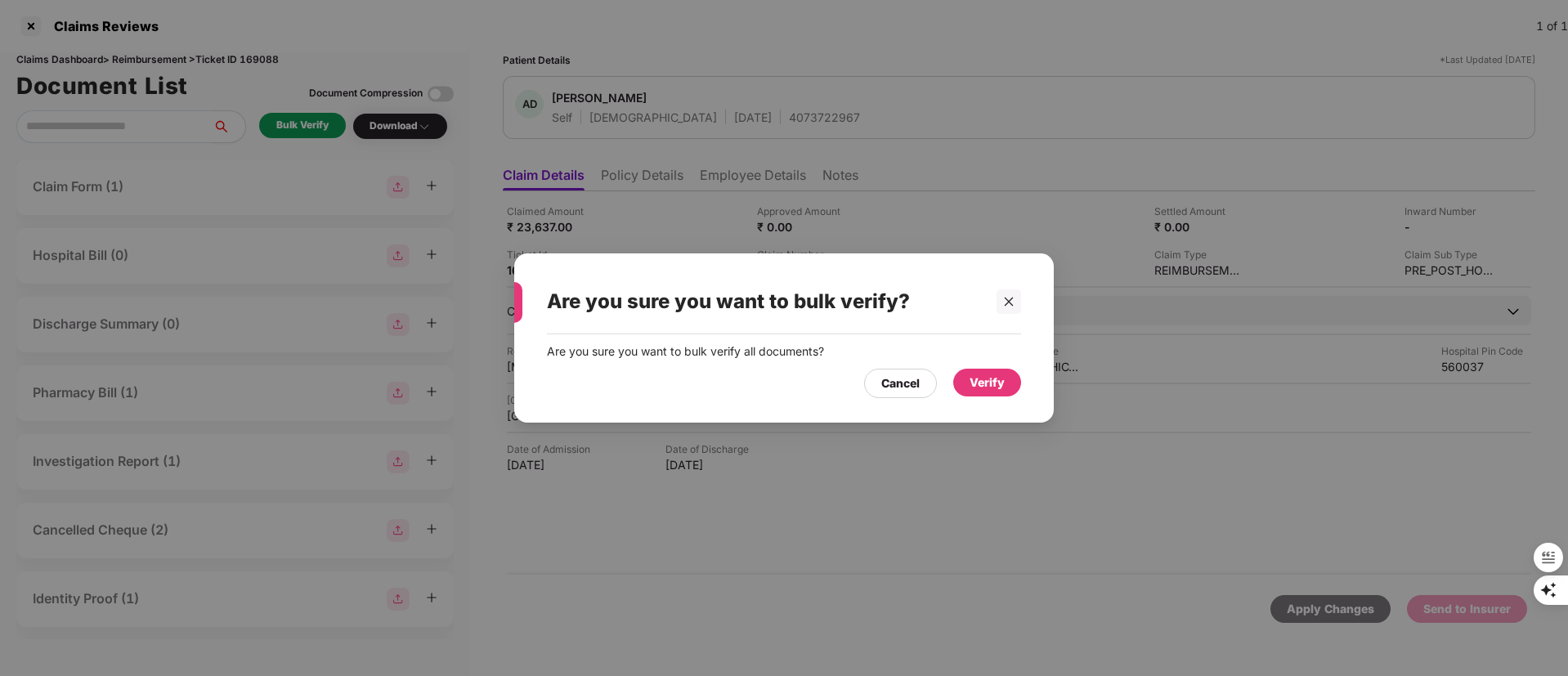
click at [999, 380] on div "Verify" at bounding box center [987, 382] width 35 height 18
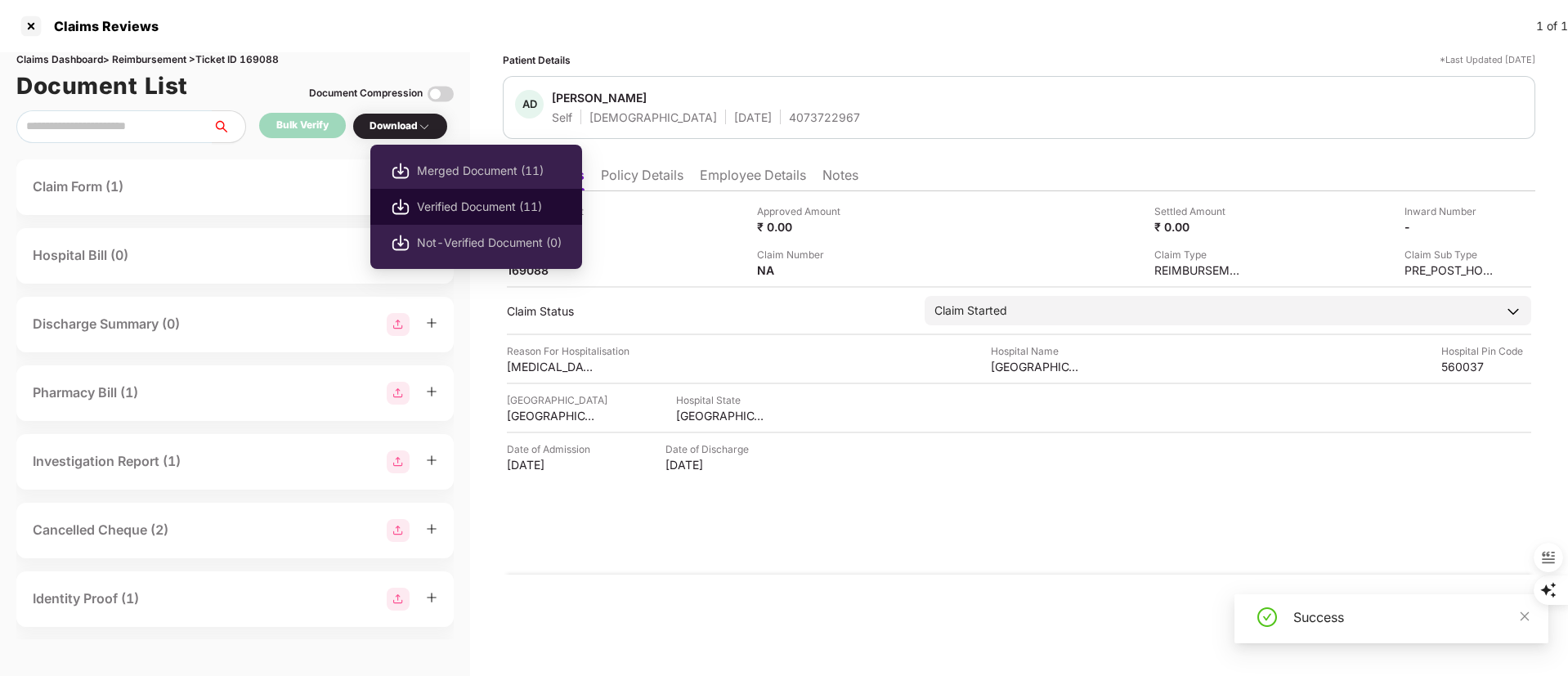
click at [461, 210] on span "Verified Document (11)" at bounding box center [489, 207] width 145 height 18
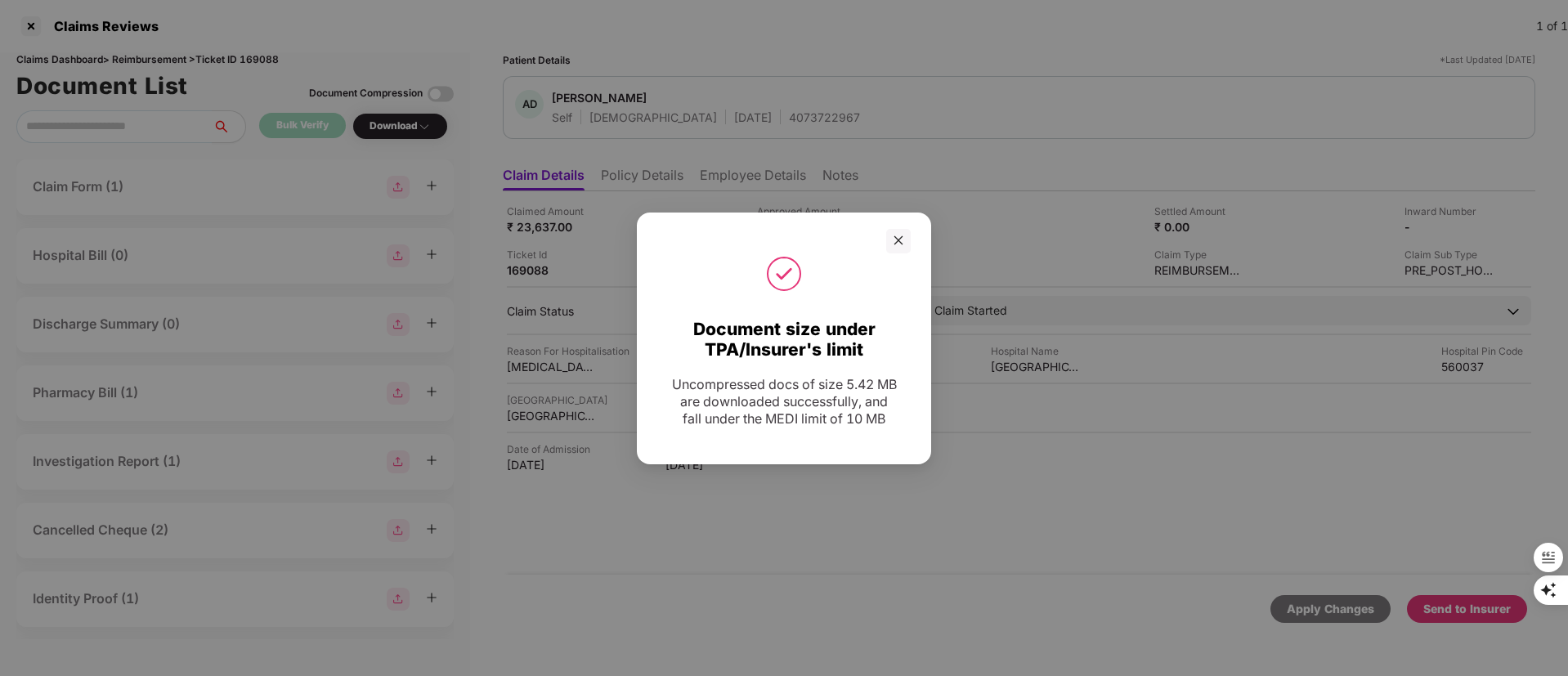
click at [732, 565] on div "Document size under TPA/Insurer's limit Uncompressed docs of size 5.42 MB are d…" at bounding box center [784, 338] width 1568 height 676
click at [1465, 605] on div "Document size under TPA/Insurer's limit Uncompressed docs of size 5.42 MB are d…" at bounding box center [784, 338] width 1568 height 676
click at [897, 234] on icon "close" at bounding box center [899, 240] width 12 height 12
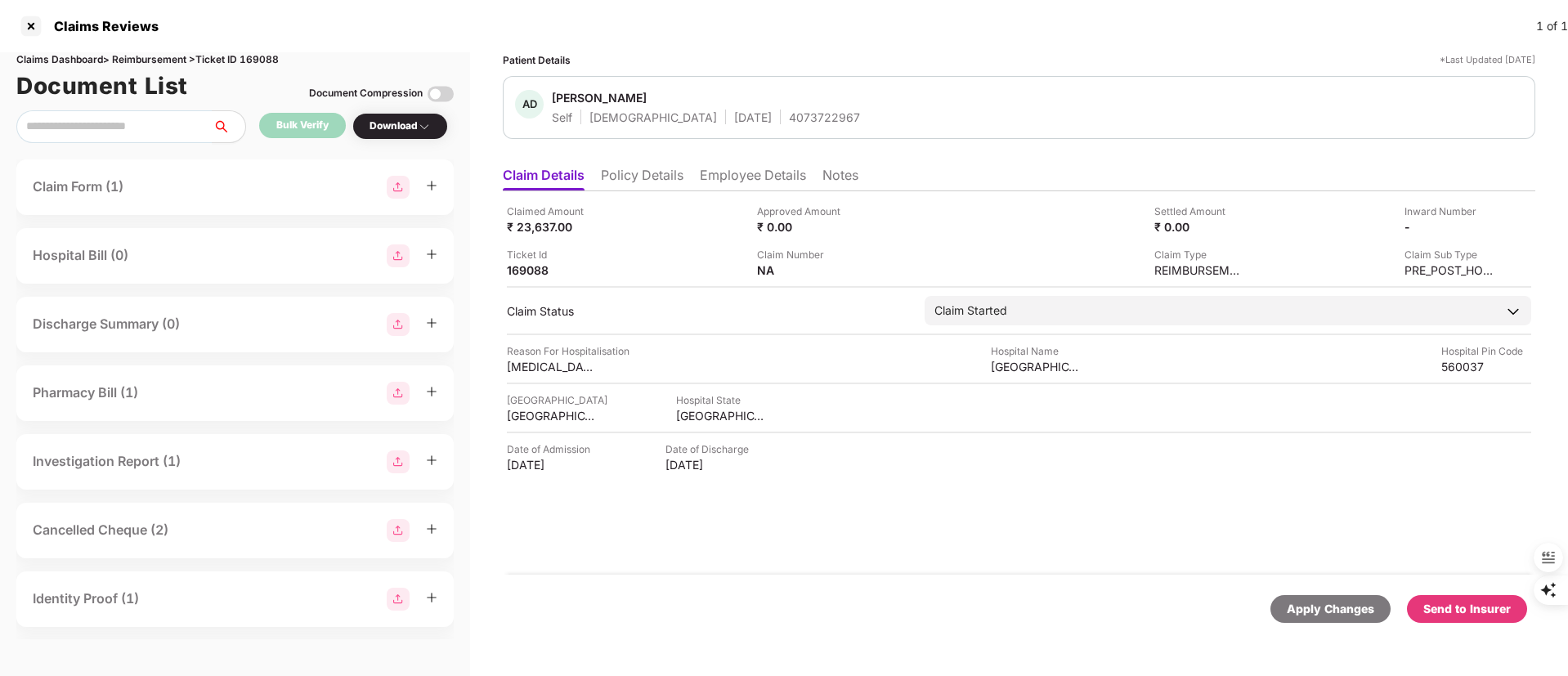
click at [1452, 604] on div "Send to Insurer" at bounding box center [1466, 608] width 87 height 18
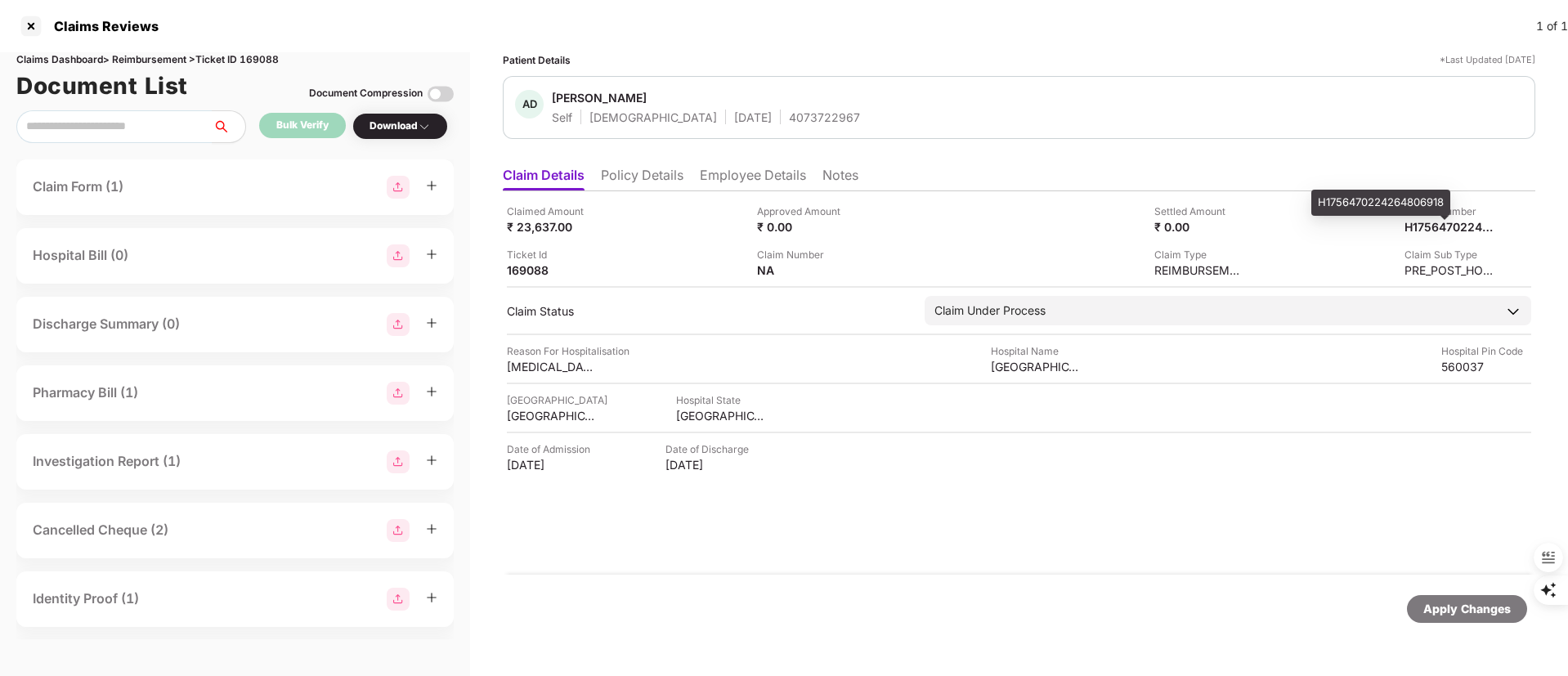
click at [1412, 207] on div "H1756470224264806918" at bounding box center [1381, 202] width 139 height 26
copy div "H1756470224264806918"
click at [1424, 222] on div "H1756470224264806918" at bounding box center [1432, 227] width 90 height 16
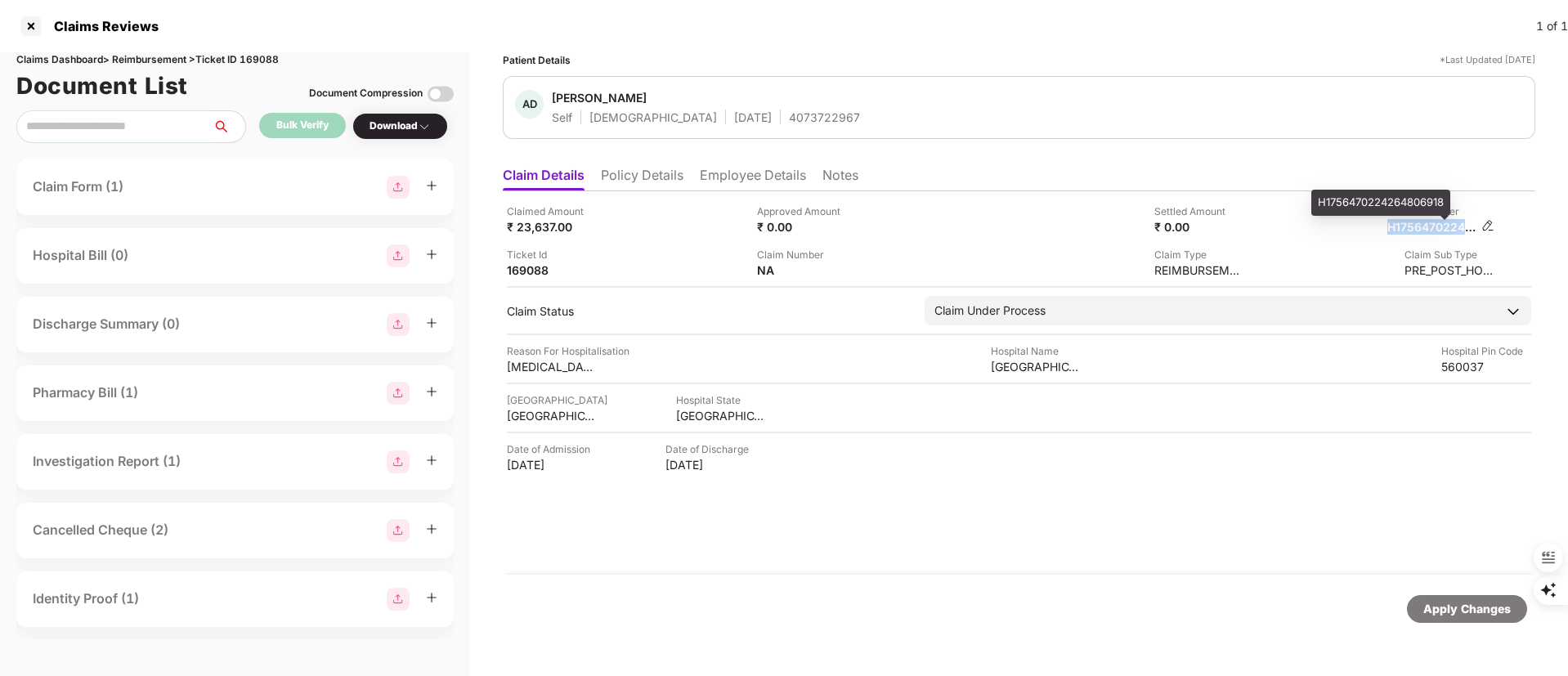
copy div "H1756470224264806918"
